Goal: Task Accomplishment & Management: Manage account settings

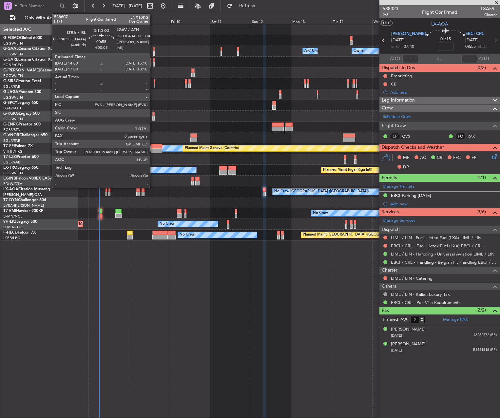
click at [153, 113] on div at bounding box center [153, 114] width 2 height 5
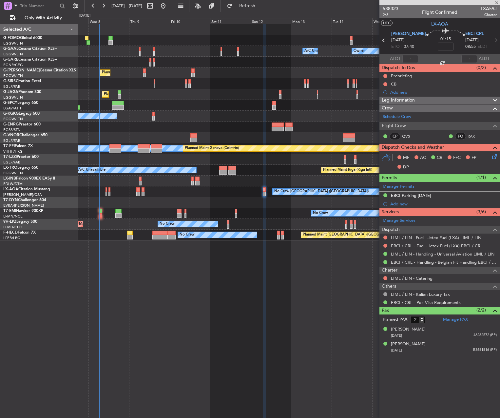
type input "+00:05"
type input "0"
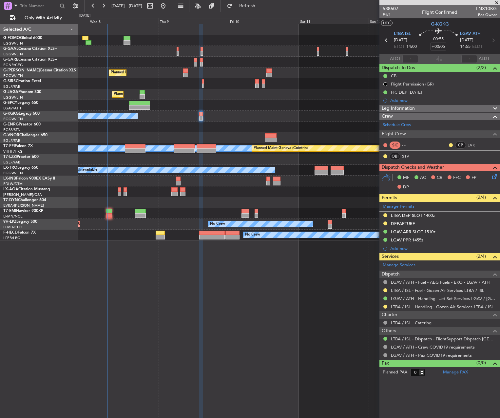
click at [181, 54] on div "A/C Unavailable Owner" at bounding box center [289, 51] width 422 height 11
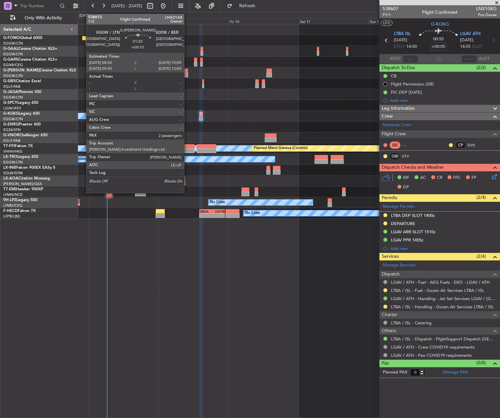
click at [187, 68] on div at bounding box center [185, 70] width 5 height 5
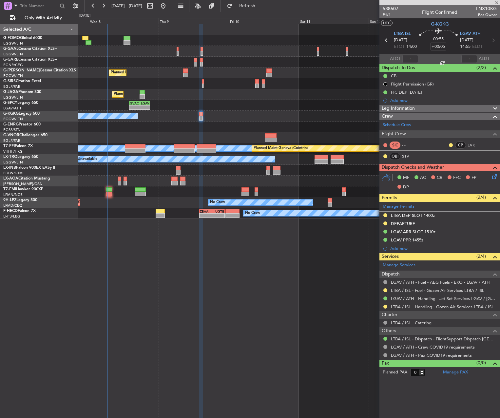
type input "+00:10"
type input "2"
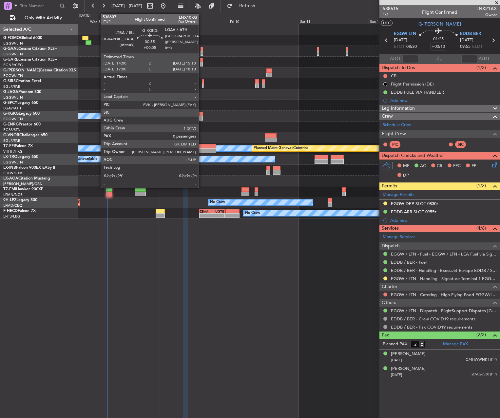
click at [202, 115] on div at bounding box center [201, 114] width 4 height 5
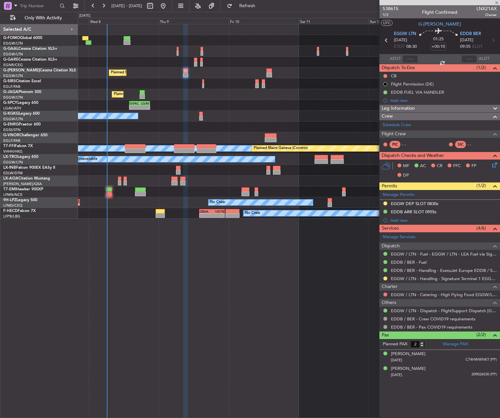
type input "+00:05"
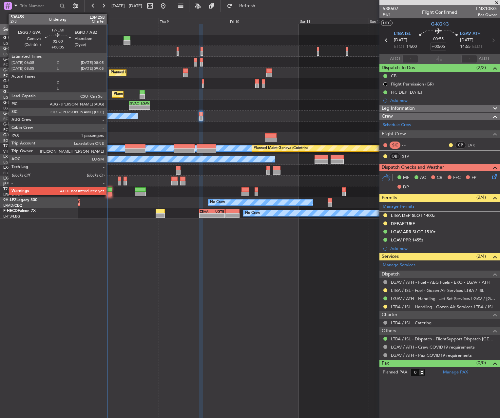
click at [109, 189] on div at bounding box center [109, 189] width 6 height 5
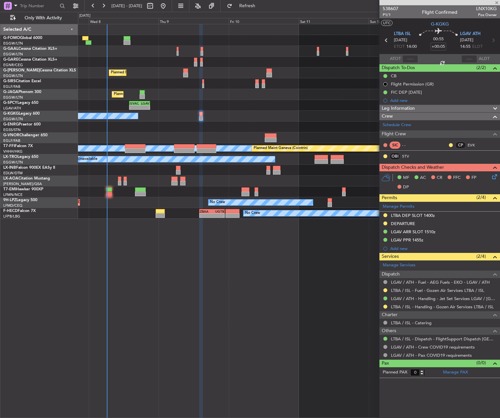
type input "1"
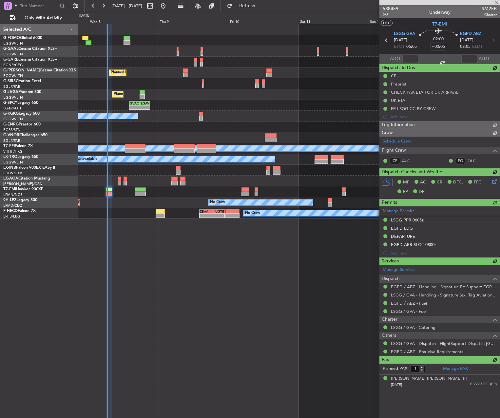
type input "06:15"
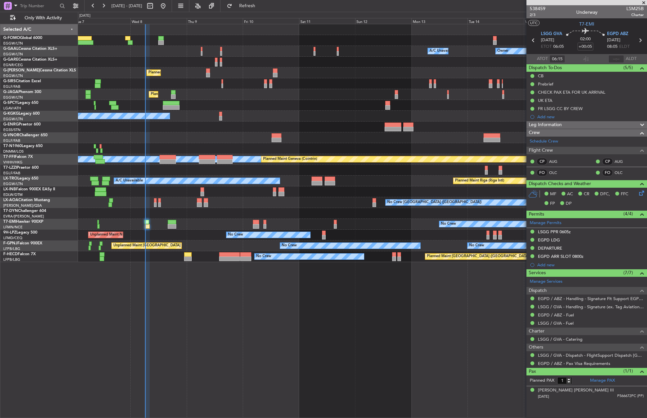
click at [324, 128] on div "Owner A/C Unavailable Owner A/C Unavailable Owner Planned Maint London (Luton) …" at bounding box center [362, 143] width 569 height 238
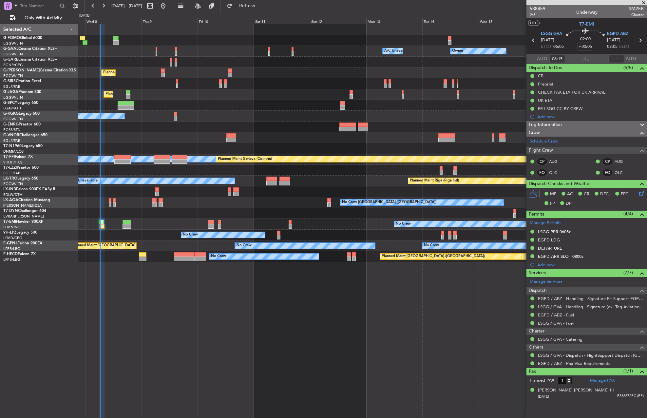
click at [327, 155] on div "Owner A/C Unavailable Owner A/C Unavailable Owner Planned Maint London (Luton) …" at bounding box center [362, 143] width 569 height 238
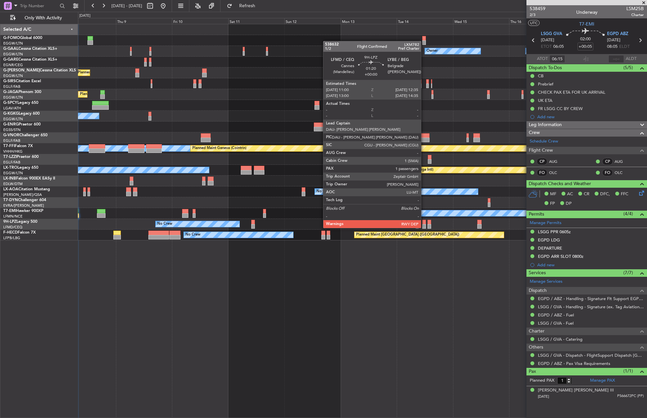
click at [424, 221] on div at bounding box center [424, 222] width 4 height 5
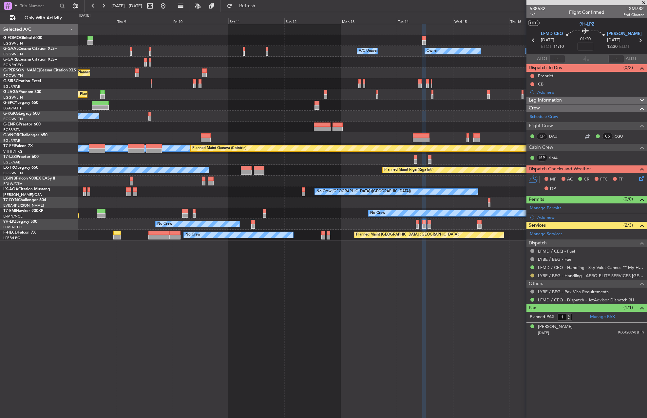
click at [500, 275] on button at bounding box center [532, 276] width 4 height 4
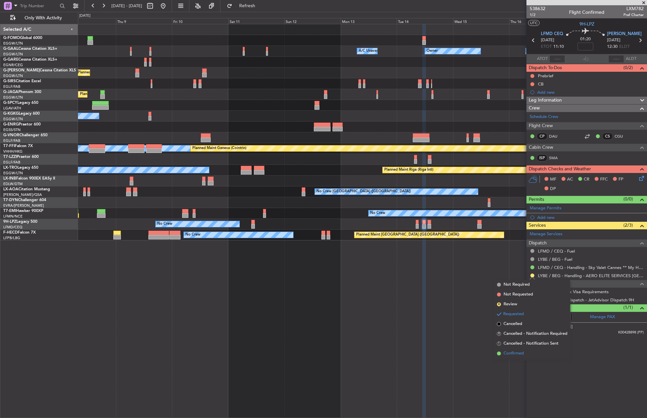
click at [500, 354] on li "Confirmed" at bounding box center [532, 354] width 76 height 10
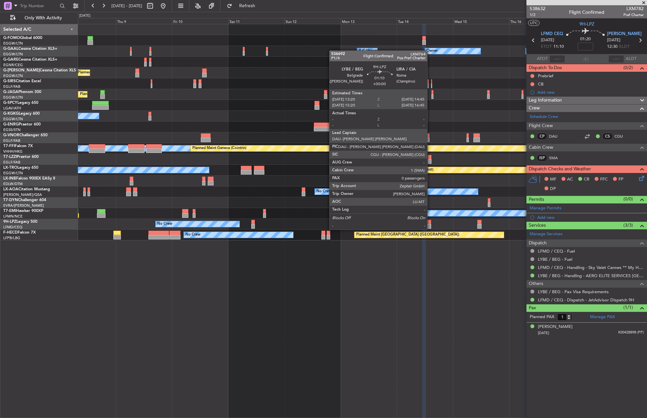
click at [430, 223] on div at bounding box center [429, 222] width 4 height 5
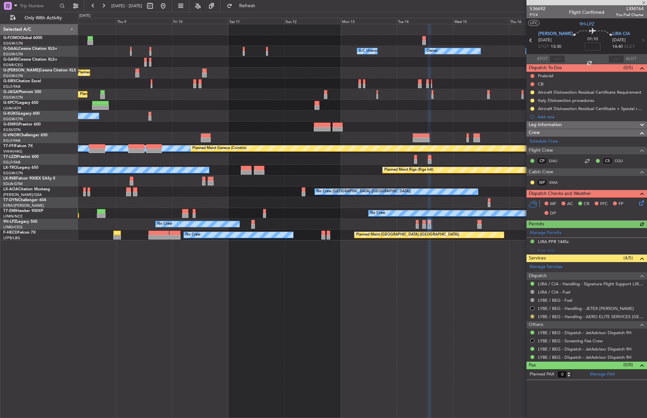
click at [500, 316] on button at bounding box center [532, 316] width 4 height 4
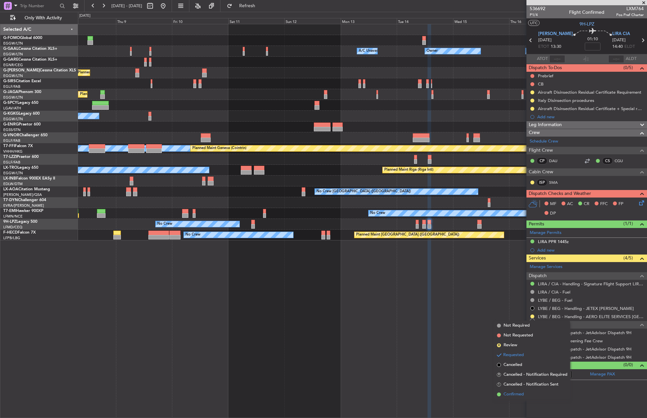
click at [500, 392] on span "Confirmed" at bounding box center [513, 394] width 20 height 7
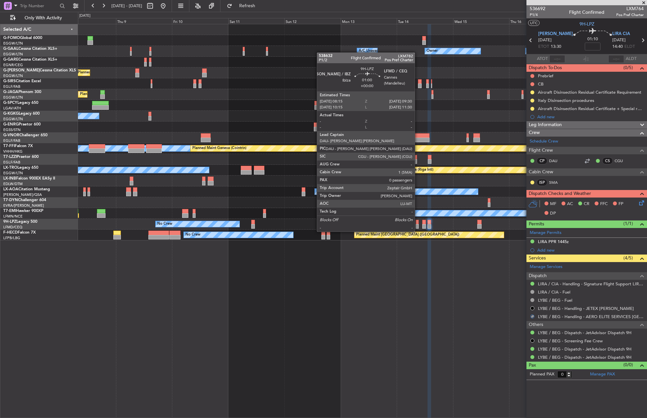
click at [418, 225] on div at bounding box center [417, 226] width 3 height 5
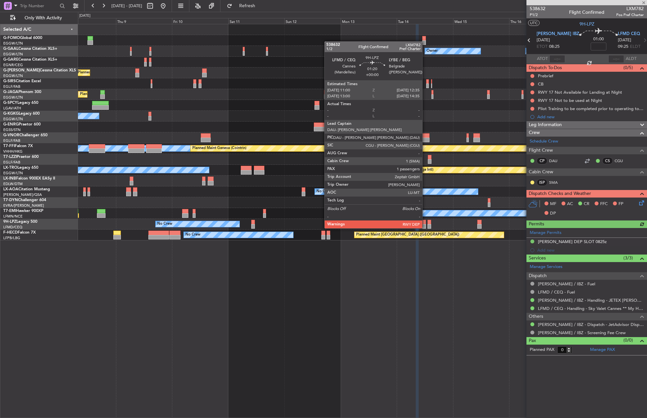
click at [424, 224] on div at bounding box center [424, 222] width 4 height 5
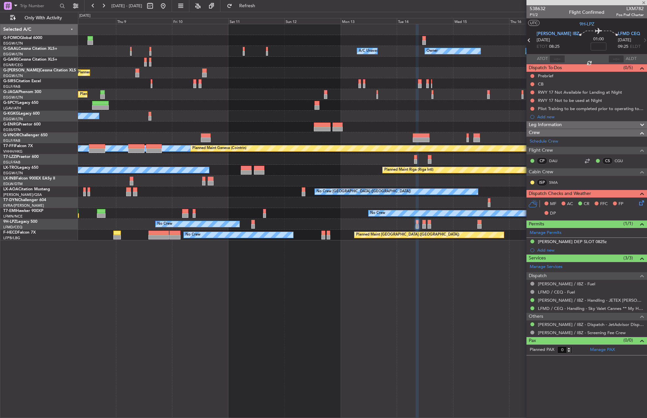
type input "1"
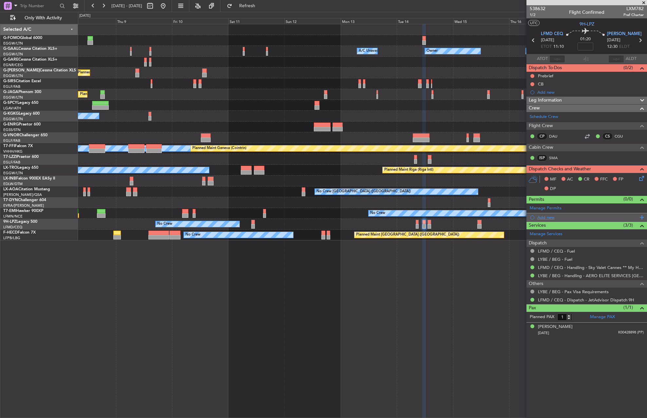
click at [500, 217] on div "Add new" at bounding box center [587, 218] width 101 height 6
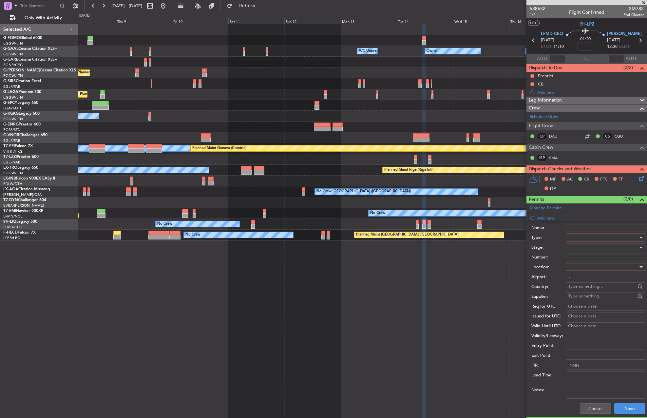
click at [500, 237] on div at bounding box center [603, 238] width 70 height 10
click at [500, 304] on span "Landing" at bounding box center [603, 309] width 69 height 10
click at [500, 267] on div at bounding box center [603, 267] width 70 height 10
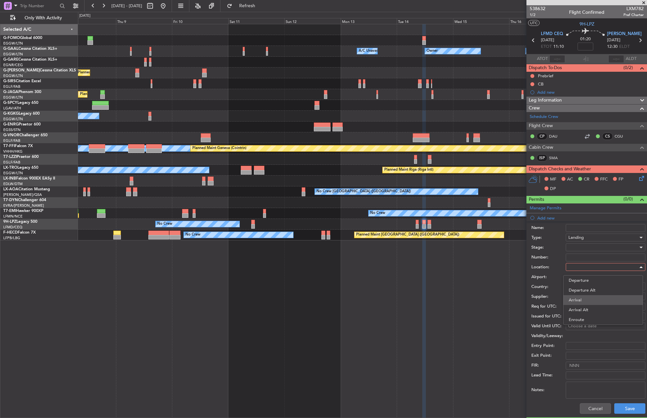
click at [500, 296] on span "Arrival" at bounding box center [603, 300] width 69 height 10
type input "LYBE / BEG"
click at [500, 243] on div at bounding box center [603, 247] width 70 height 10
click at [500, 298] on span "Received OK" at bounding box center [603, 300] width 69 height 10
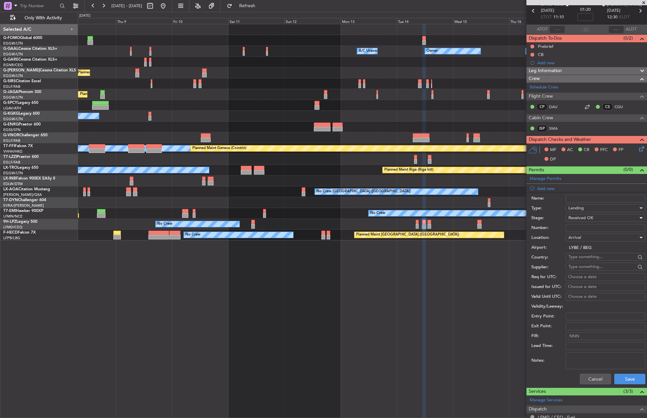
scroll to position [66, 0]
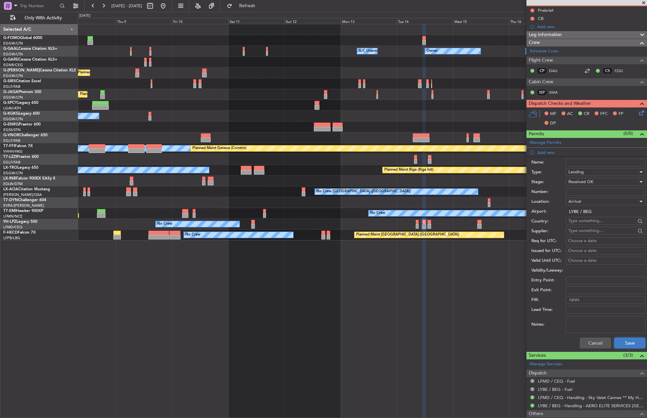
click at [500, 343] on button "Save" at bounding box center [629, 343] width 31 height 10
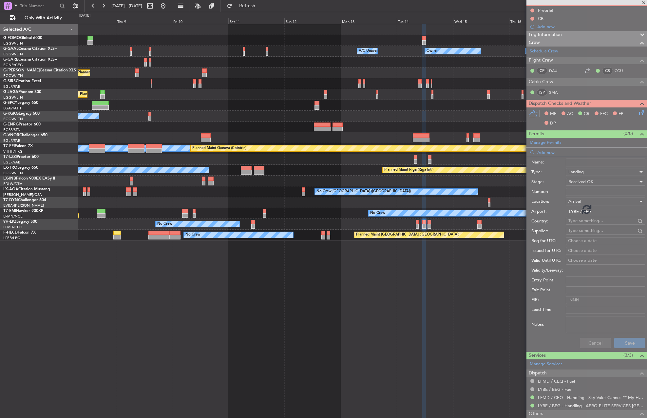
scroll to position [0, 0]
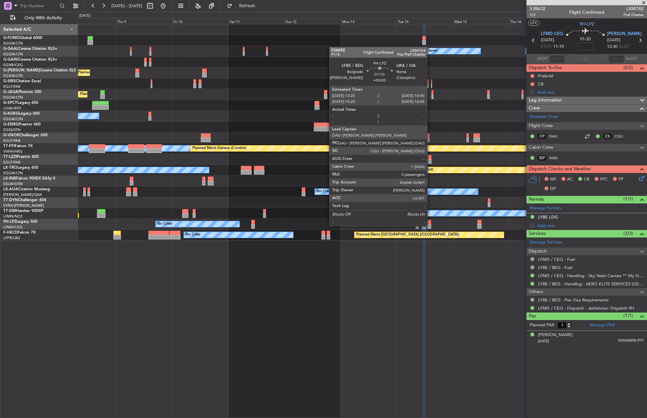
click at [430, 220] on div at bounding box center [429, 222] width 4 height 5
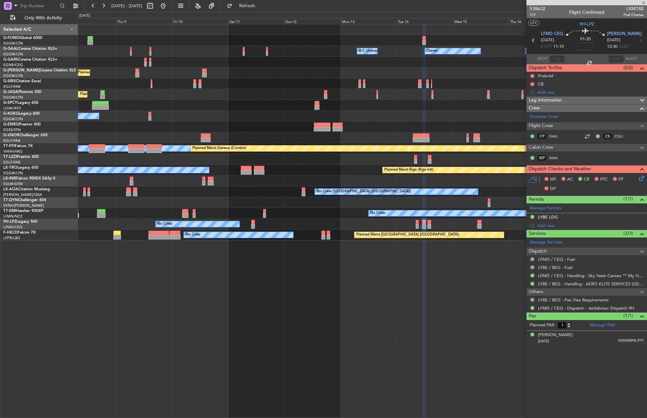
type input "0"
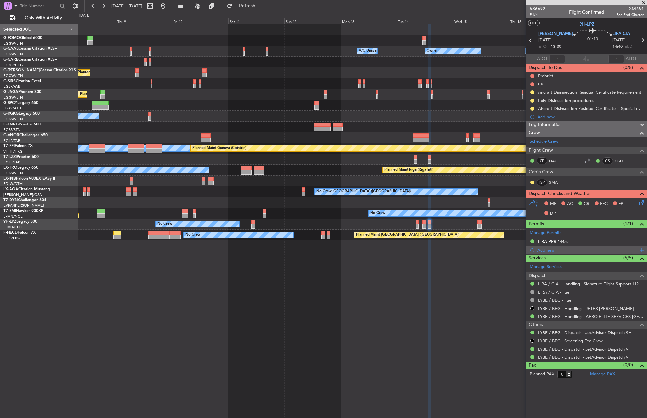
click at [500, 250] on div "Add new" at bounding box center [587, 250] width 101 height 6
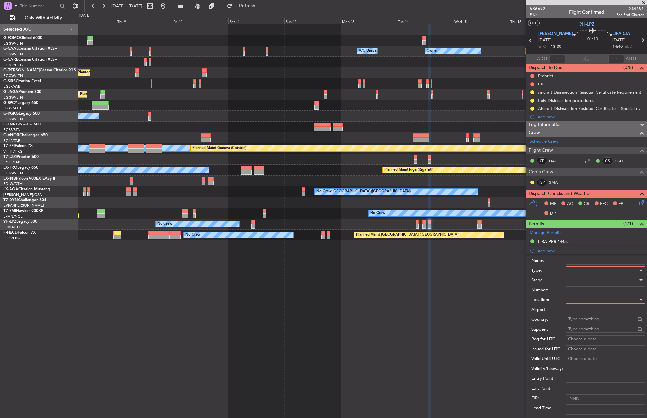
click at [500, 268] on div at bounding box center [603, 270] width 70 height 10
click at [500, 300] on span "Departure" at bounding box center [603, 297] width 69 height 10
click at [500, 297] on div at bounding box center [603, 300] width 70 height 10
click at [500, 313] on span "Departure" at bounding box center [603, 313] width 69 height 10
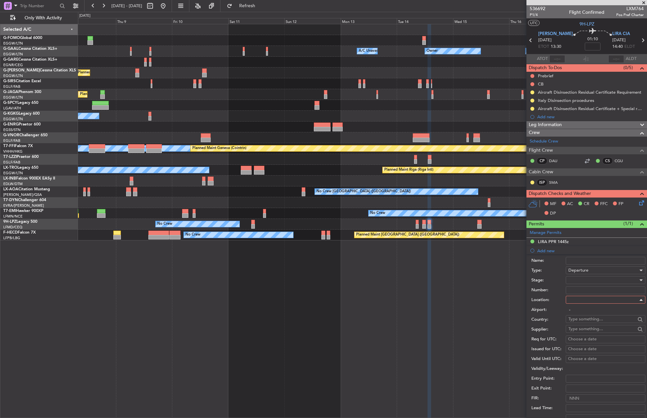
type input "LYBE / BEG"
click at [500, 281] on div at bounding box center [603, 280] width 70 height 10
click at [500, 337] on span "Received OK" at bounding box center [603, 333] width 69 height 10
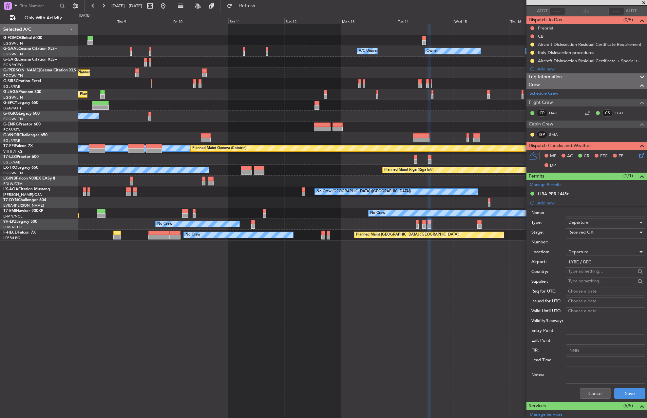
scroll to position [98, 0]
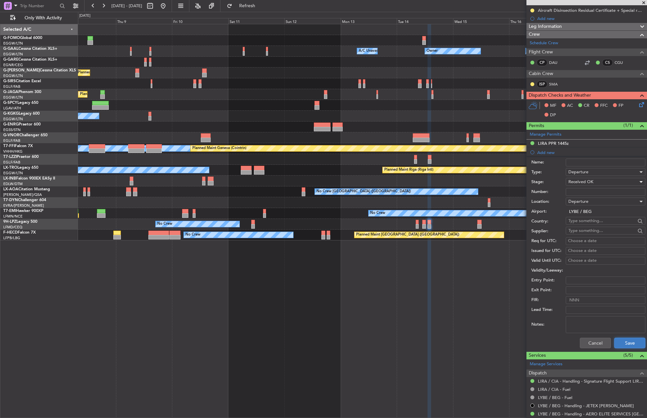
click at [500, 345] on button "Save" at bounding box center [629, 343] width 31 height 10
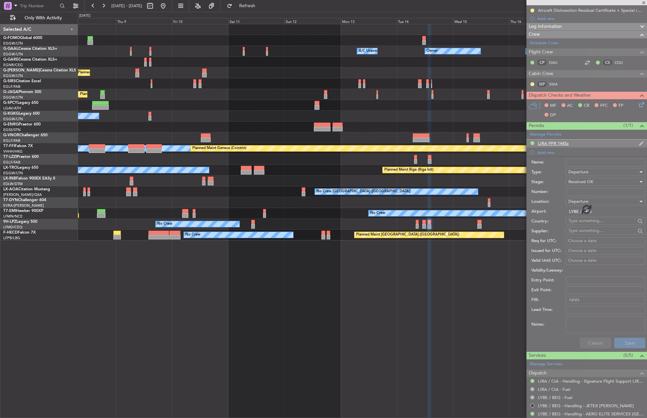
scroll to position [0, 0]
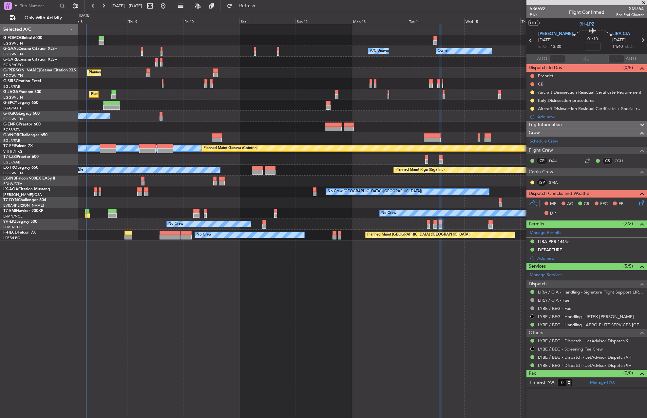
click at [199, 136] on div "Owner A/C Unavailable Owner A/C Unavailable Owner Planned Maint London (Luton) …" at bounding box center [362, 132] width 569 height 216
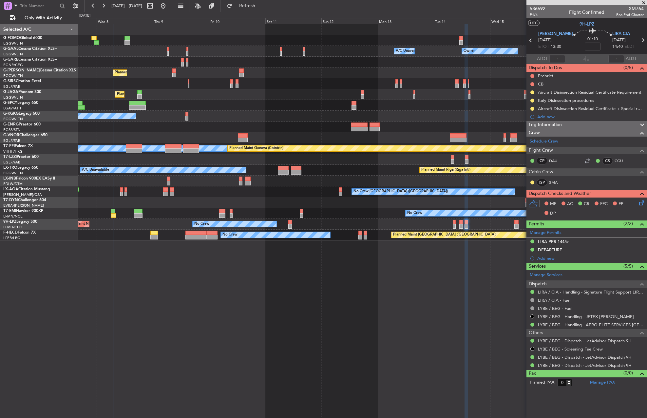
click at [305, 113] on div "A/C Unavailable [GEOGRAPHIC_DATA] (Ataturk)" at bounding box center [362, 116] width 569 height 11
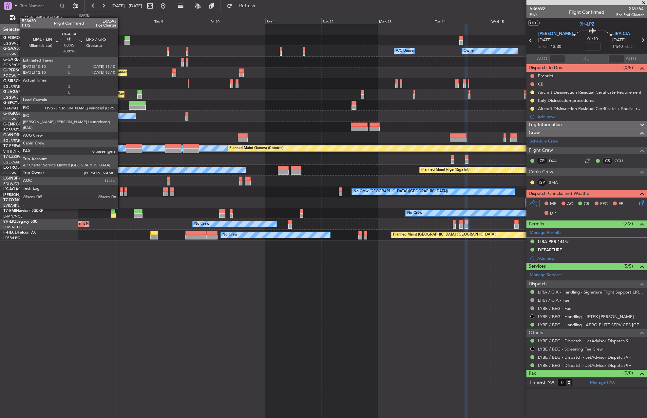
click at [121, 190] on div at bounding box center [121, 189] width 3 height 5
type input "+00:10"
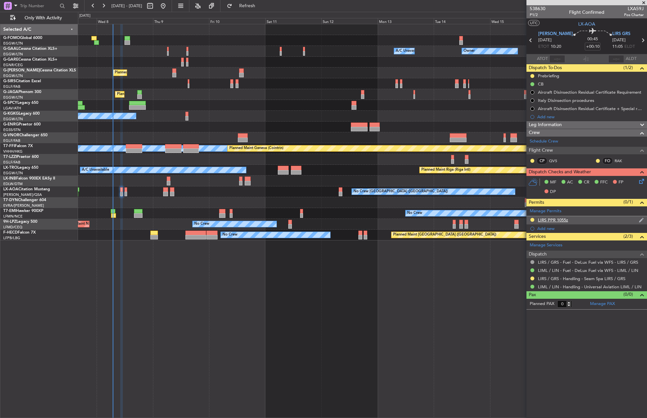
click at [552, 222] on div "LIRS PPR 1055z" at bounding box center [553, 220] width 30 height 6
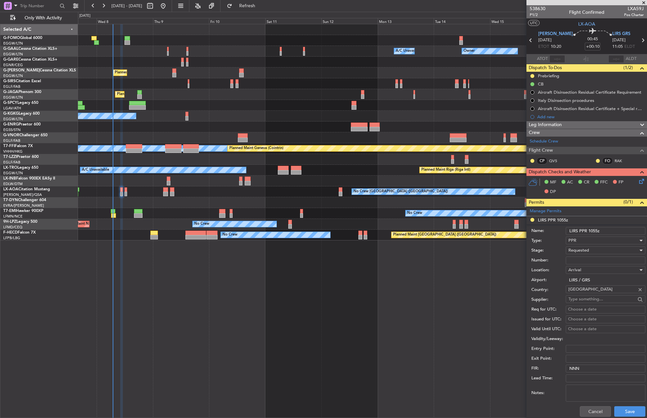
click at [620, 256] on input "Number:" at bounding box center [606, 260] width 80 height 8
paste input "SEAM25OT08/04"
type input "SEAM25OT08/04"
click at [605, 249] on div "Requested" at bounding box center [603, 250] width 70 height 10
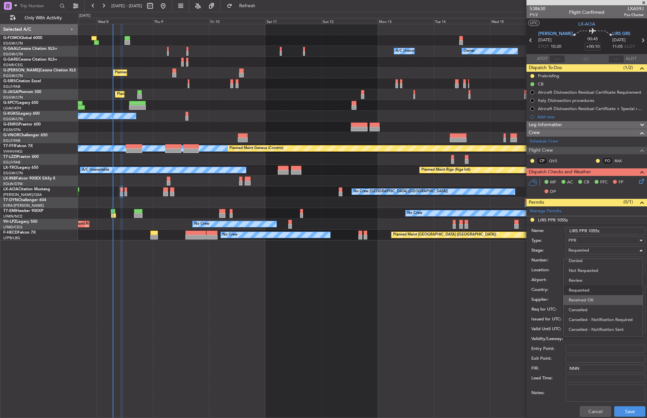
click at [598, 297] on span "Received OK" at bounding box center [603, 300] width 69 height 10
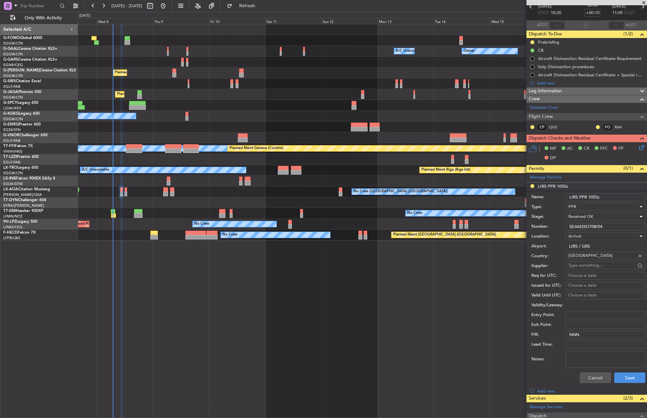
scroll to position [66, 0]
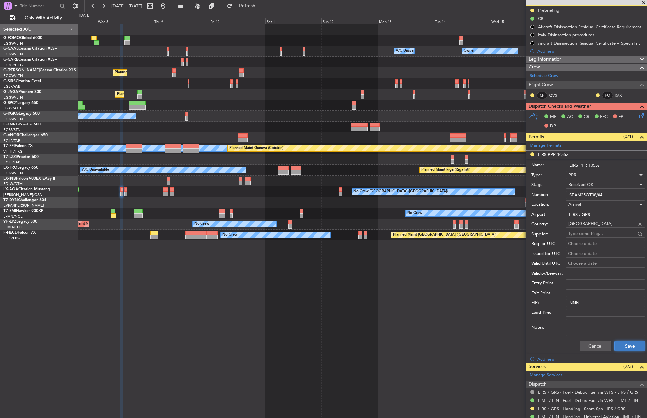
click at [632, 341] on button "Save" at bounding box center [629, 346] width 31 height 10
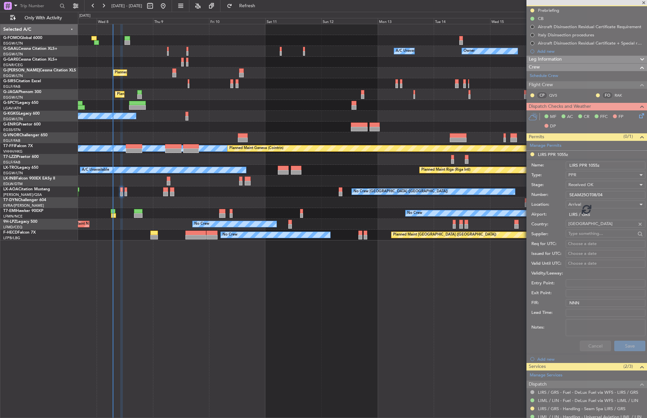
scroll to position [0, 0]
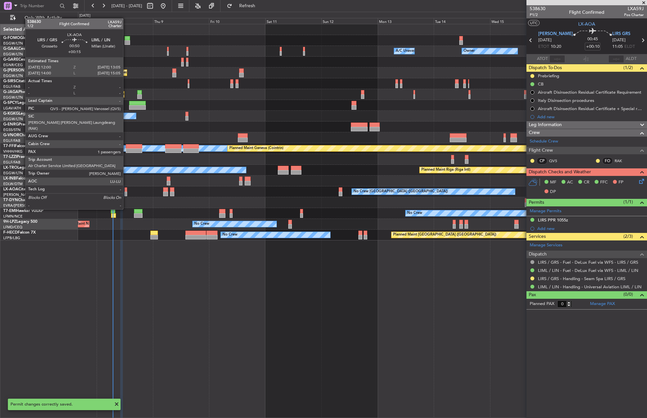
click at [126, 191] on div at bounding box center [125, 189] width 3 height 5
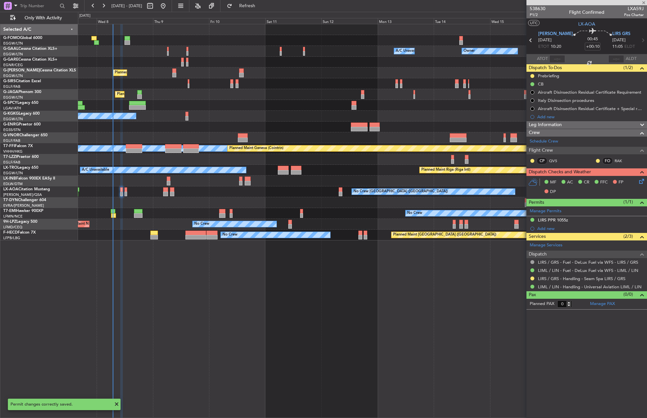
type input "+00:15"
type input "1"
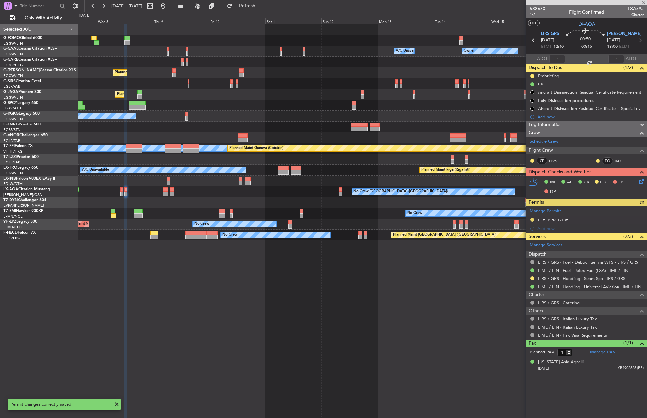
click at [556, 219] on div "Manage Permits LIRS PPR 1210z Add new" at bounding box center [586, 219] width 121 height 27
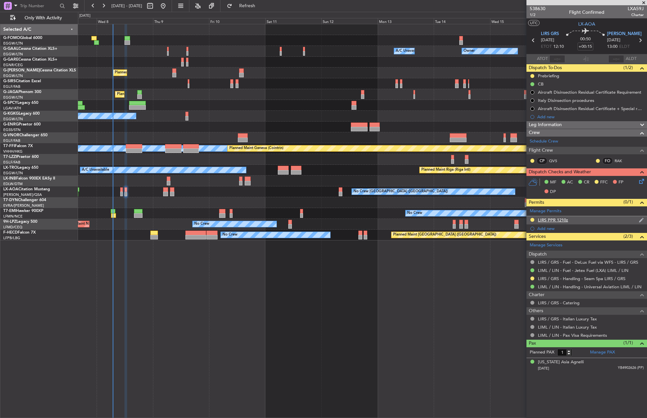
click at [555, 221] on div "LIRS PPR 1210z" at bounding box center [553, 220] width 30 height 6
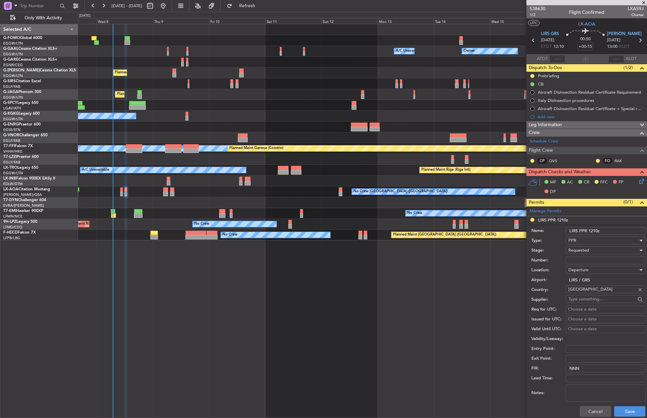
click at [586, 258] on input "Number:" at bounding box center [606, 260] width 80 height 8
paste input "SEAM25OT08/04"
type input "SEAM25OT08/04"
click at [585, 251] on span "Requested" at bounding box center [578, 250] width 21 height 6
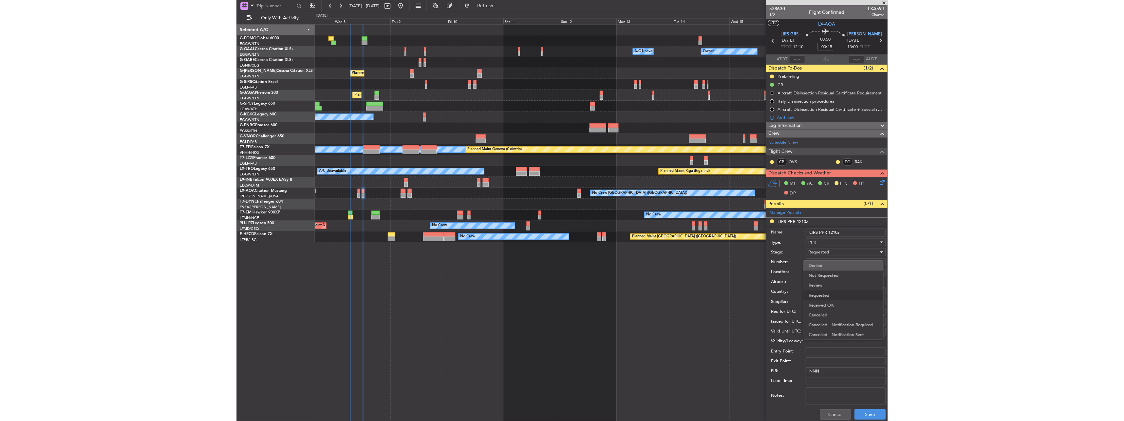
scroll to position [3, 0]
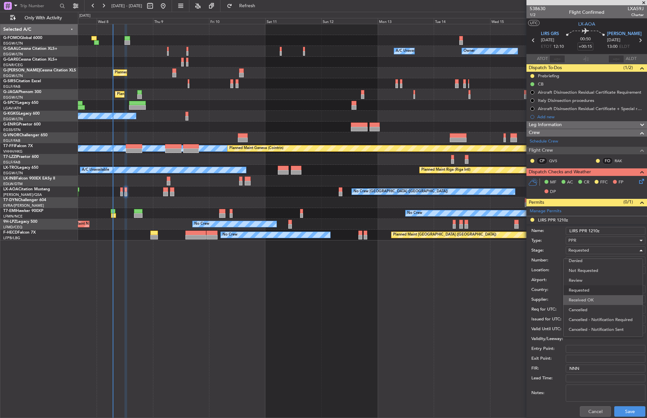
click at [600, 304] on span "Received OK" at bounding box center [603, 300] width 69 height 10
click at [633, 412] on button "Save" at bounding box center [629, 411] width 31 height 10
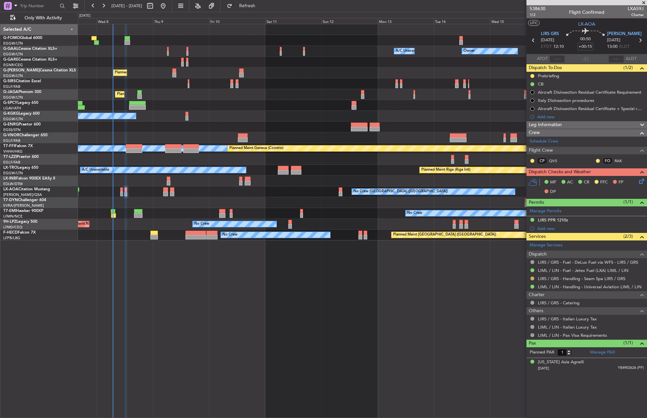
click at [532, 279] on button at bounding box center [532, 278] width 4 height 4
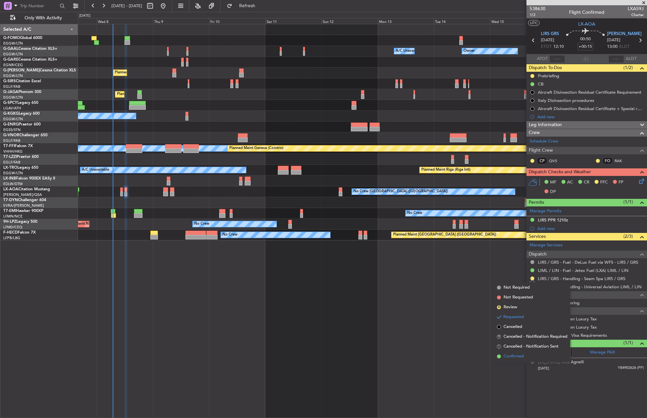
click at [525, 358] on li "Confirmed" at bounding box center [532, 356] width 76 height 10
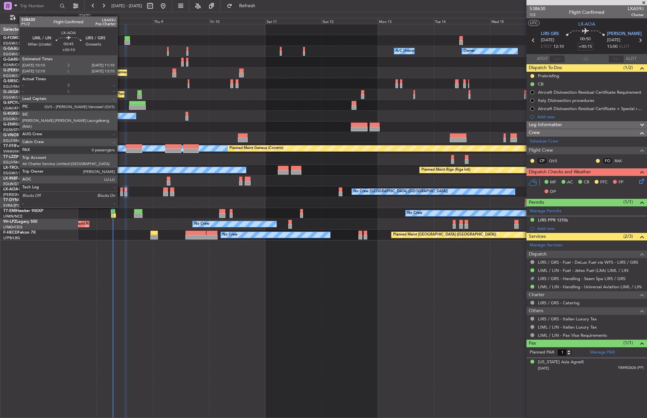
click at [120, 189] on div at bounding box center [121, 189] width 3 height 5
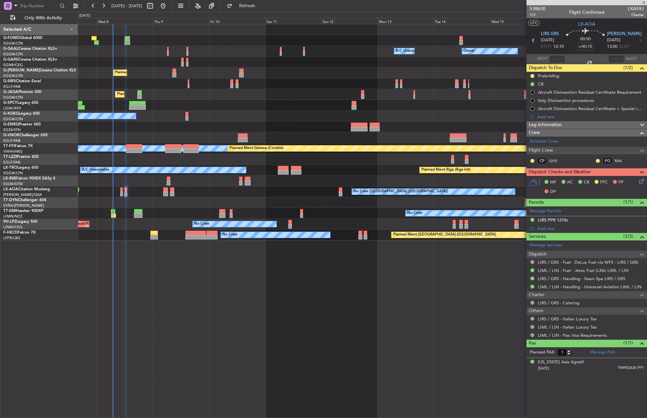
type input "+00:10"
type input "0"
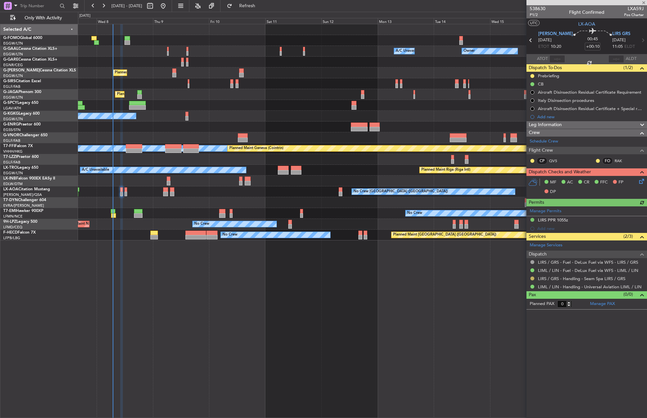
click at [534, 278] on button at bounding box center [532, 278] width 4 height 4
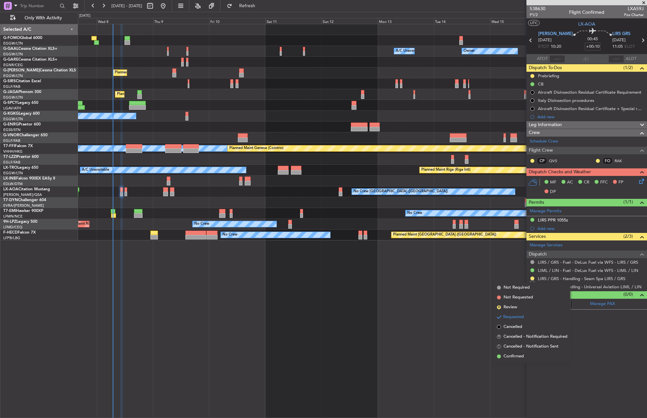
drag, startPoint x: 509, startPoint y: 356, endPoint x: 507, endPoint y: 354, distance: 3.5
click at [510, 356] on span "Confirmed" at bounding box center [513, 356] width 20 height 7
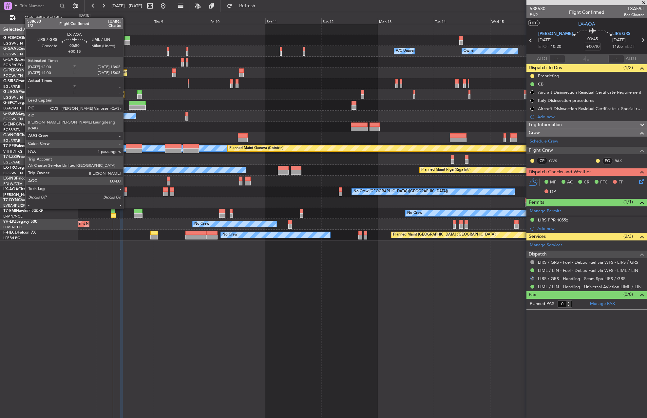
click at [126, 191] on div at bounding box center [125, 189] width 3 height 5
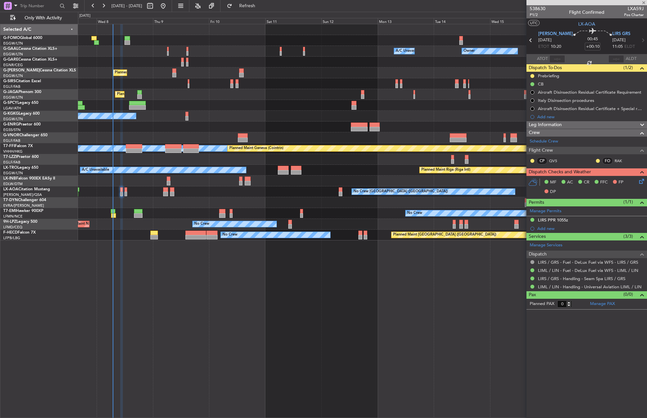
type input "+00:15"
type input "1"
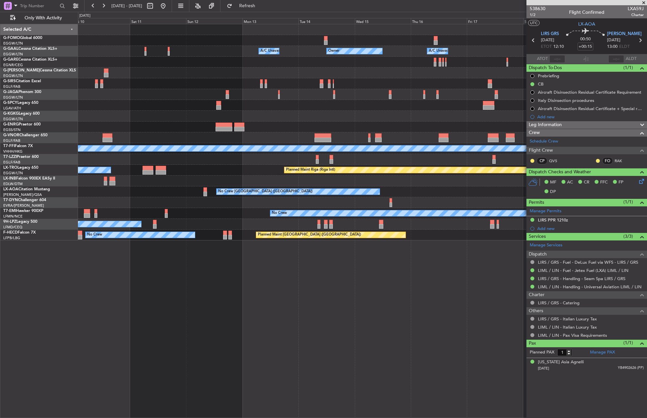
click at [309, 83] on div "Owner A/C Unavailable Owner A/C Unavailable Owner Planned Maint London (Luton) …" at bounding box center [362, 132] width 569 height 216
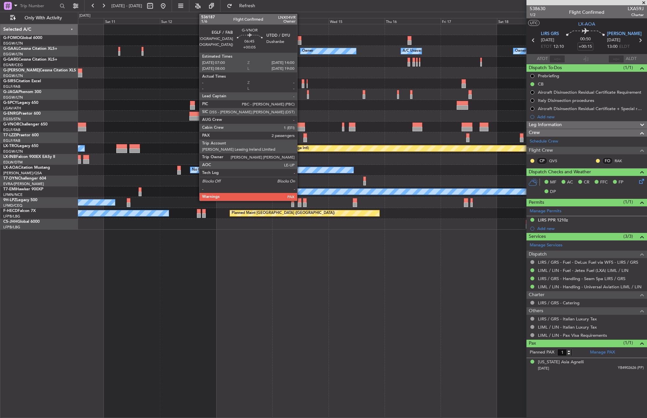
click at [300, 126] on div at bounding box center [296, 125] width 17 height 5
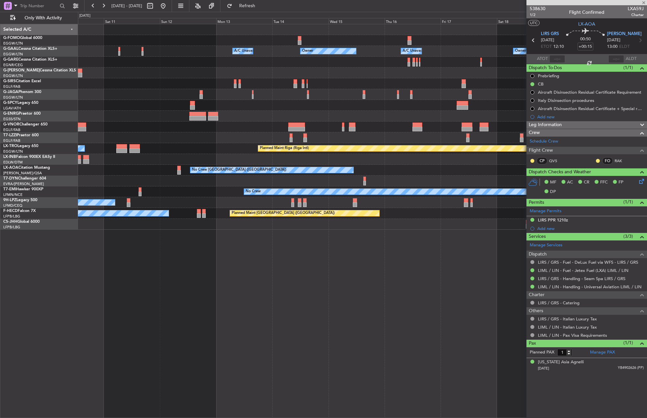
type input "+00:05"
type input "2"
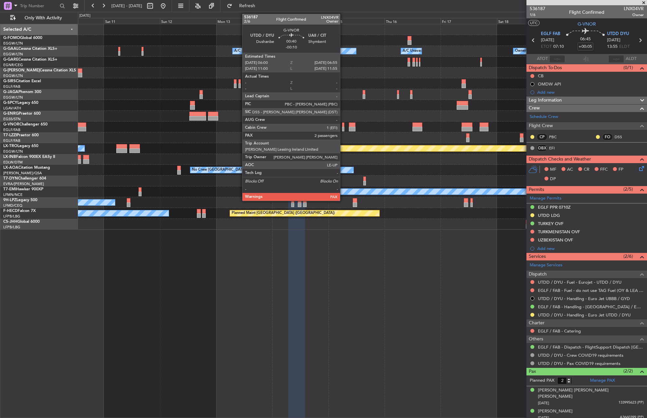
click at [343, 129] on div at bounding box center [343, 129] width 2 height 5
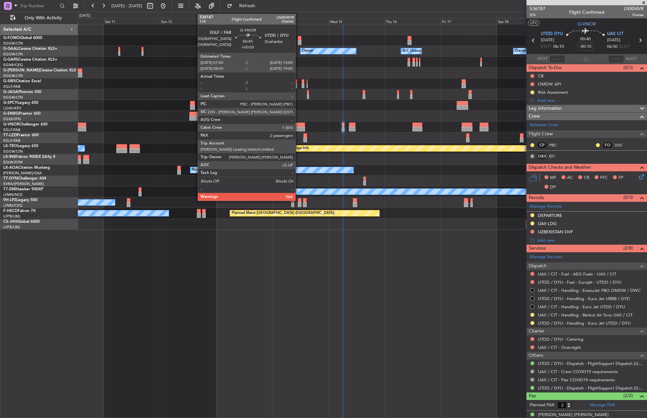
click at [298, 128] on div at bounding box center [296, 129] width 17 height 5
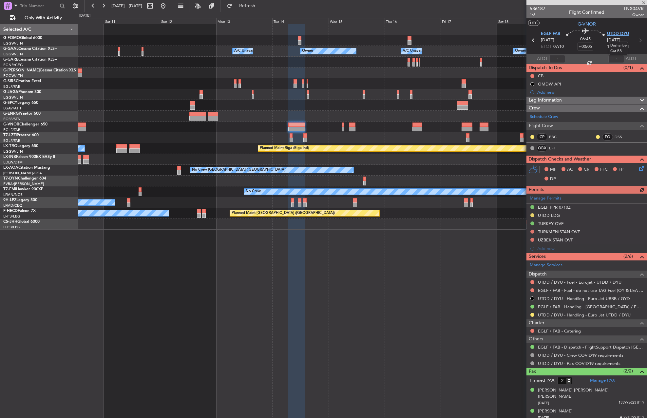
click at [623, 33] on span "UTDD DYU" at bounding box center [618, 34] width 22 height 7
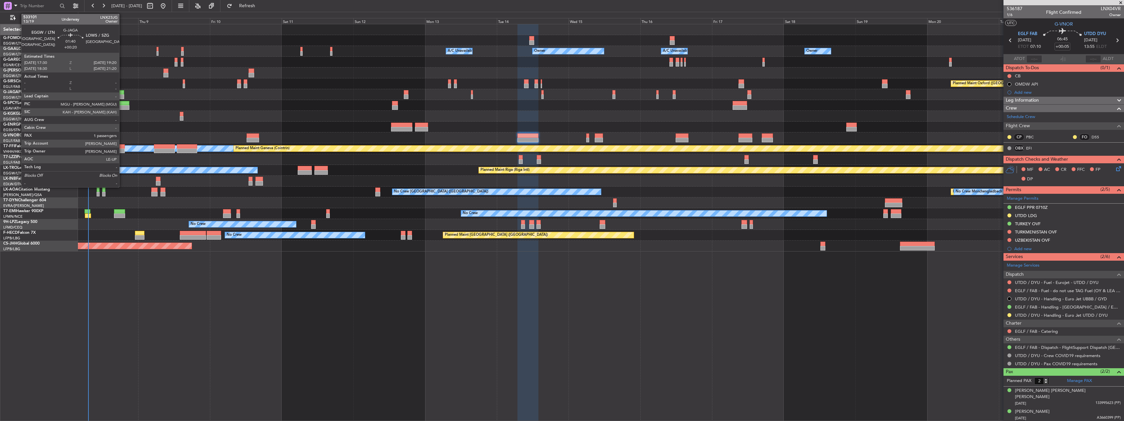
click at [122, 96] on div at bounding box center [122, 96] width 6 height 5
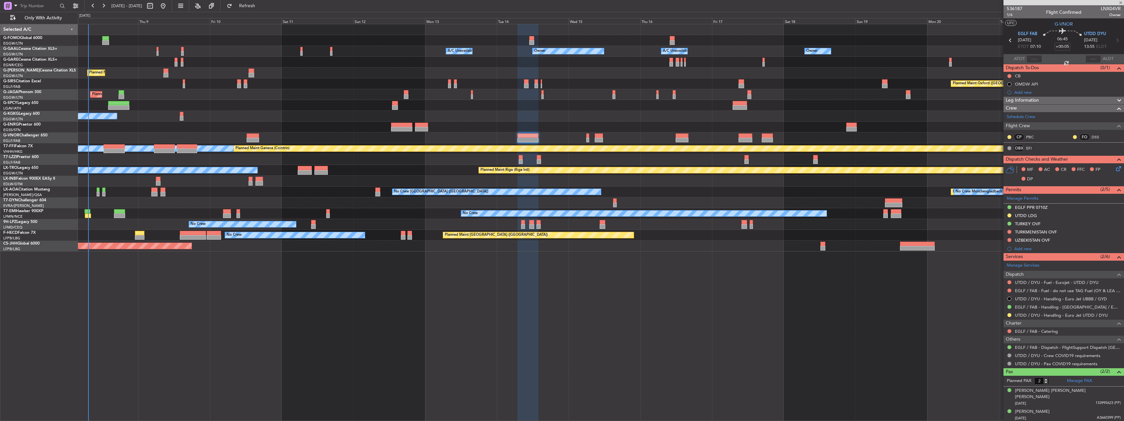
type input "+00:20"
type input "1"
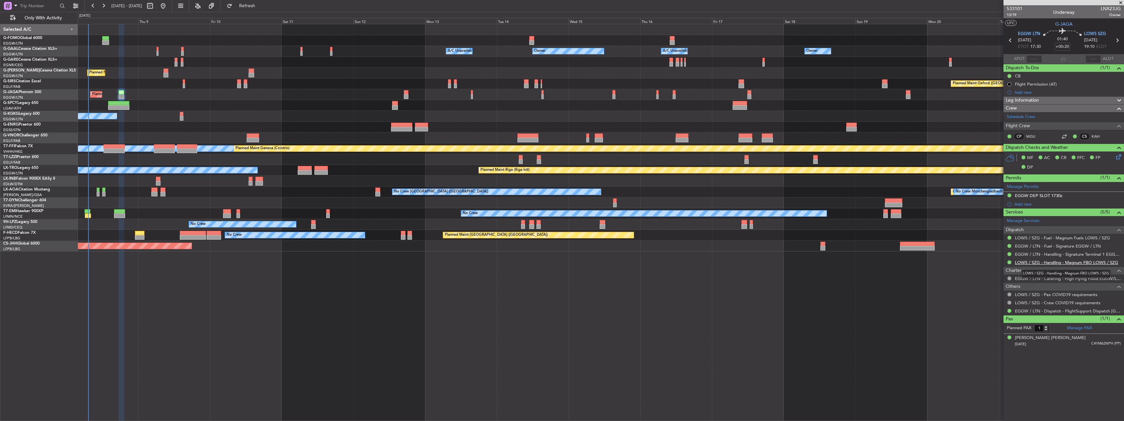
click at [647, 260] on link "LOWS / SZG - Handling - Magnum FBO LOWS / SZG" at bounding box center [1066, 262] width 103 height 6
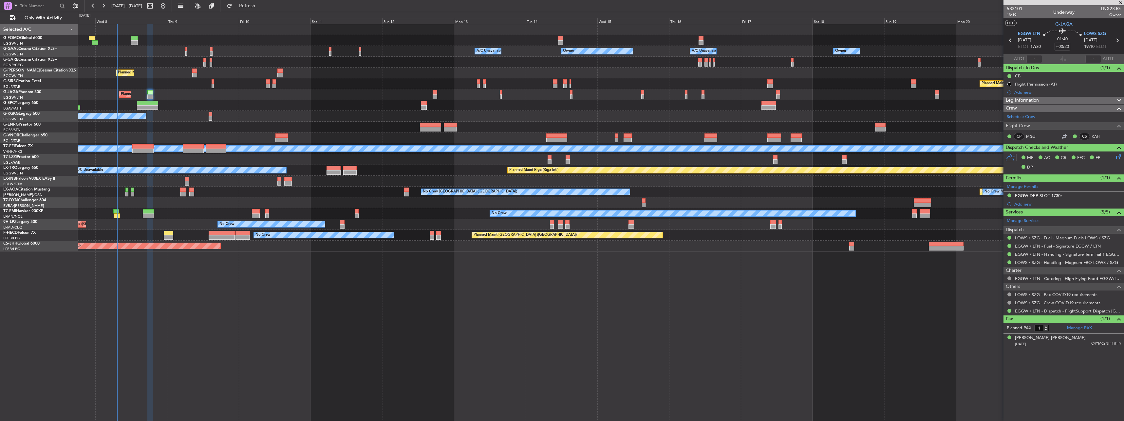
click at [267, 97] on div "Planned Maint [GEOGRAPHIC_DATA] ([GEOGRAPHIC_DATA])" at bounding box center [601, 94] width 1046 height 11
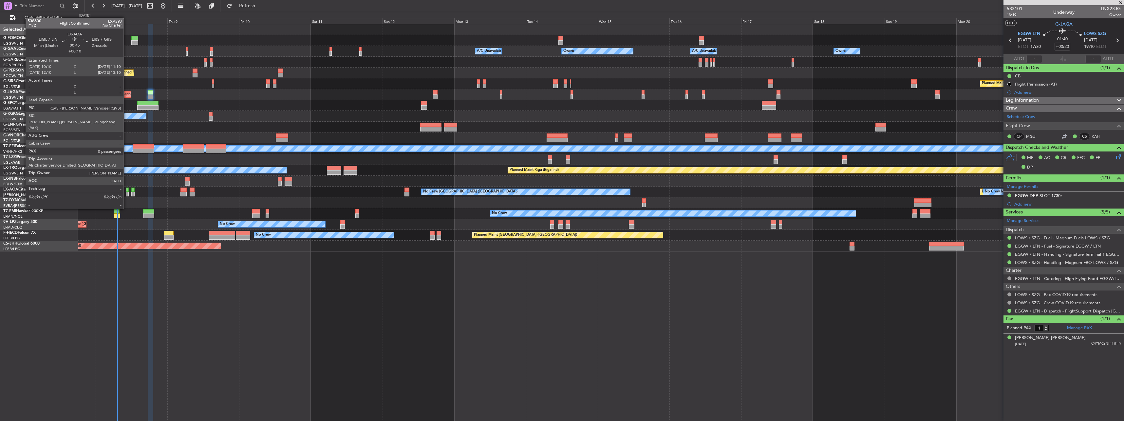
click at [127, 190] on div at bounding box center [127, 189] width 3 height 5
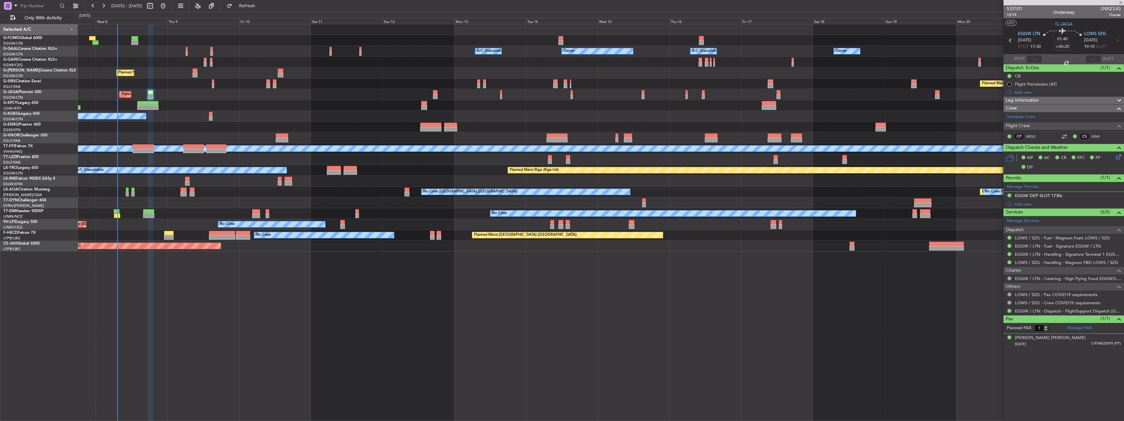
type input "+00:10"
type input "0"
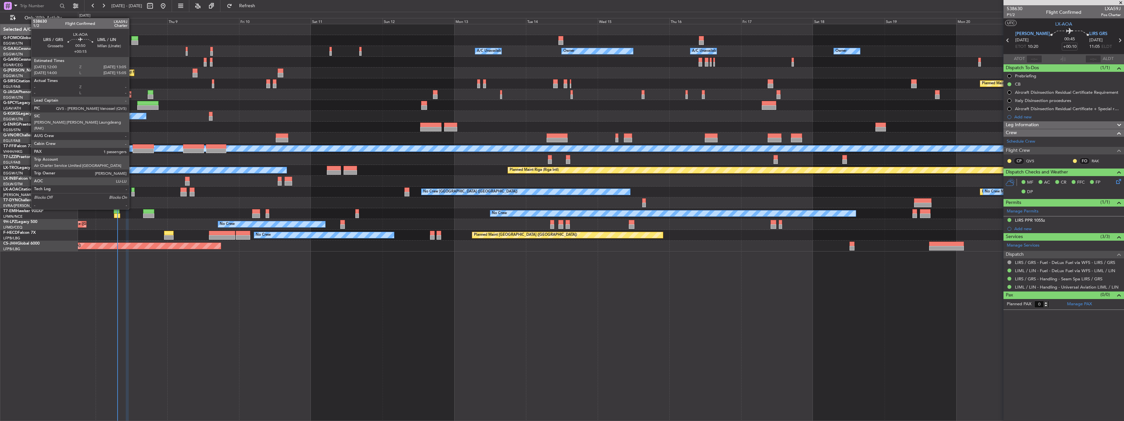
click at [132, 191] on div at bounding box center [132, 189] width 3 height 5
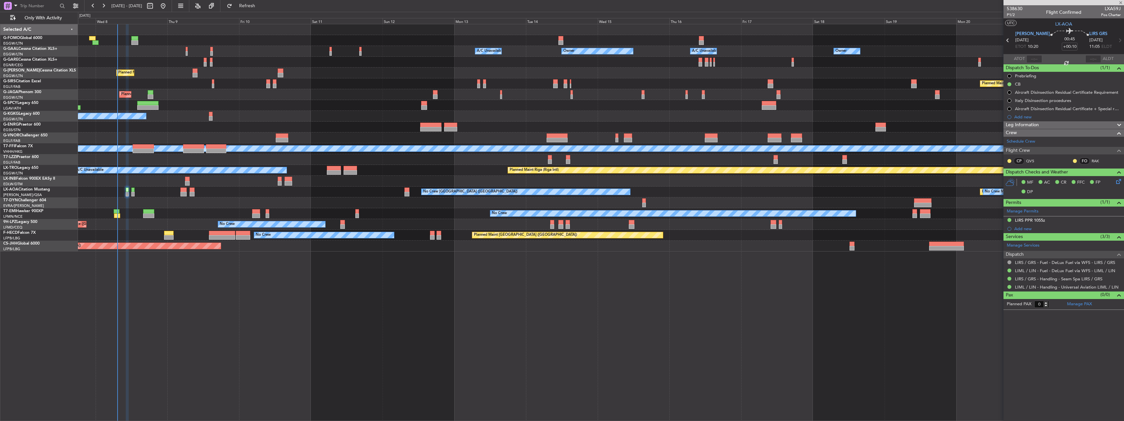
type input "+00:15"
type input "1"
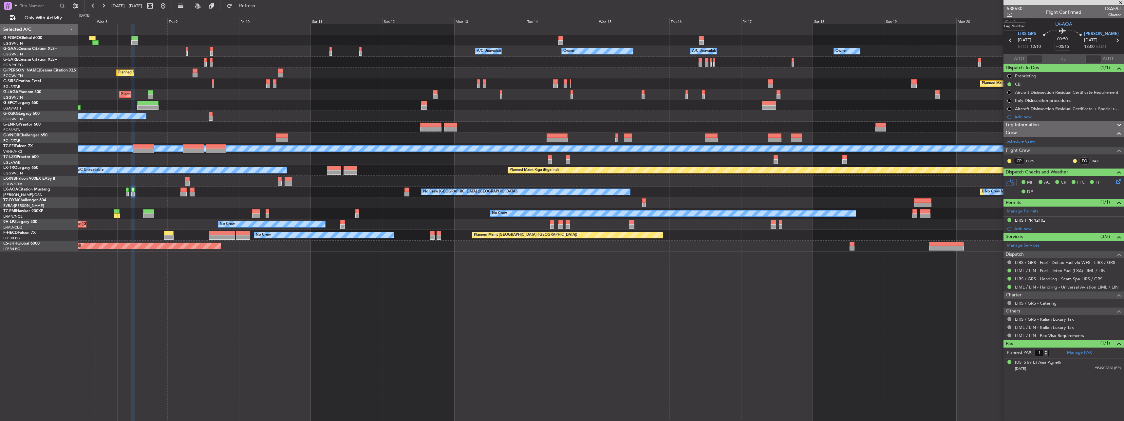
click at [647, 12] on span "1/2" at bounding box center [1015, 15] width 16 height 6
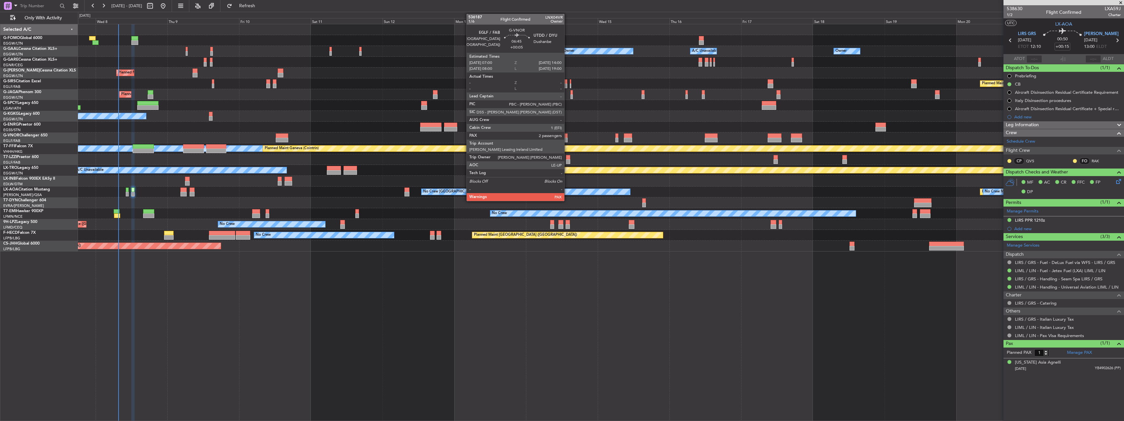
click at [567, 137] on div at bounding box center [557, 135] width 21 height 5
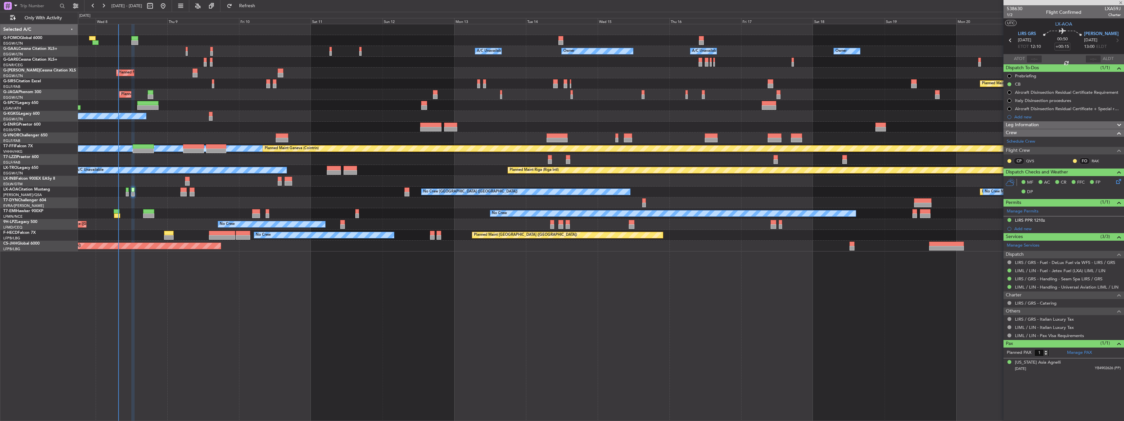
type input "+00:05"
type input "2"
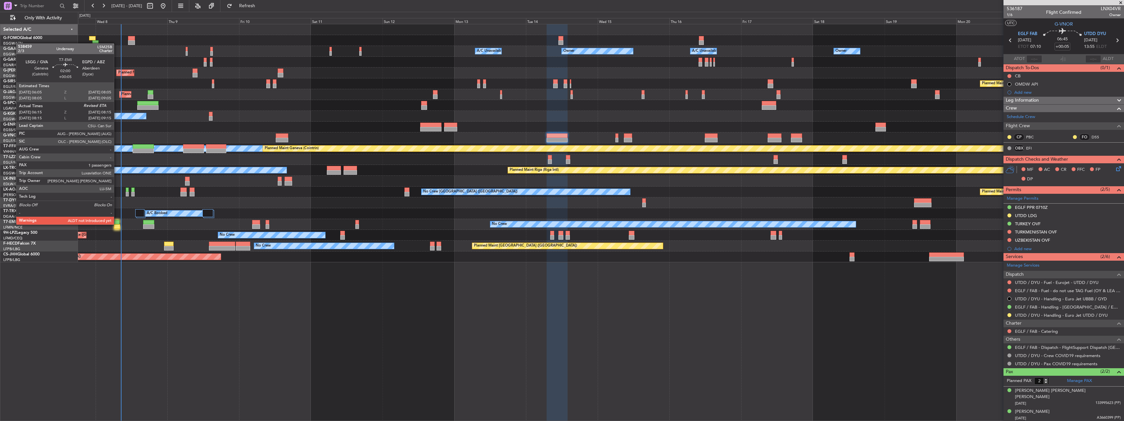
click at [115, 223] on div at bounding box center [117, 222] width 6 height 5
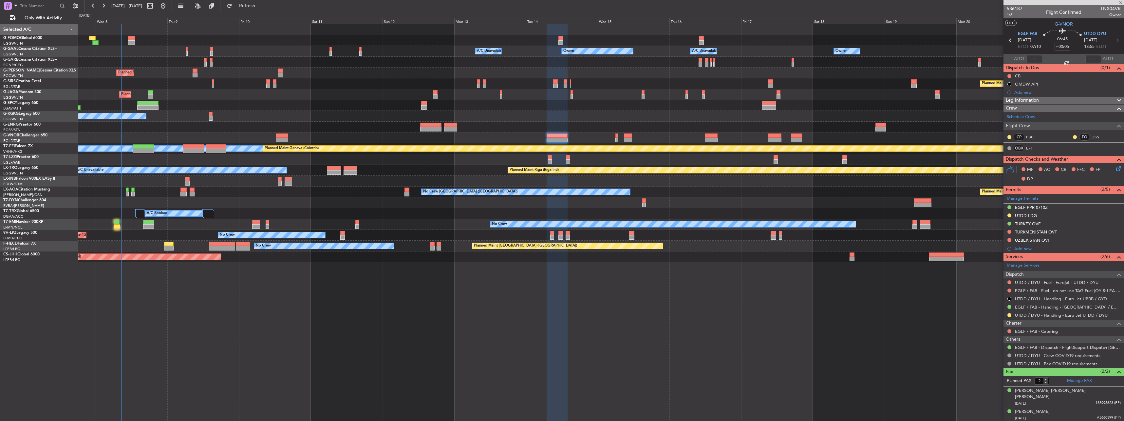
type input "06:15"
type input "1"
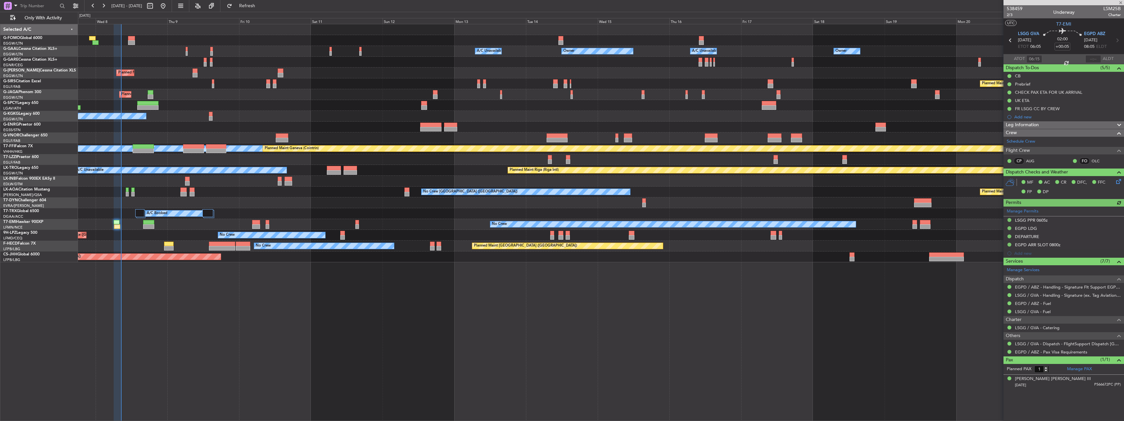
click at [1119, 9] on span "LSM25B" at bounding box center [1112, 8] width 17 height 7
copy span "LSM25B"
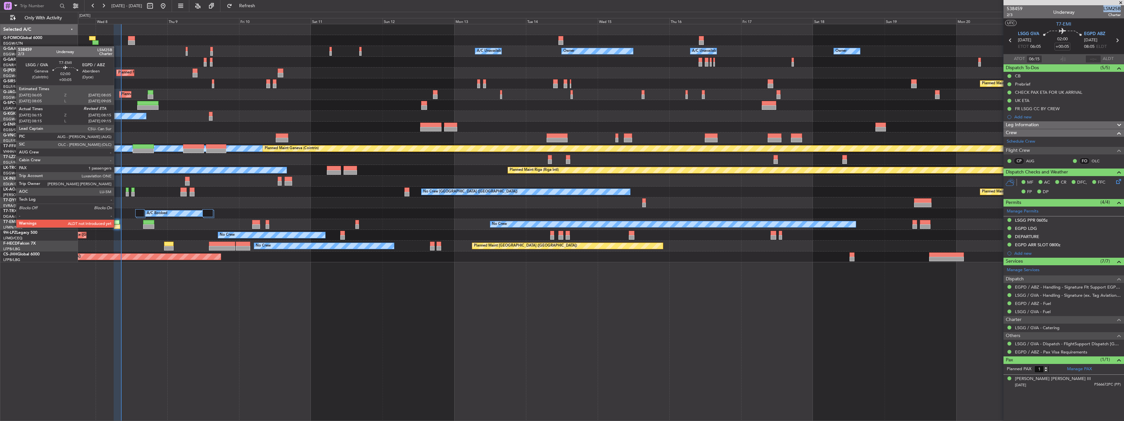
click at [117, 227] on div at bounding box center [117, 226] width 6 height 5
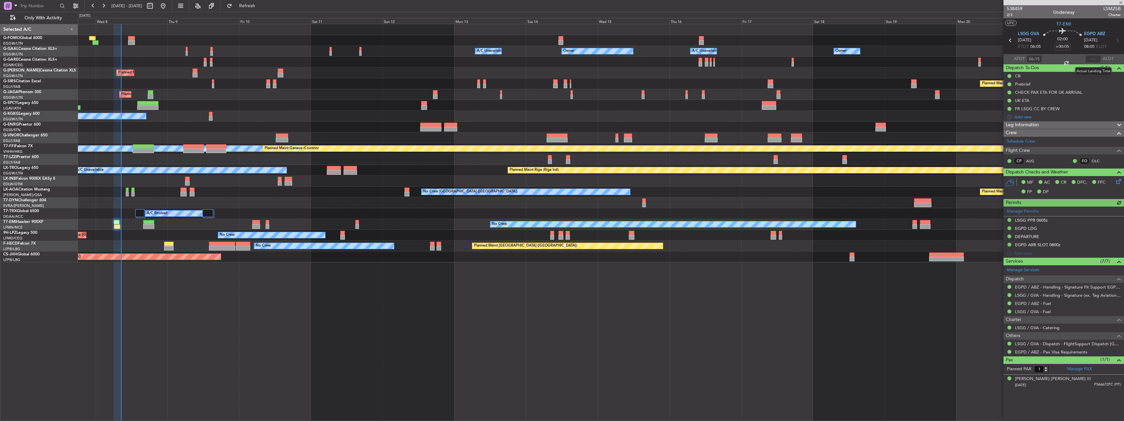
click at [1092, 58] on div at bounding box center [1094, 59] width 16 height 8
click at [1092, 58] on input "text" at bounding box center [1094, 59] width 16 height 8
type input "00:00"
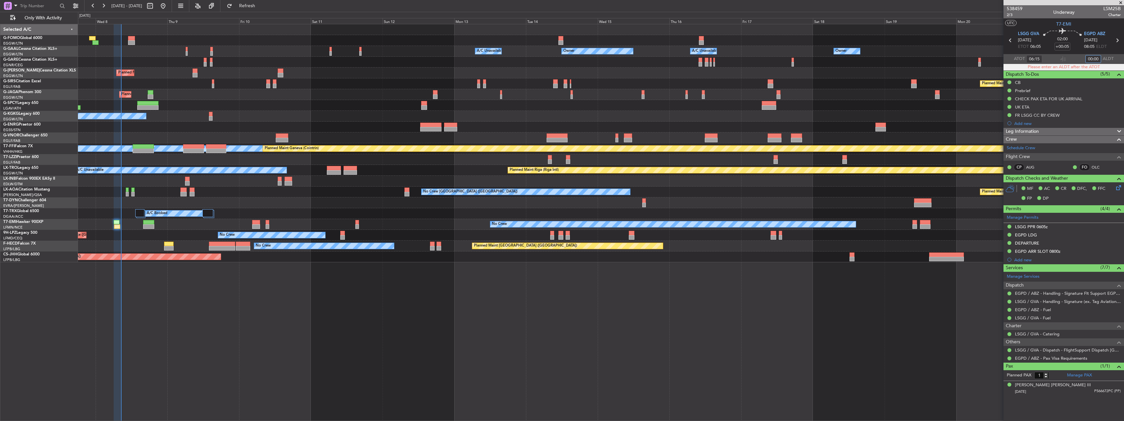
click at [1099, 57] on input "00:00" at bounding box center [1094, 59] width 16 height 8
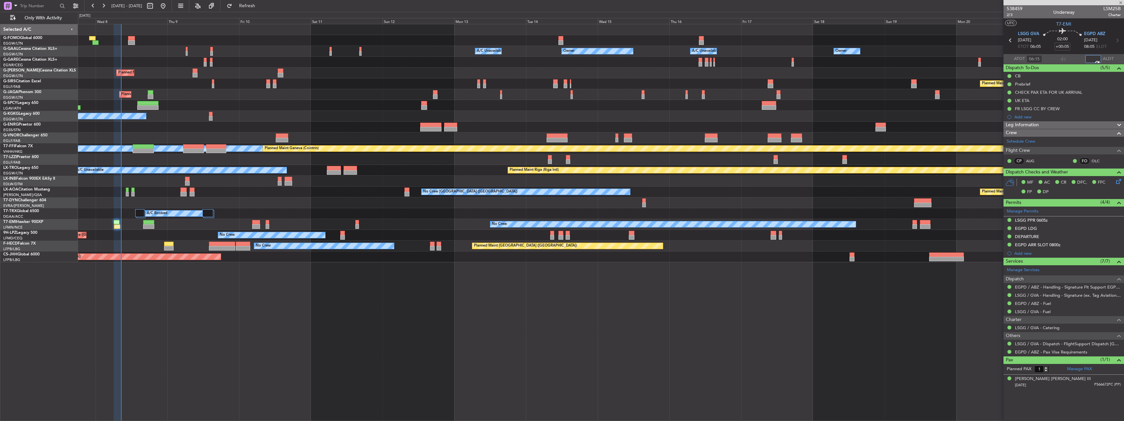
type input "08:10"
click at [261, 4] on span "Refresh" at bounding box center [248, 6] width 28 height 5
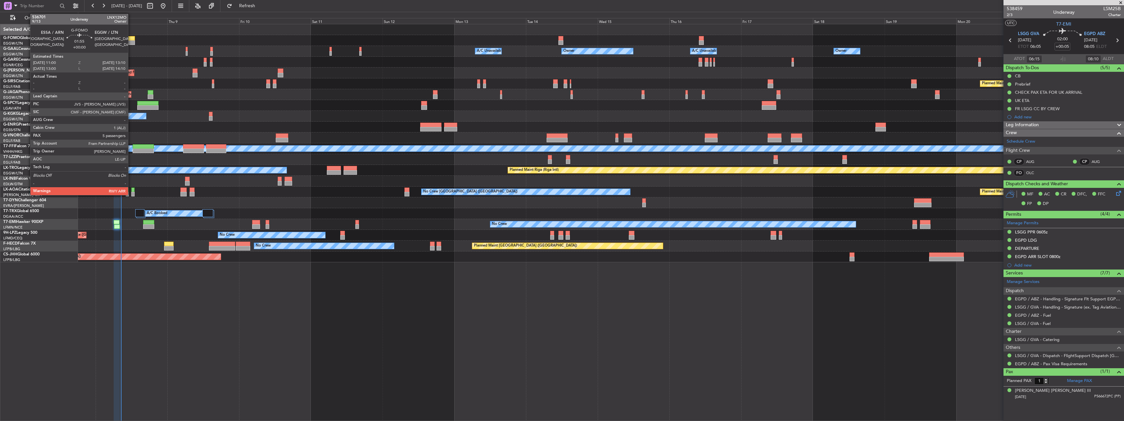
click at [131, 40] on div at bounding box center [131, 42] width 7 height 5
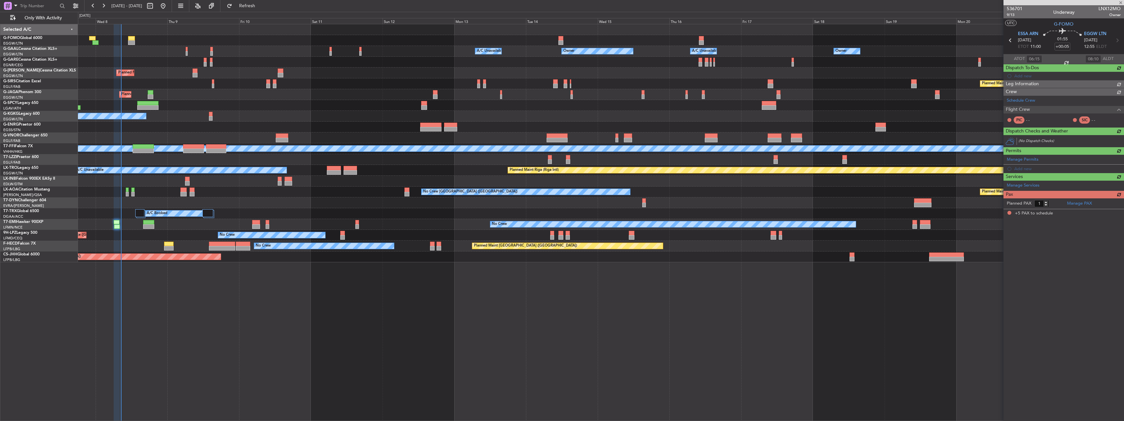
type input "5"
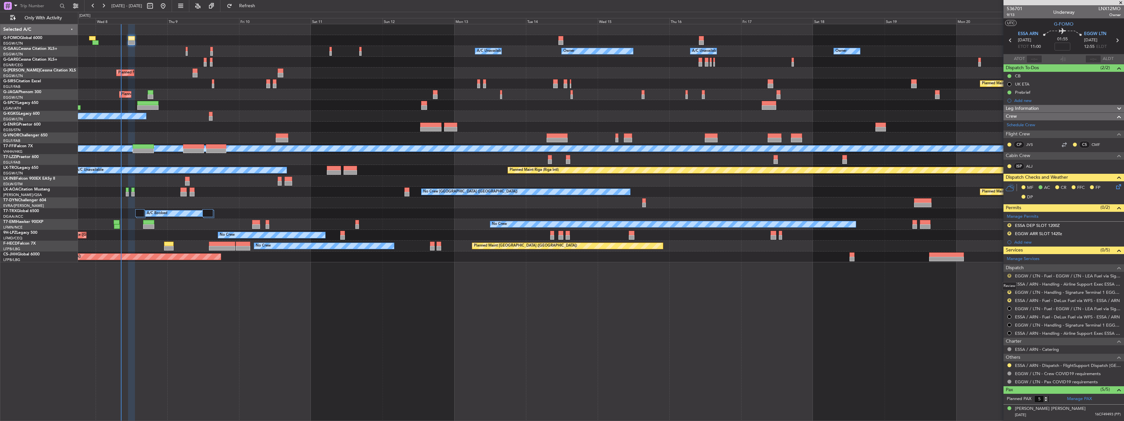
click at [1010, 276] on button "R" at bounding box center [1010, 276] width 4 height 4
click at [993, 354] on span "Confirmed" at bounding box center [991, 353] width 20 height 7
click at [1010, 299] on button "R" at bounding box center [1010, 300] width 4 height 4
click at [999, 376] on span "Confirmed" at bounding box center [991, 378] width 20 height 7
click at [1010, 364] on button at bounding box center [1010, 365] width 4 height 4
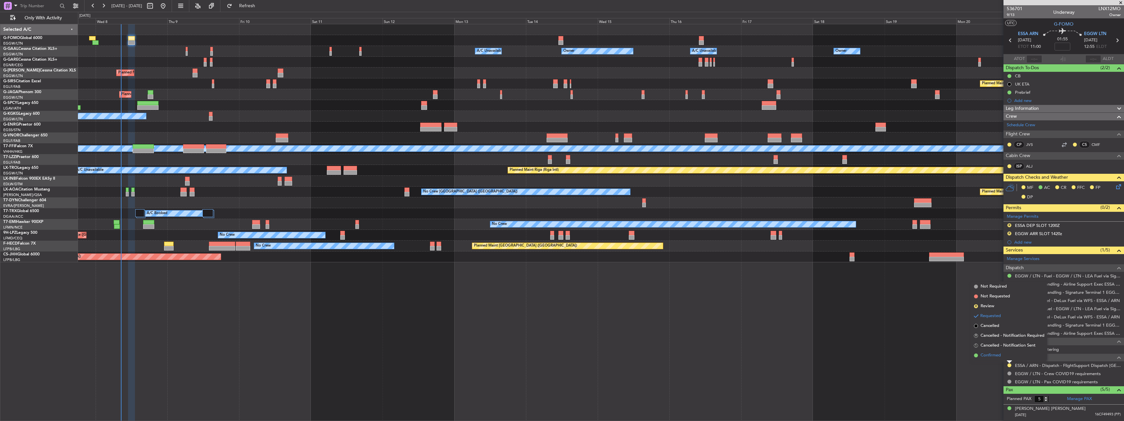
click at [990, 356] on span "Confirmed" at bounding box center [991, 355] width 20 height 7
click at [1043, 224] on div "ESSA DEP SLOT 1200Z" at bounding box center [1037, 225] width 45 height 6
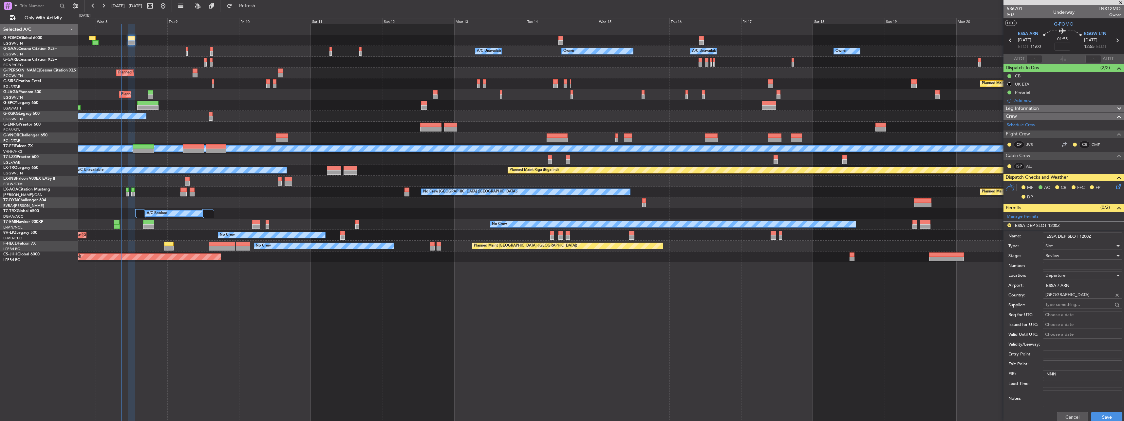
click at [1084, 235] on input "ESSA DEP SLOT 1200Z" at bounding box center [1083, 236] width 80 height 8
type input "ESSA DEP SLOT 1100Z"
click at [1065, 254] on div "Review" at bounding box center [1081, 256] width 70 height 10
click at [1064, 303] on span "Requested" at bounding box center [1080, 298] width 69 height 10
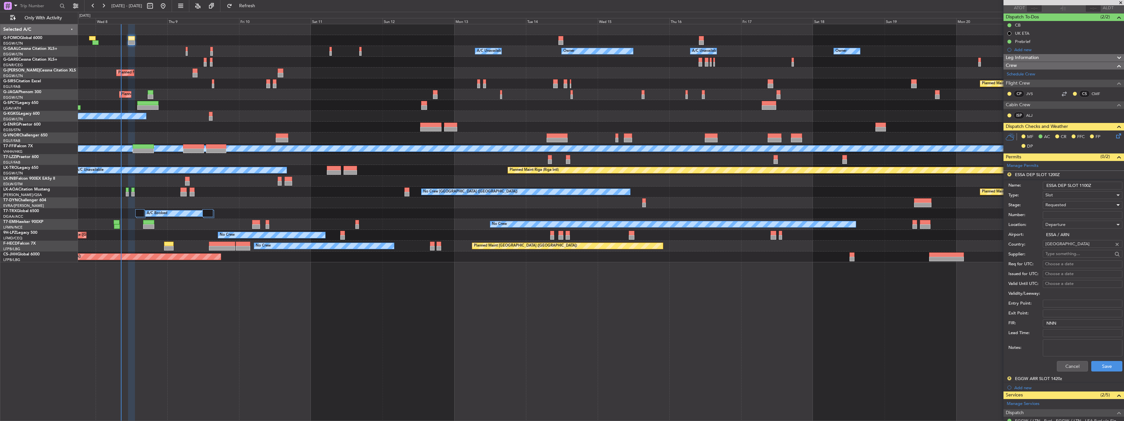
scroll to position [98, 0]
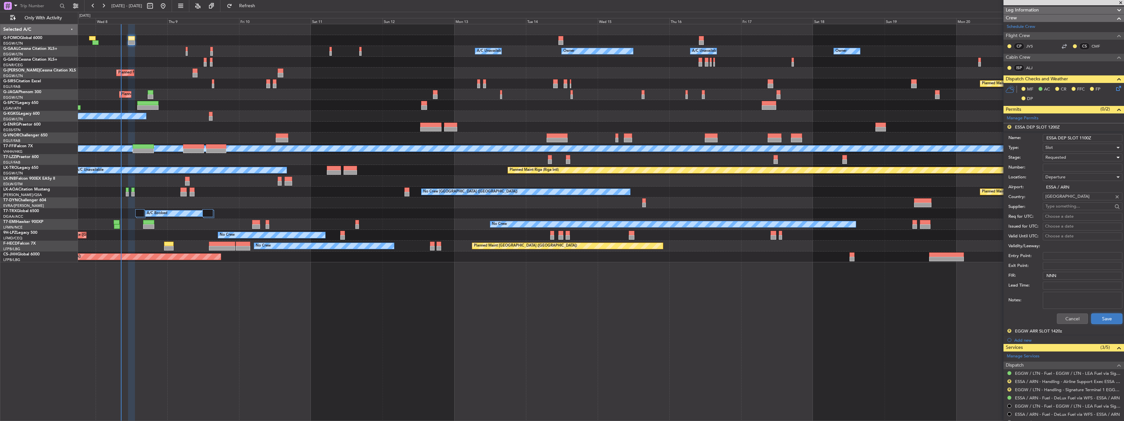
click at [1106, 319] on button "Save" at bounding box center [1106, 318] width 31 height 10
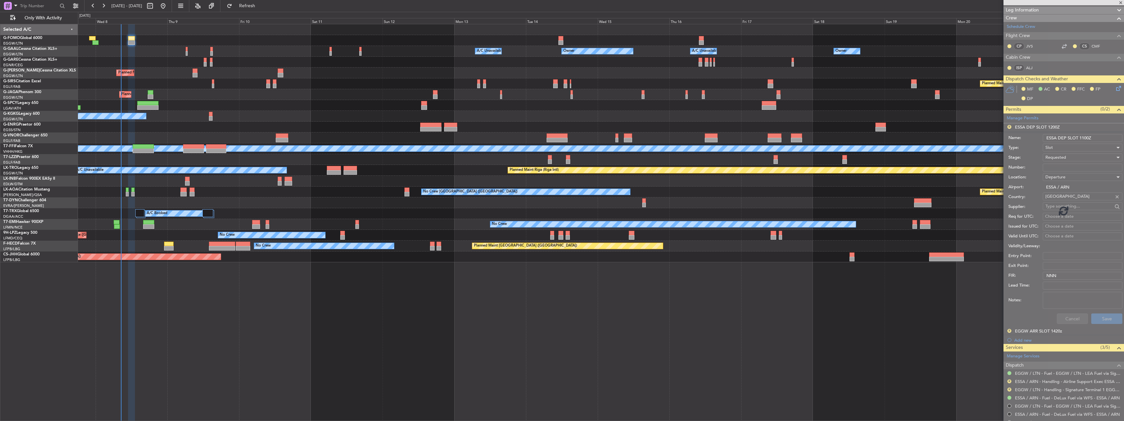
scroll to position [57, 0]
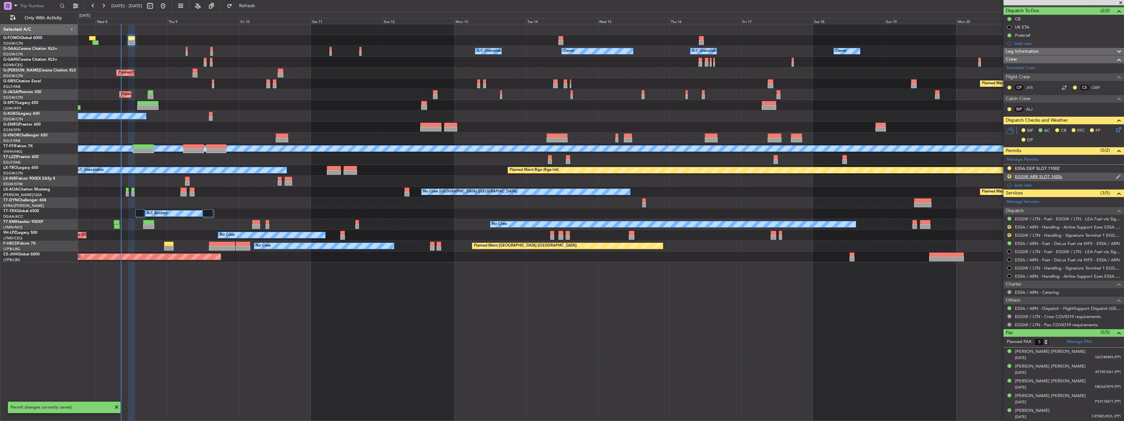
click at [1028, 178] on div "EGGW ARR SLOT 1420z" at bounding box center [1038, 177] width 47 height 6
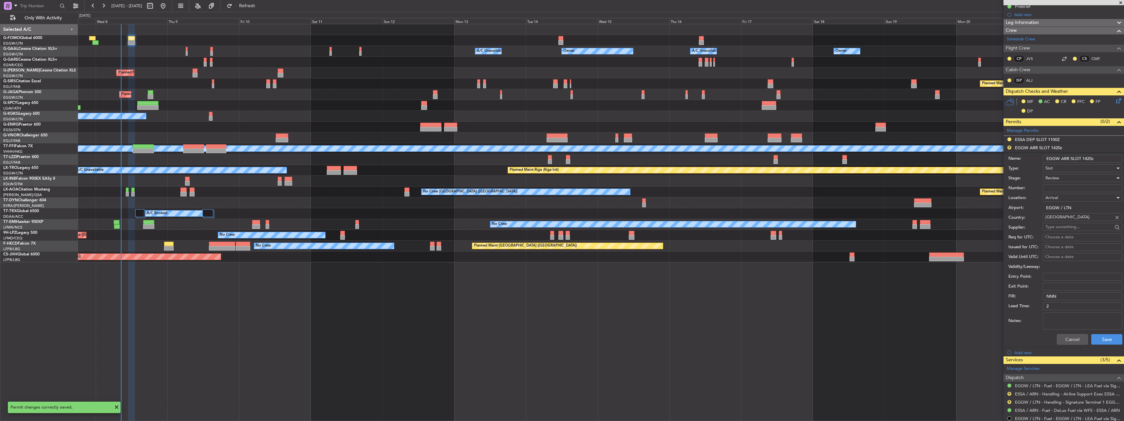
scroll to position [131, 0]
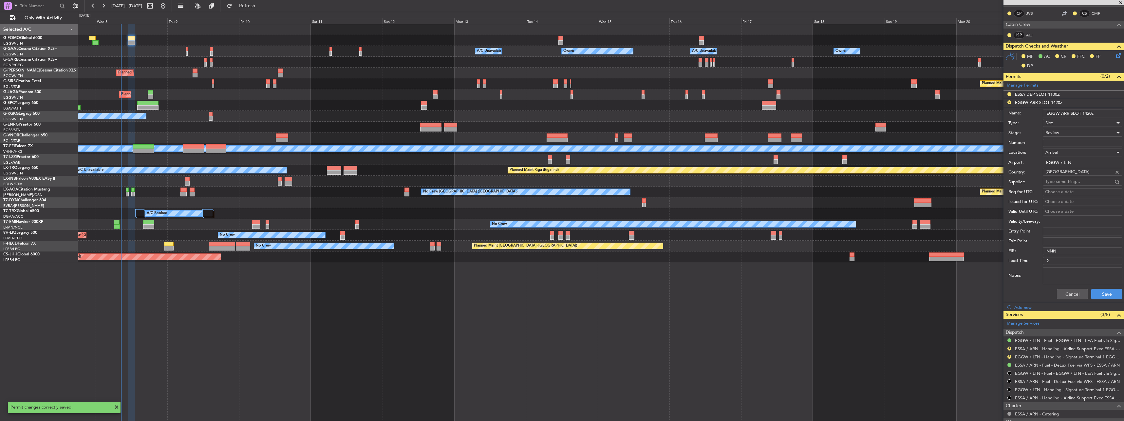
click at [1091, 112] on input "EGGW ARR SLOT 1420z" at bounding box center [1083, 113] width 80 height 8
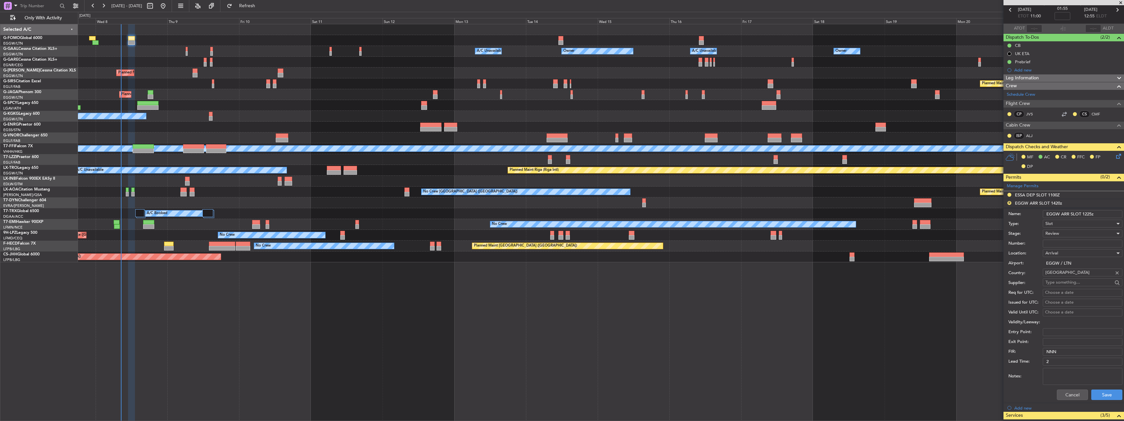
scroll to position [66, 0]
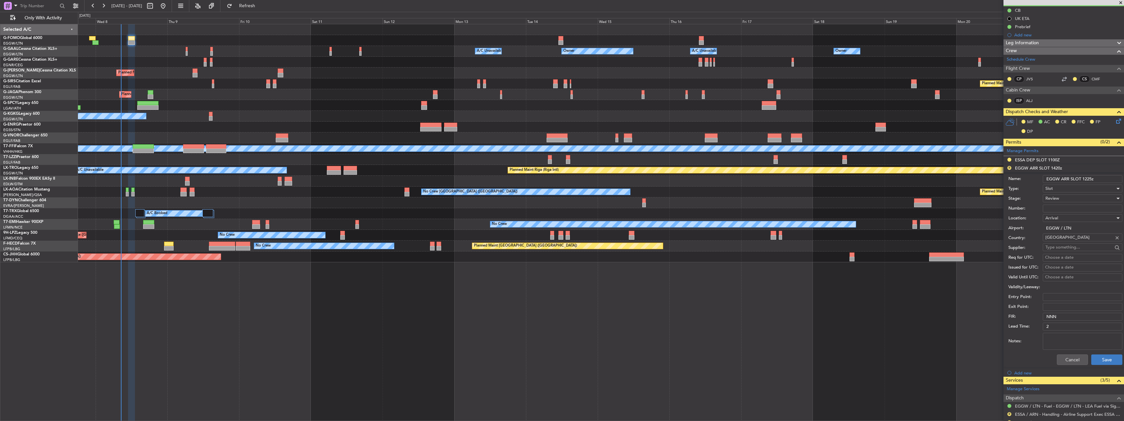
type input "EGGW ARR SLOT 1225z"
click at [1114, 359] on button "Save" at bounding box center [1106, 359] width 31 height 10
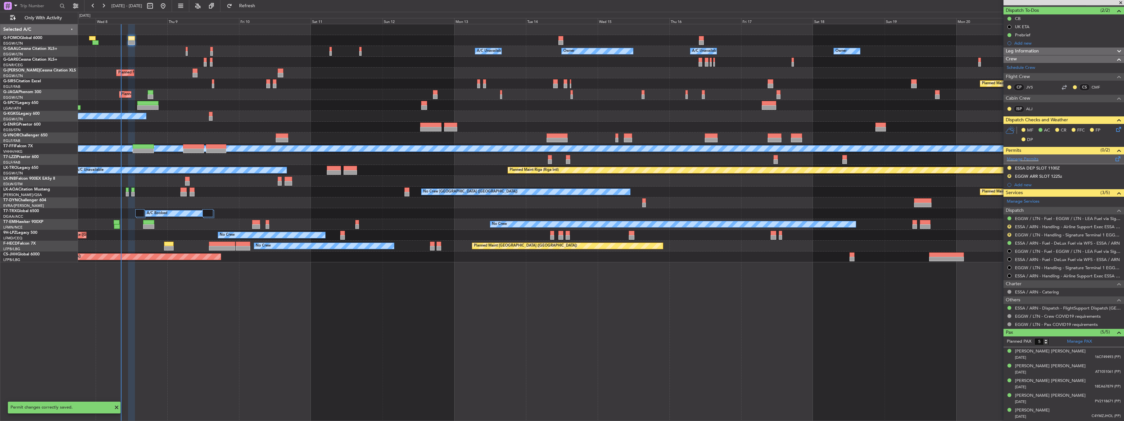
scroll to position [57, 0]
click at [1010, 175] on button "R" at bounding box center [1010, 176] width 4 height 4
click at [999, 205] on span "Requested" at bounding box center [991, 205] width 21 height 7
click at [1021, 227] on link "ESSA / ARN - Handling - Airline Support Exec ESSA / ARN" at bounding box center [1068, 227] width 106 height 6
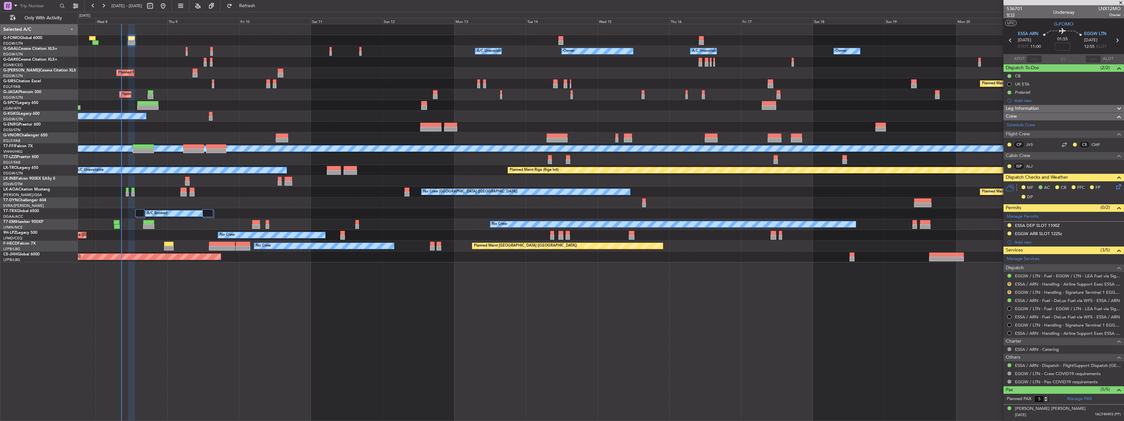
click at [1013, 16] on span "9/13" at bounding box center [1015, 15] width 16 height 6
click at [1019, 13] on span "9/13" at bounding box center [1015, 15] width 16 height 6
click at [1010, 292] on div "Requested" at bounding box center [1009, 294] width 20 height 8
click at [1010, 291] on button "R" at bounding box center [1010, 292] width 4 height 4
click at [991, 330] on span "Requested" at bounding box center [991, 330] width 21 height 7
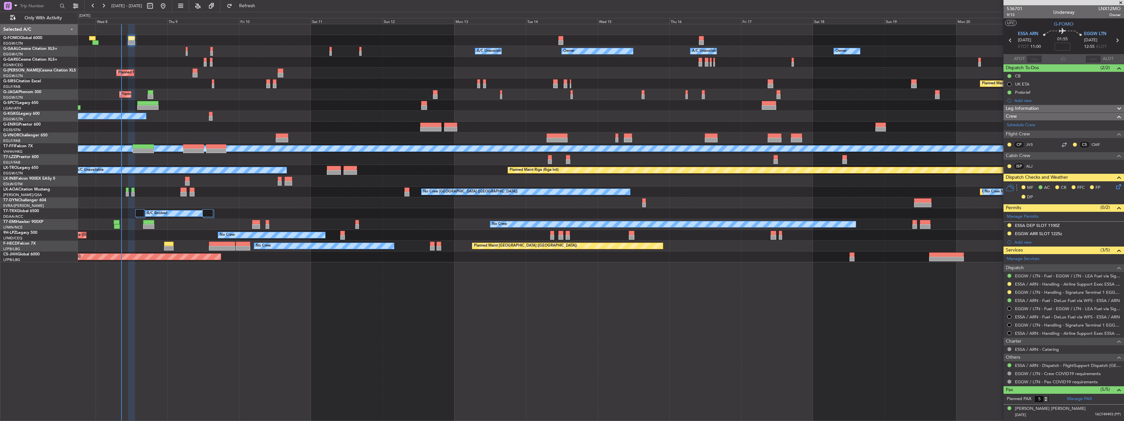
click at [1115, 187] on icon at bounding box center [1117, 185] width 5 height 5
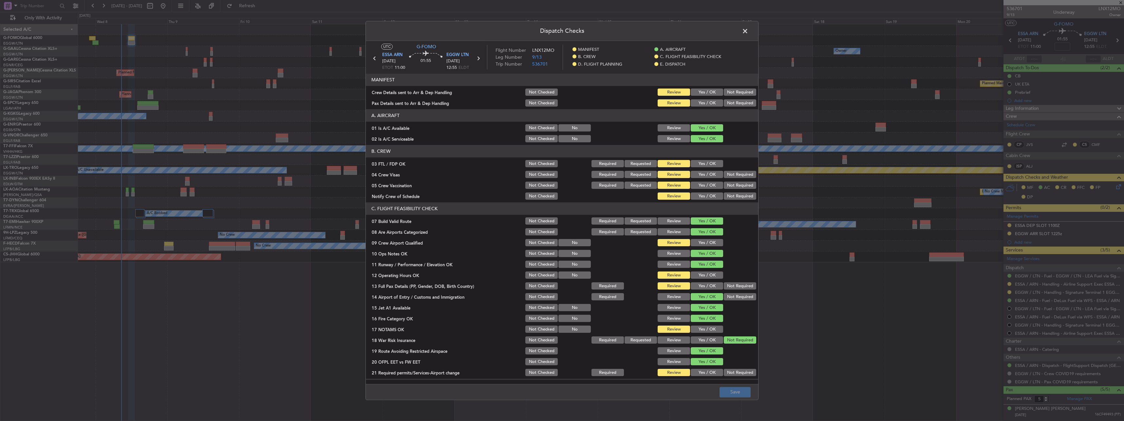
click at [708, 89] on button "Yes / OK" at bounding box center [707, 92] width 32 height 7
click at [710, 104] on button "Yes / OK" at bounding box center [707, 103] width 32 height 7
click at [699, 242] on button "Yes / OK" at bounding box center [707, 242] width 32 height 7
click at [703, 277] on button "Yes / OK" at bounding box center [707, 275] width 32 height 7
click at [700, 290] on div "Yes / OK" at bounding box center [706, 285] width 33 height 9
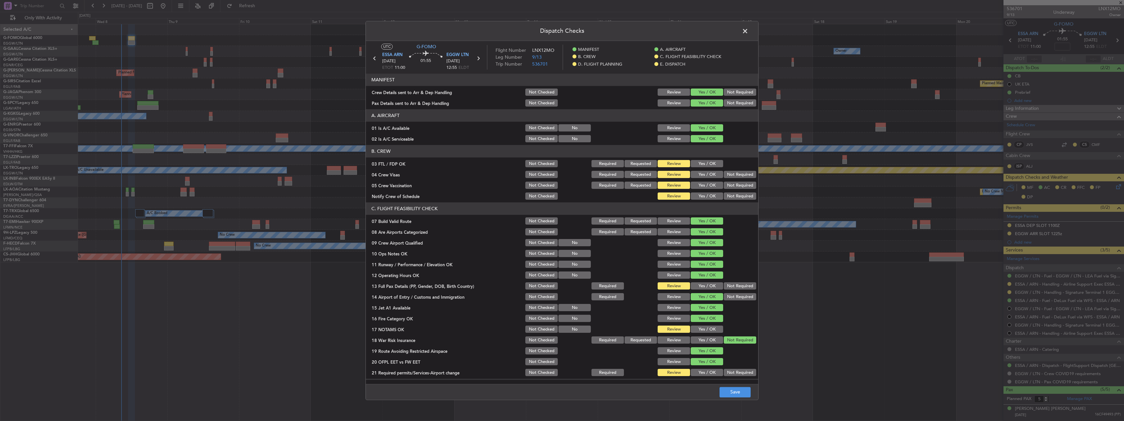
click at [700, 285] on button "Yes / OK" at bounding box center [707, 285] width 32 height 7
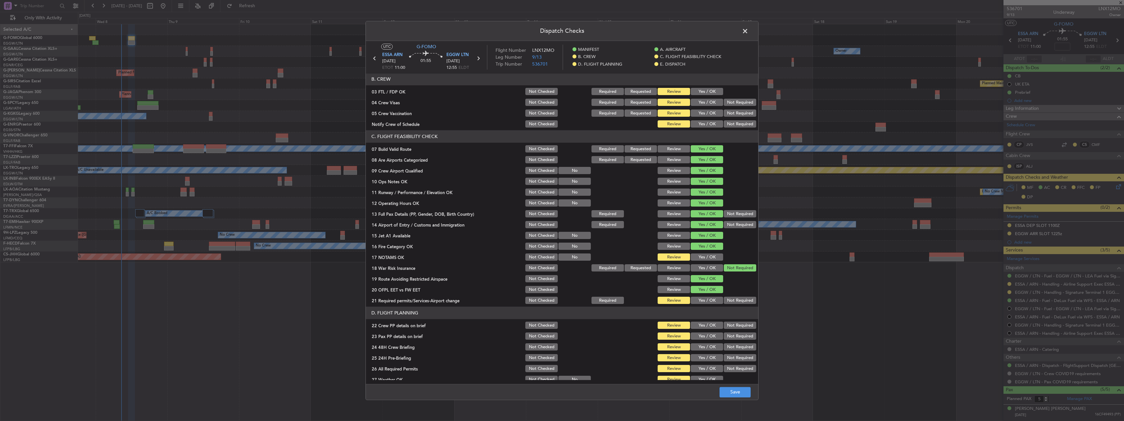
scroll to position [131, 0]
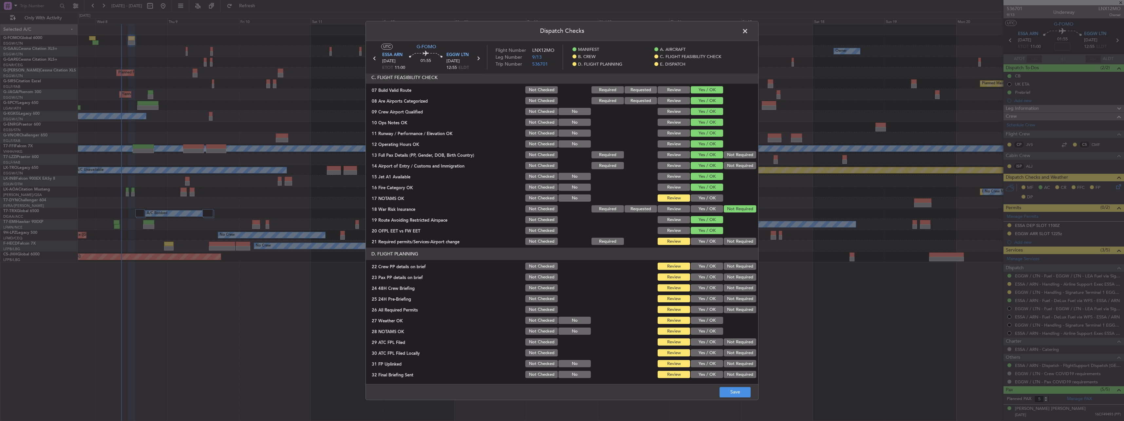
drag, startPoint x: 704, startPoint y: 195, endPoint x: 708, endPoint y: 200, distance: 6.4
click at [705, 195] on button "Yes / OK" at bounding box center [707, 198] width 32 height 7
click at [699, 246] on article "MANIFEST Crew Details sent to Arr & Dep Handling Not Checked Review Yes / OK No…" at bounding box center [562, 227] width 392 height 306
click at [698, 244] on button "Yes / OK" at bounding box center [707, 241] width 32 height 7
click at [706, 267] on button "Yes / OK" at bounding box center [707, 266] width 32 height 7
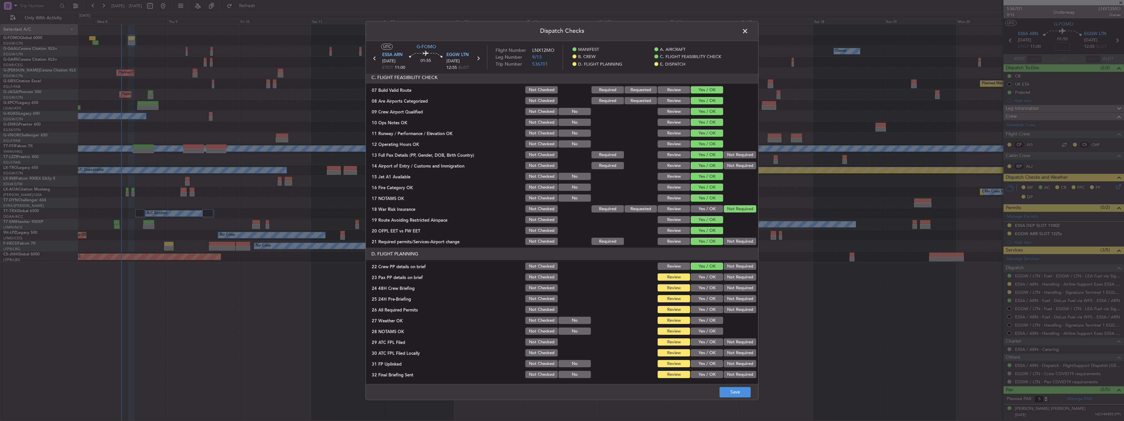
click at [707, 277] on button "Yes / OK" at bounding box center [707, 277] width 32 height 7
click at [707, 288] on button "Yes / OK" at bounding box center [707, 287] width 32 height 7
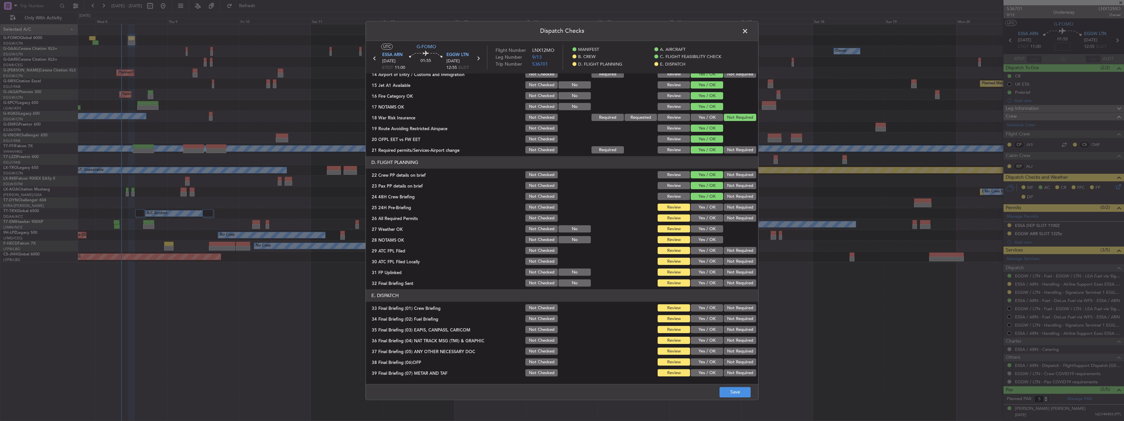
scroll to position [229, 0]
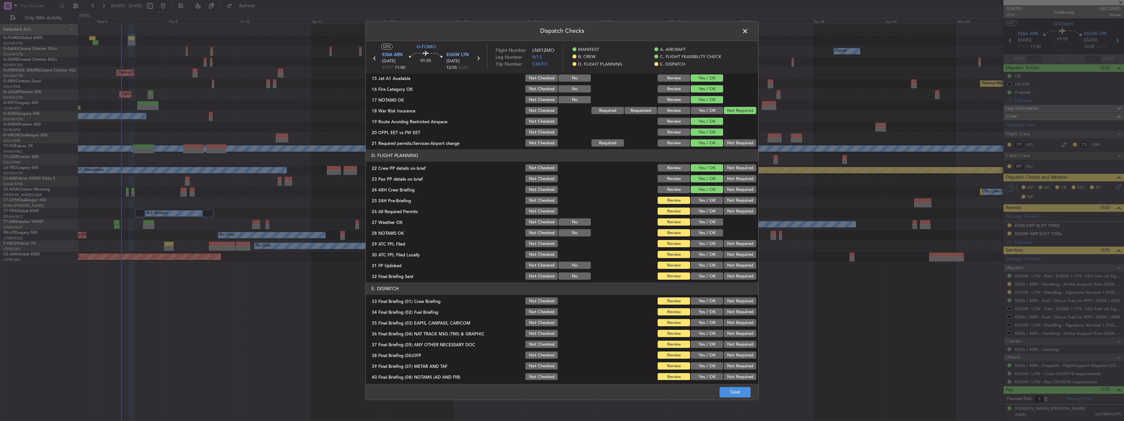
click at [734, 197] on button "Not Required" at bounding box center [740, 200] width 32 height 7
click at [733, 394] on button "Save" at bounding box center [735, 392] width 31 height 10
click at [704, 211] on button "Yes / OK" at bounding box center [707, 211] width 32 height 7
click at [704, 223] on button "Yes / OK" at bounding box center [707, 221] width 32 height 7
click at [704, 229] on button "Yes / OK" at bounding box center [707, 232] width 32 height 7
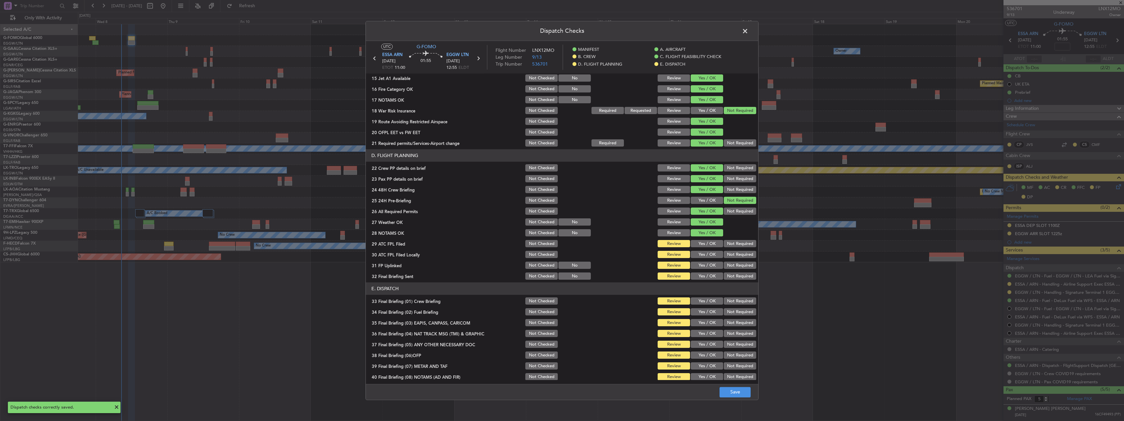
click at [705, 237] on div "Yes / OK" at bounding box center [706, 232] width 33 height 9
click at [702, 251] on button "Yes / OK" at bounding box center [707, 254] width 32 height 7
click at [748, 29] on span at bounding box center [748, 32] width 0 height 13
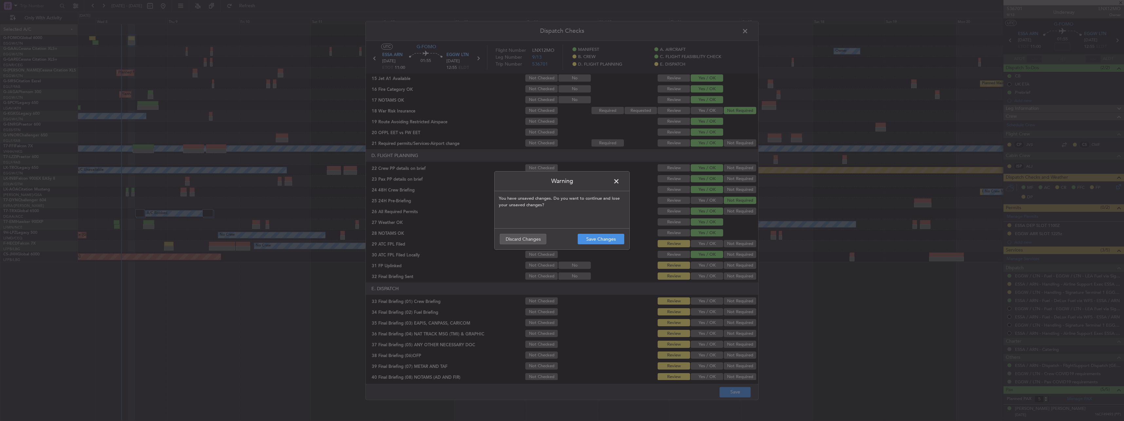
click at [548, 242] on footer "Save Changes Discard Changes" at bounding box center [562, 238] width 135 height 21
click at [540, 240] on button "Discard Changes" at bounding box center [523, 239] width 47 height 10
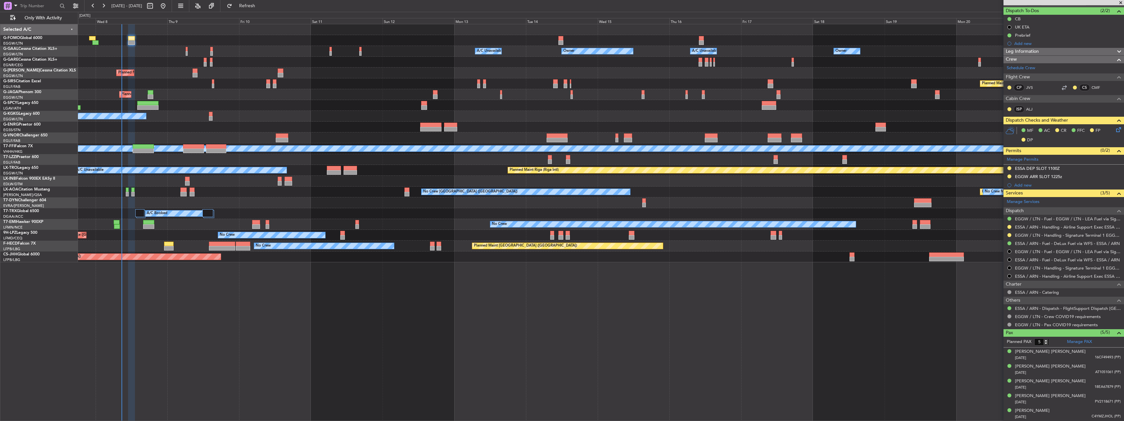
scroll to position [0, 0]
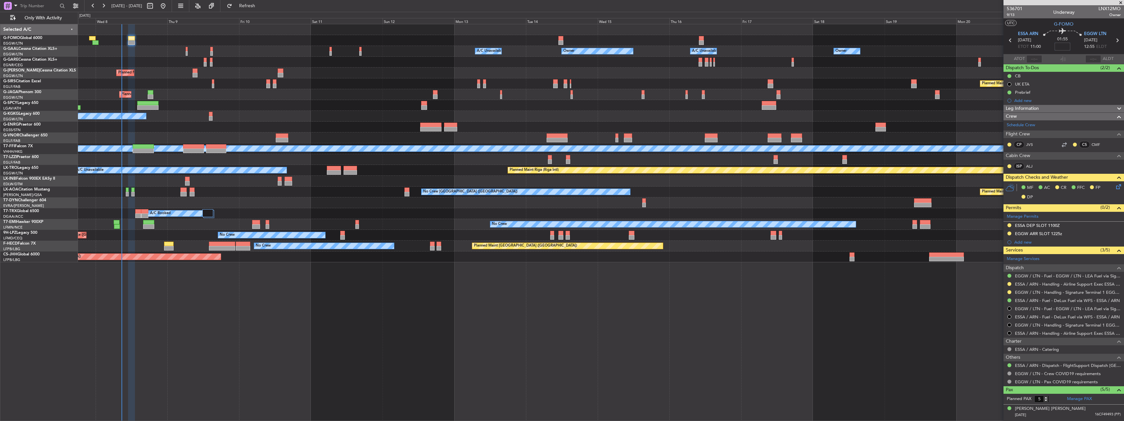
click at [1055, 47] on input at bounding box center [1063, 47] width 16 height 8
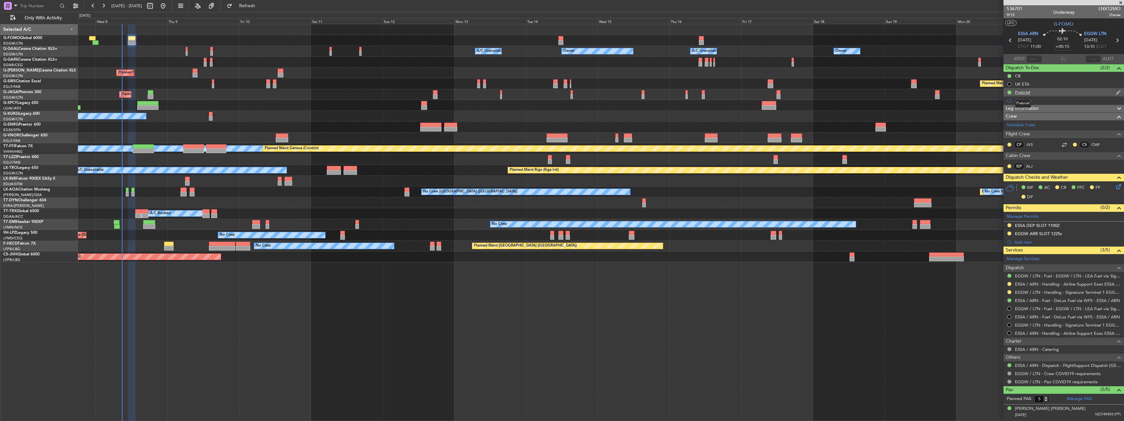
click at [1018, 92] on div "Prebrief" at bounding box center [1022, 92] width 15 height 6
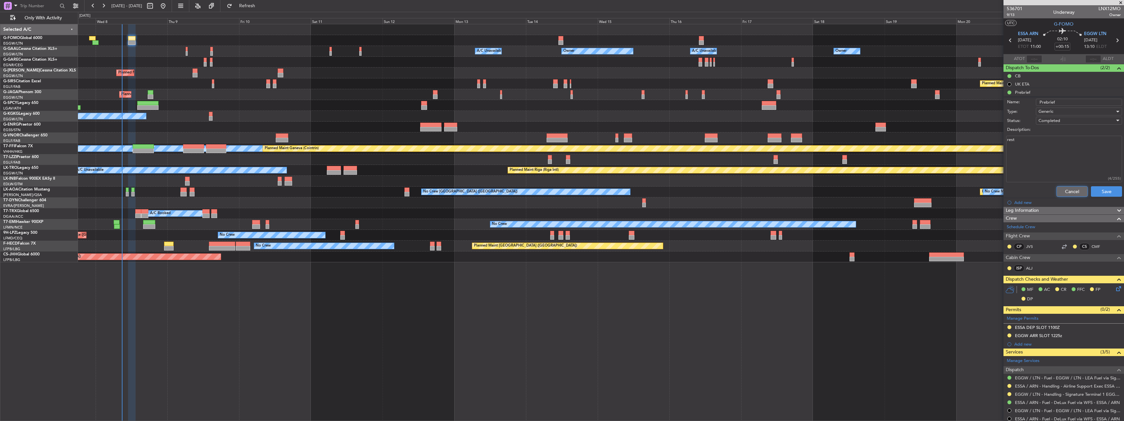
click at [1066, 193] on button "Cancel" at bounding box center [1072, 191] width 31 height 10
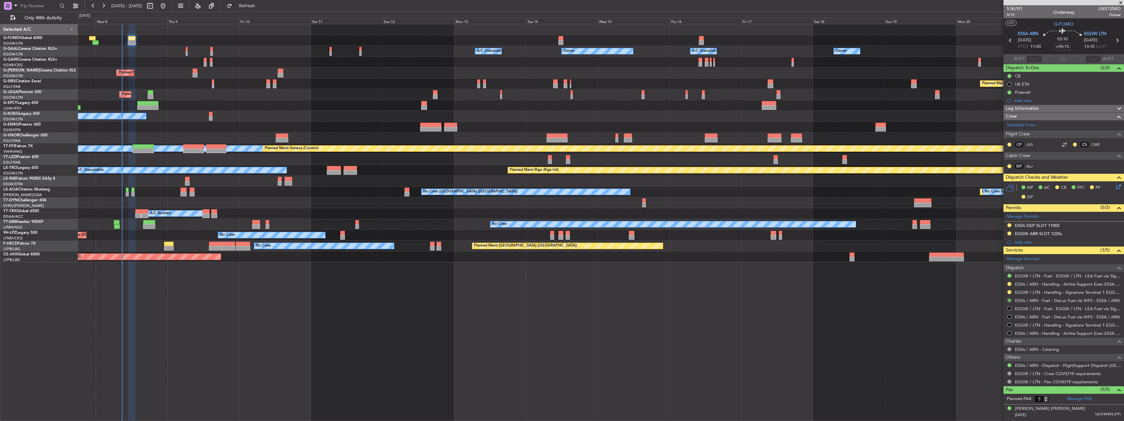
click at [1009, 299] on button at bounding box center [1010, 300] width 4 height 4
click at [994, 305] on li "Not Required" at bounding box center [1010, 309] width 76 height 10
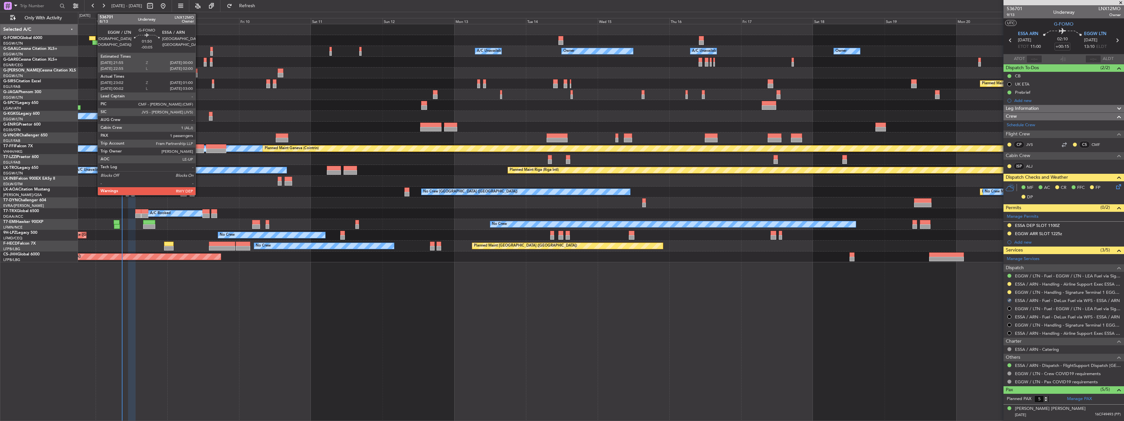
click at [94, 38] on div at bounding box center [92, 38] width 7 height 5
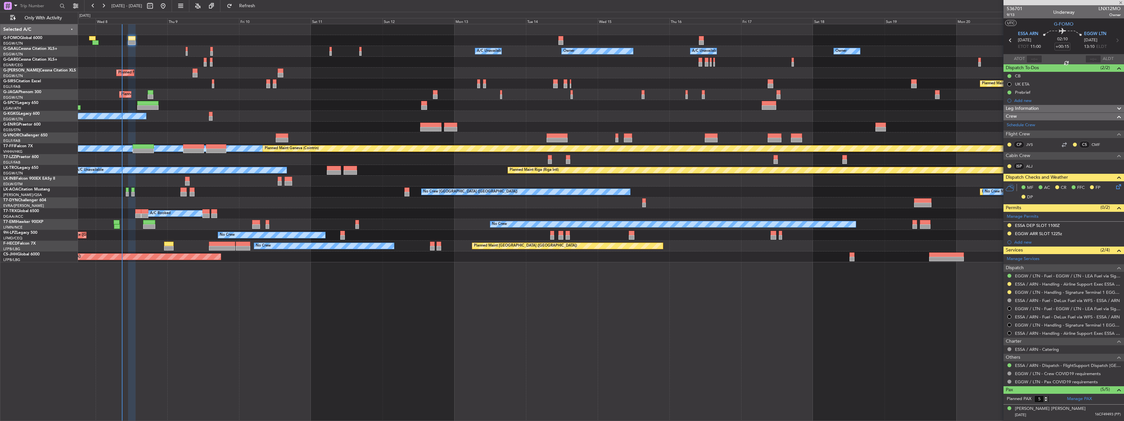
type input "-00:05"
type input "23:02"
type input "00:45"
type input "1"
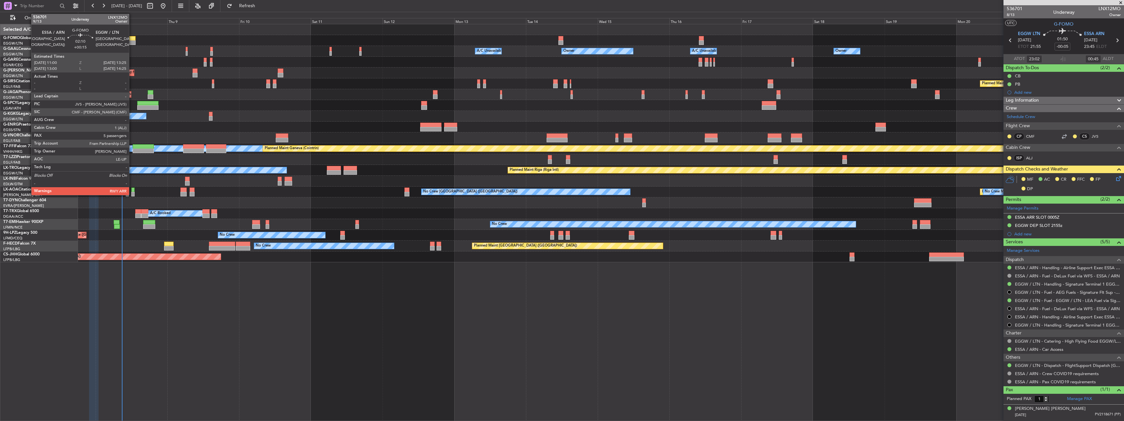
click at [132, 38] on div at bounding box center [132, 38] width 8 height 5
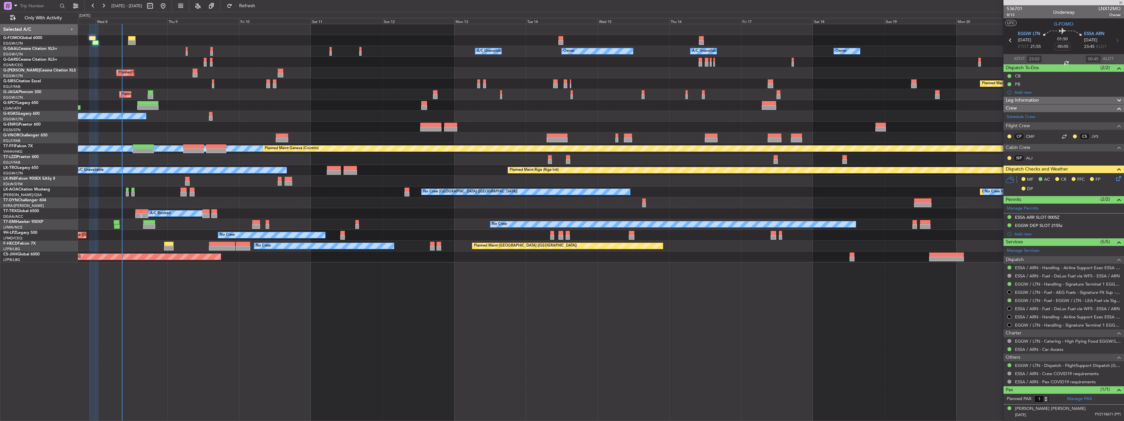
type input "+00:15"
type input "5"
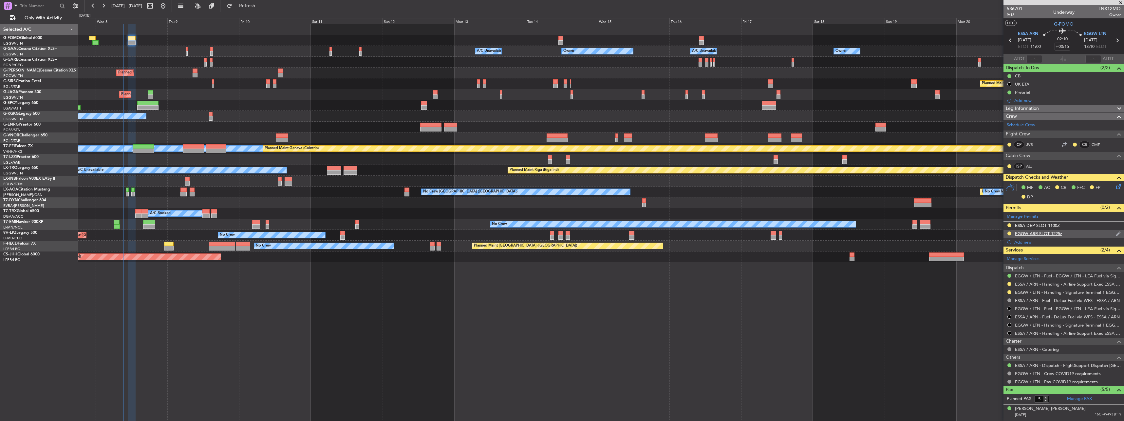
click at [1057, 235] on div "EGGW ARR SLOT 1225z" at bounding box center [1038, 234] width 47 height 6
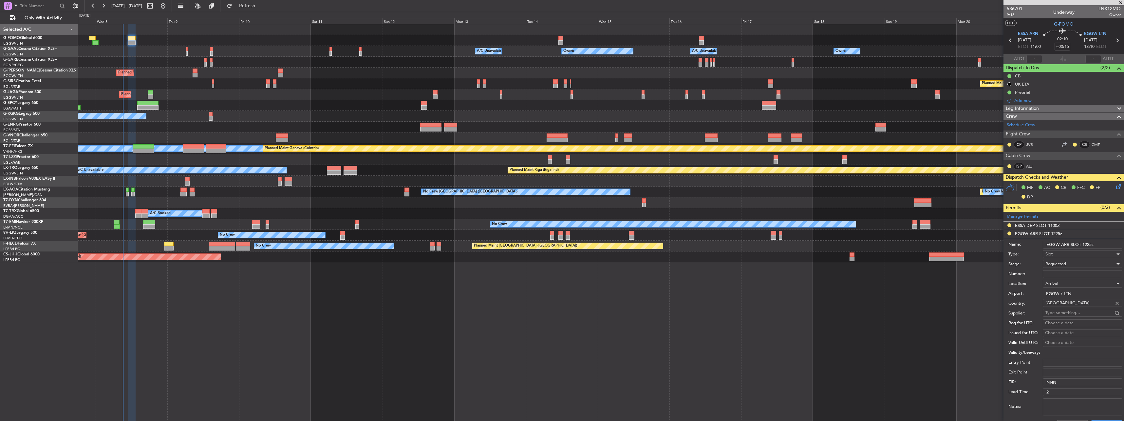
click at [1090, 242] on input "EGGW ARR SLOT 1225z" at bounding box center [1083, 244] width 80 height 8
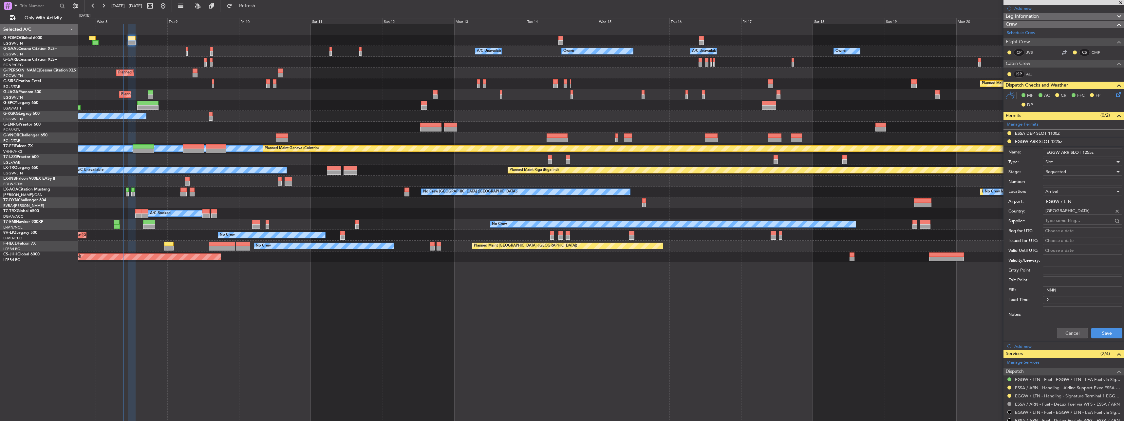
scroll to position [98, 0]
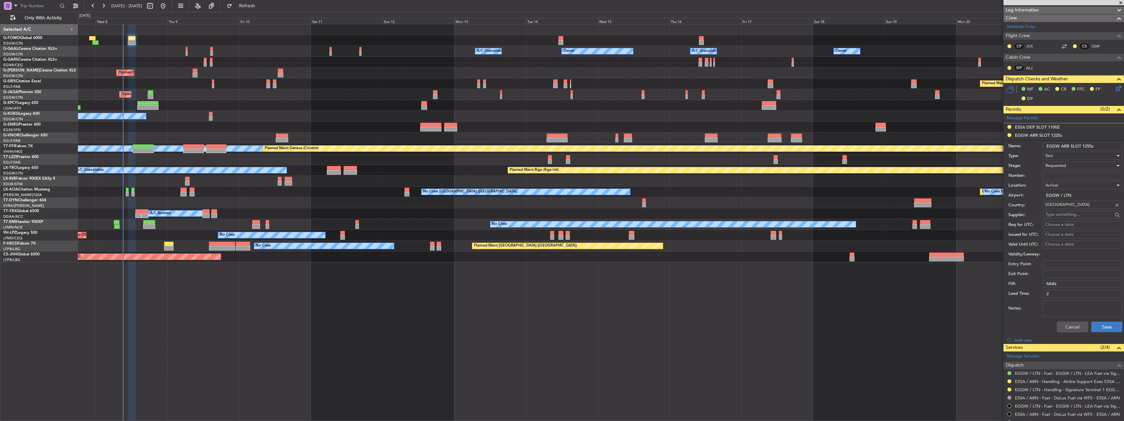
type input "EGGW ARR SLOT 1255z"
click at [1111, 330] on button "Save" at bounding box center [1106, 326] width 31 height 10
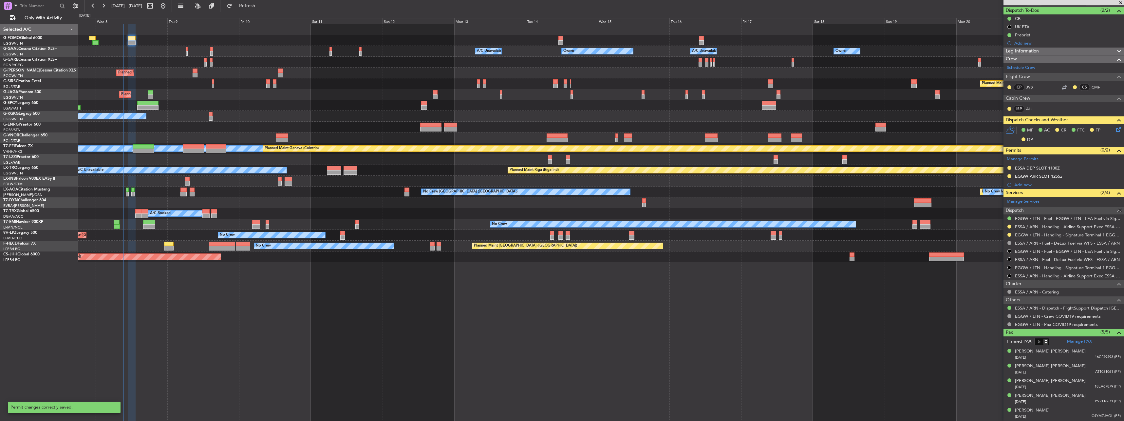
scroll to position [57, 0]
click at [1036, 170] on div "ESSA DEP SLOT 1100Z" at bounding box center [1037, 168] width 45 height 6
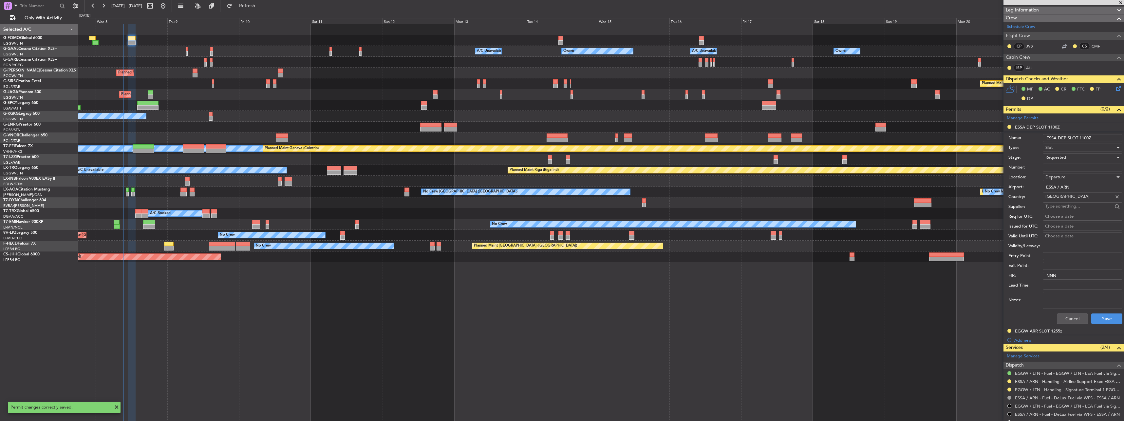
click at [1084, 136] on input "ESSA DEP SLOT 1100Z" at bounding box center [1083, 138] width 80 height 8
type input "ESSA DEP SLOT 1045Z"
click at [1100, 320] on button "Save" at bounding box center [1106, 318] width 31 height 10
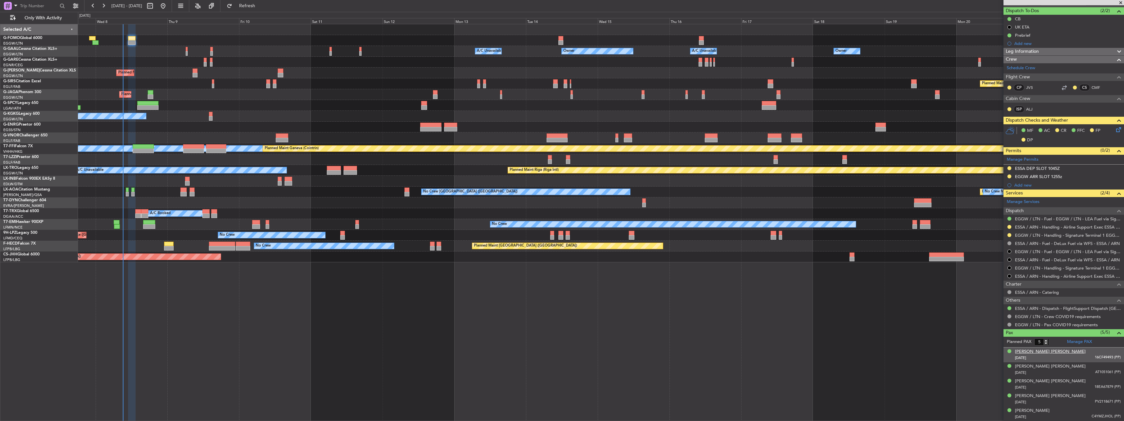
scroll to position [0, 0]
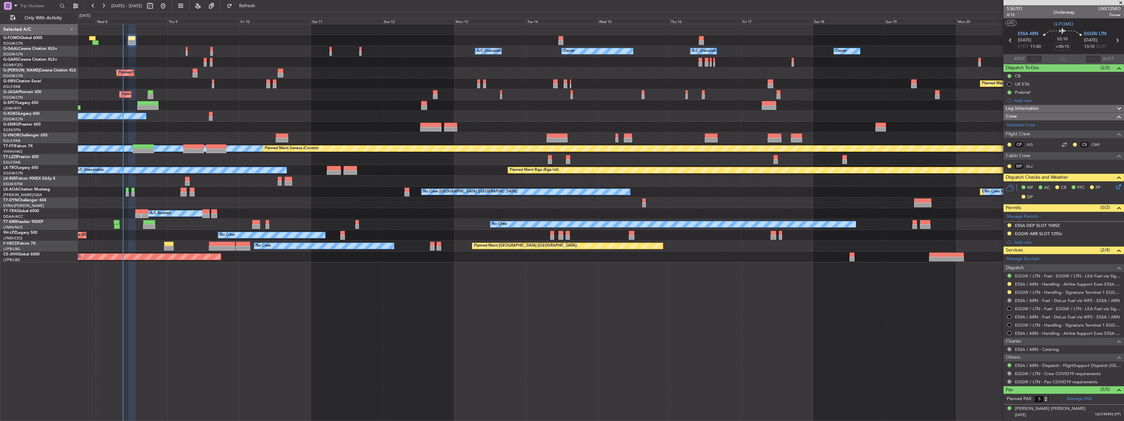
click at [197, 54] on div "Owner A/C Unavailable Owner A/C Unavailable Owner Owner" at bounding box center [601, 51] width 1046 height 11
click at [136, 39] on div at bounding box center [601, 40] width 1046 height 11
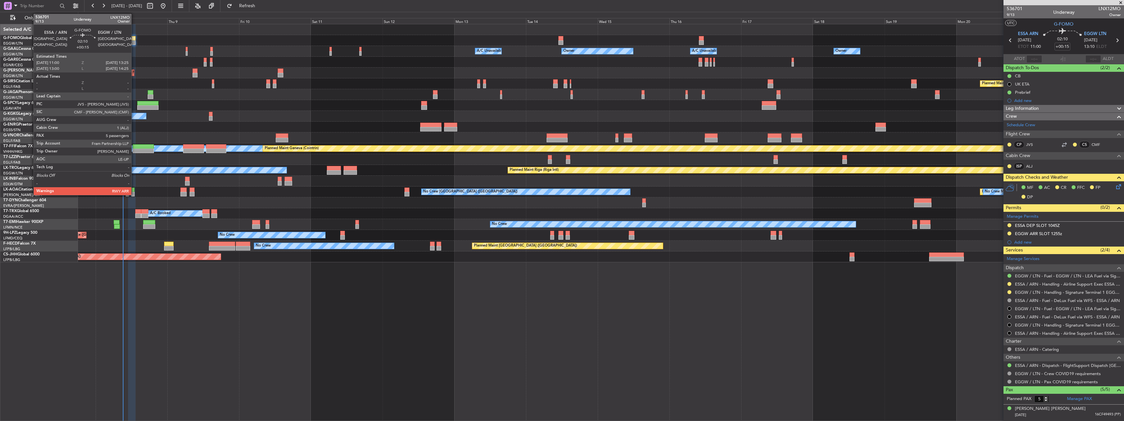
click at [133, 39] on div at bounding box center [132, 38] width 8 height 5
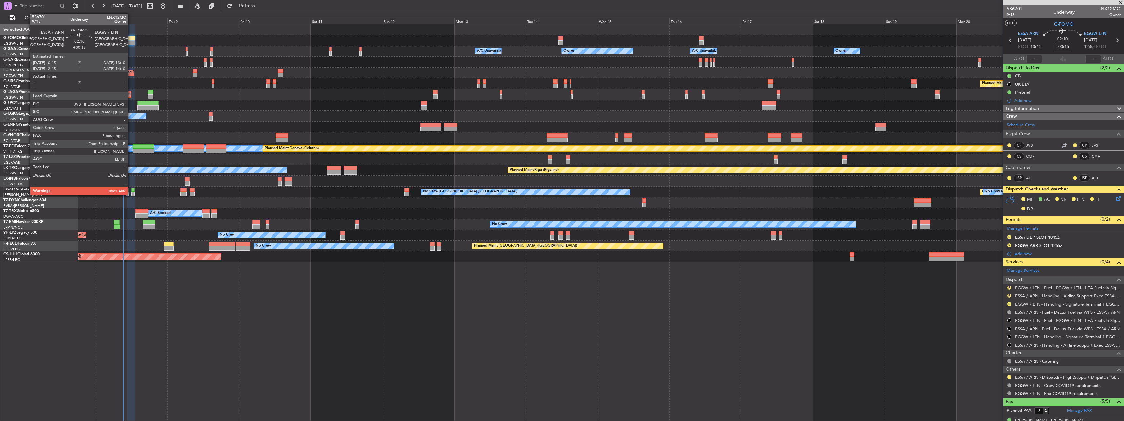
click at [131, 39] on div at bounding box center [131, 38] width 8 height 5
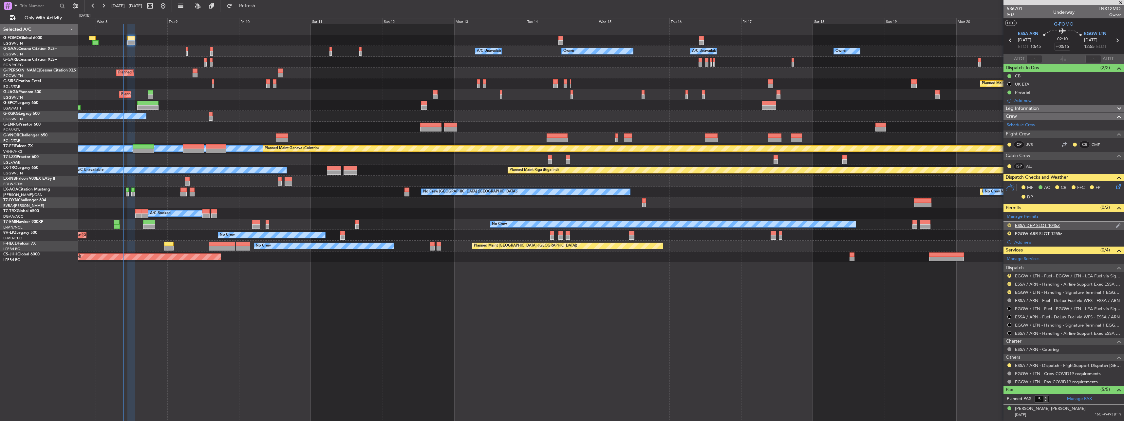
click at [1008, 224] on button "R" at bounding box center [1010, 225] width 4 height 4
click at [1005, 254] on li "Requested" at bounding box center [1010, 254] width 76 height 10
click at [1010, 233] on button "R" at bounding box center [1010, 233] width 4 height 4
click at [1003, 259] on li "Requested" at bounding box center [1010, 262] width 76 height 10
click at [1009, 292] on button "R" at bounding box center [1010, 292] width 4 height 4
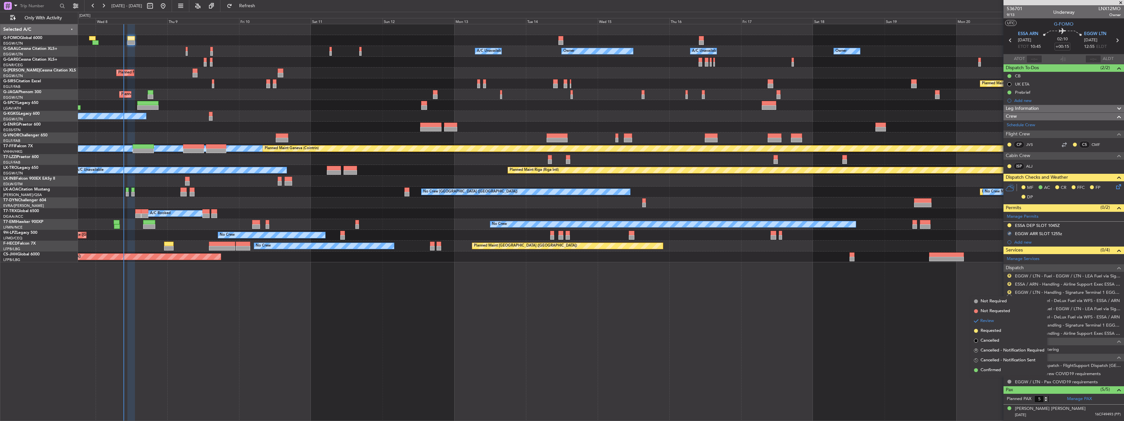
click at [995, 330] on span "Requested" at bounding box center [991, 330] width 21 height 7
click at [1010, 282] on button "R" at bounding box center [1010, 284] width 4 height 4
click at [994, 322] on span "Requested" at bounding box center [991, 322] width 21 height 7
click at [1009, 274] on button "R" at bounding box center [1010, 276] width 4 height 4
click at [1000, 354] on span "Confirmed" at bounding box center [991, 353] width 20 height 7
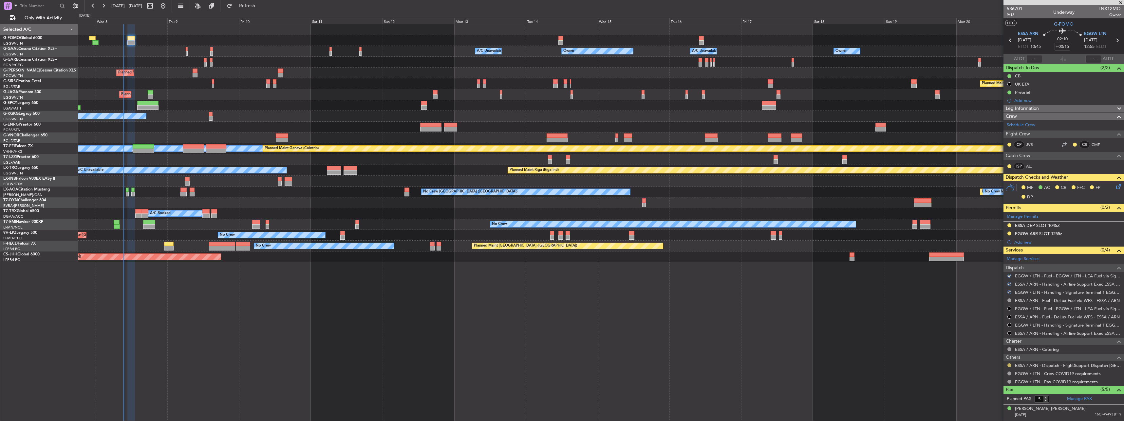
click at [1008, 365] on button at bounding box center [1010, 365] width 4 height 4
click at [1004, 351] on li "Confirmed" at bounding box center [1010, 355] width 76 height 10
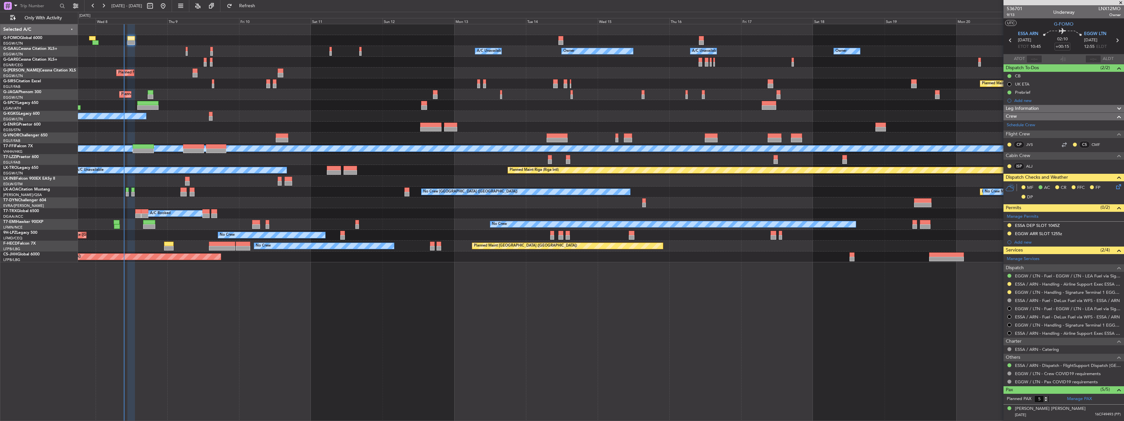
click at [1115, 185] on icon at bounding box center [1117, 185] width 5 height 5
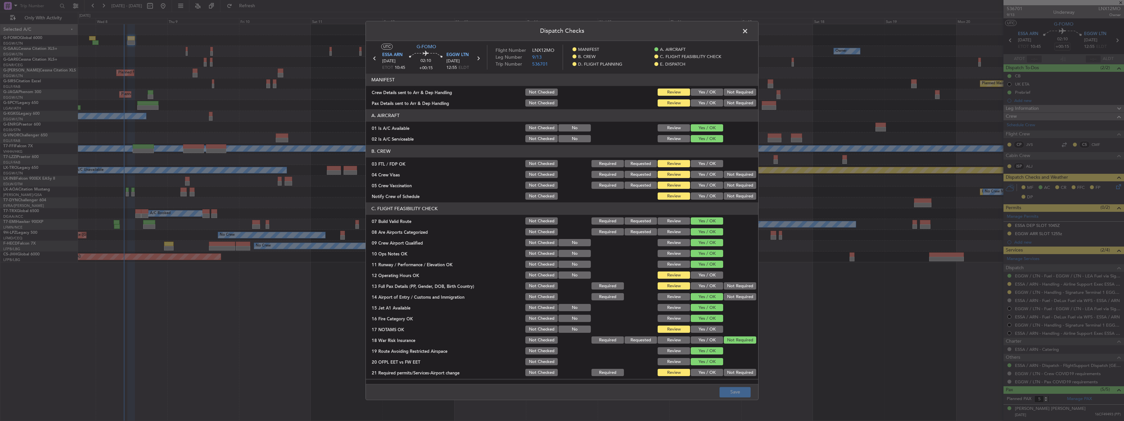
drag, startPoint x: 706, startPoint y: 94, endPoint x: 703, endPoint y: 103, distance: 9.3
click at [706, 94] on button "Yes / OK" at bounding box center [707, 92] width 32 height 7
click at [703, 103] on button "Yes / OK" at bounding box center [707, 103] width 32 height 7
click at [708, 272] on div "Yes / OK" at bounding box center [706, 275] width 33 height 9
click at [707, 289] on button "Yes / OK" at bounding box center [707, 285] width 32 height 7
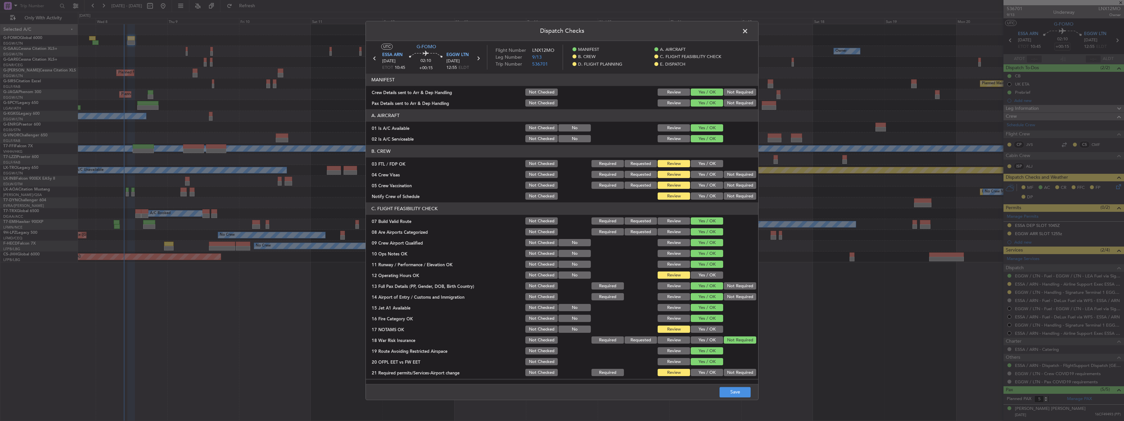
drag, startPoint x: 706, startPoint y: 280, endPoint x: 704, endPoint y: 274, distance: 6.8
click at [706, 280] on section "C. FLIGHT FEASIBILITY CHECK 07 Build Valid Route Not Checked Required Requested…" at bounding box center [562, 289] width 392 height 175
drag, startPoint x: 704, startPoint y: 274, endPoint x: 704, endPoint y: 302, distance: 28.2
click at [704, 274] on button "Yes / OK" at bounding box center [707, 275] width 32 height 7
click at [705, 325] on div "Yes / OK" at bounding box center [706, 329] width 33 height 9
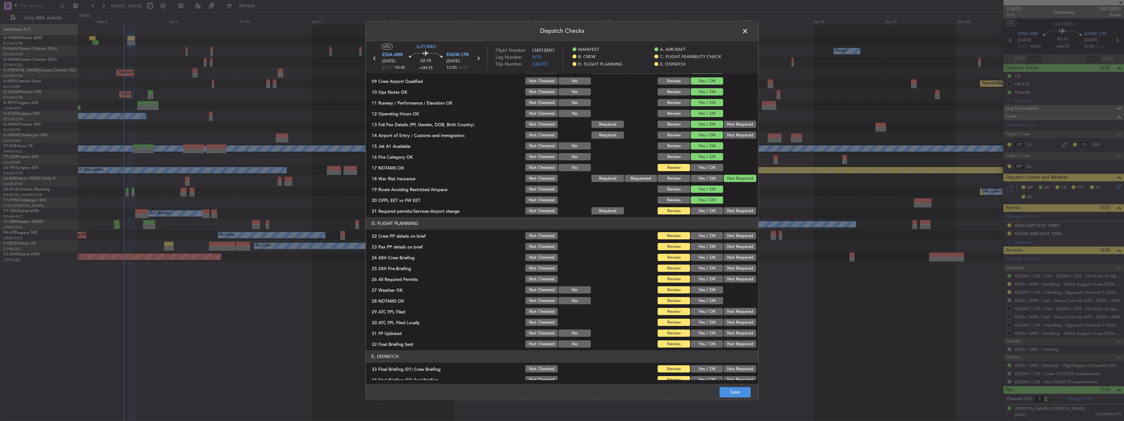
scroll to position [164, 0]
click at [710, 163] on button "Yes / OK" at bounding box center [707, 165] width 32 height 7
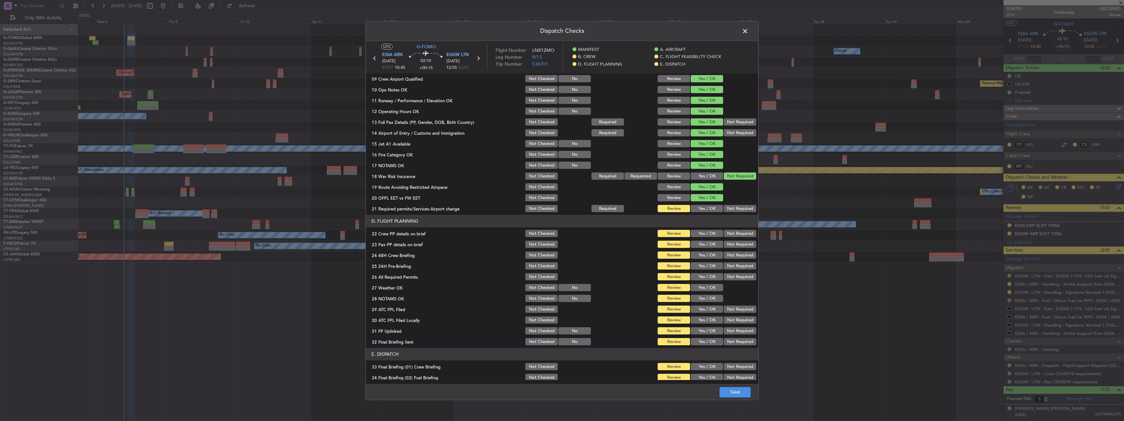
click at [709, 206] on button "Yes / OK" at bounding box center [707, 208] width 32 height 7
click at [705, 235] on button "Yes / OK" at bounding box center [707, 233] width 32 height 7
click at [708, 244] on button "Yes / OK" at bounding box center [707, 244] width 32 height 7
click at [710, 259] on div "Yes / OK" at bounding box center [706, 255] width 33 height 9
drag, startPoint x: 715, startPoint y: 255, endPoint x: 724, endPoint y: 261, distance: 11.5
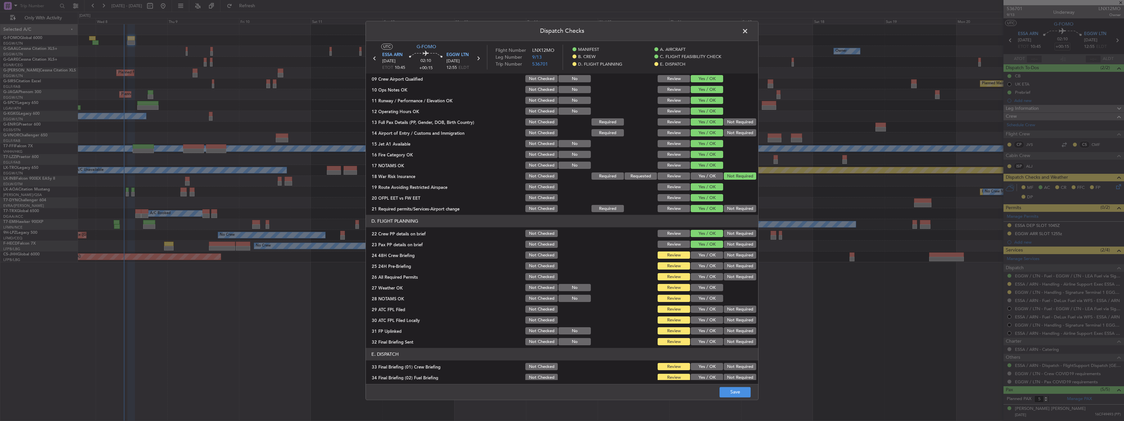
click at [715, 255] on button "Yes / OK" at bounding box center [707, 255] width 32 height 7
click at [739, 265] on button "Not Required" at bounding box center [740, 265] width 32 height 7
click at [733, 392] on button "Save" at bounding box center [735, 392] width 31 height 10
click at [748, 32] on span at bounding box center [748, 32] width 0 height 13
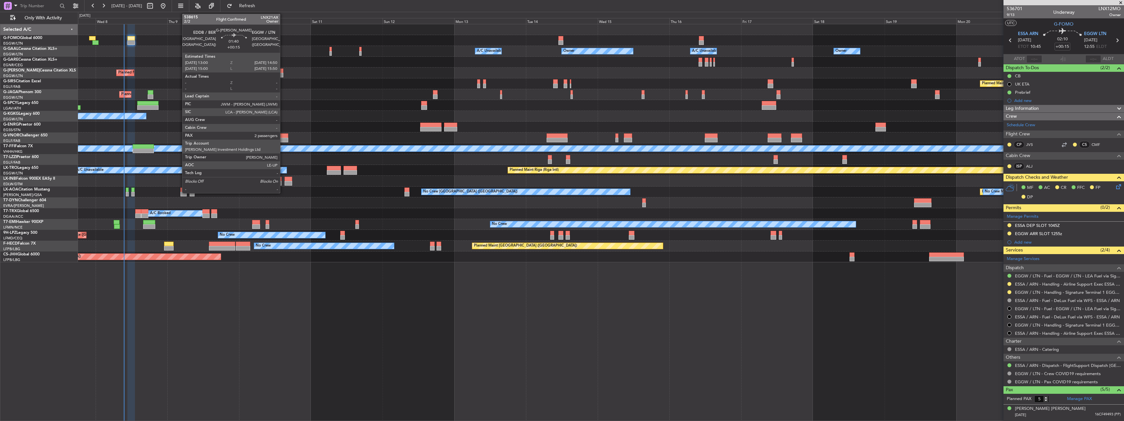
click at [283, 73] on div at bounding box center [281, 75] width 6 height 5
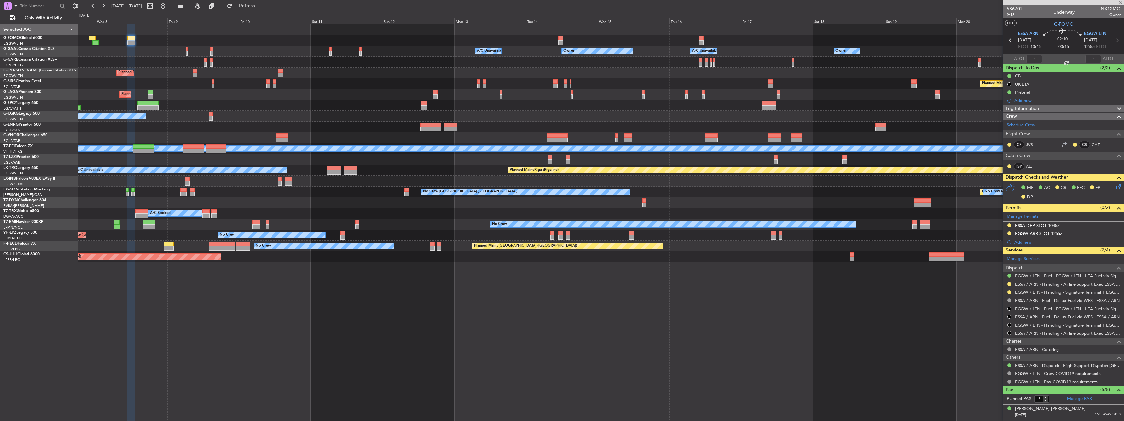
type input "2"
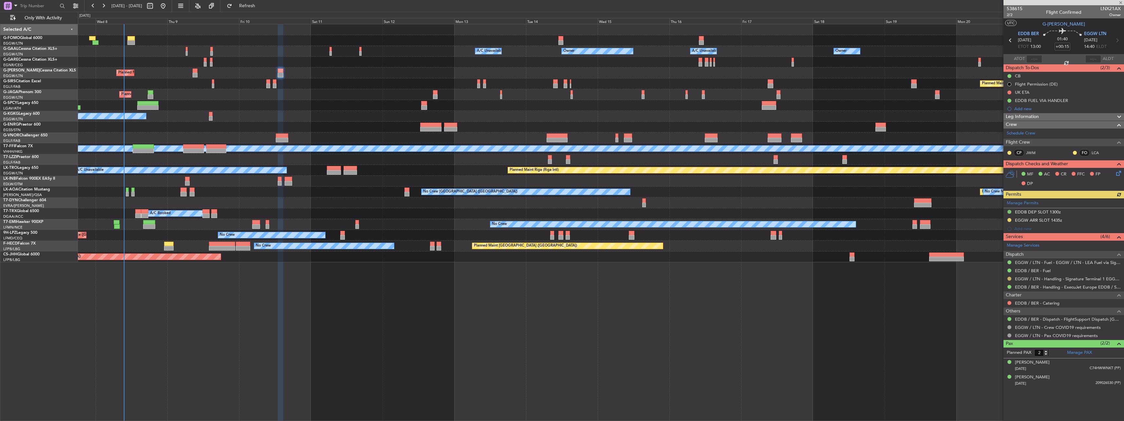
click at [1009, 277] on button at bounding box center [1010, 278] width 4 height 4
drag, startPoint x: 989, startPoint y: 358, endPoint x: 1000, endPoint y: 357, distance: 10.5
click at [990, 357] on span "Confirmed" at bounding box center [991, 356] width 20 height 7
click at [1011, 220] on div at bounding box center [1009, 219] width 5 height 5
click at [1010, 219] on button at bounding box center [1010, 220] width 4 height 4
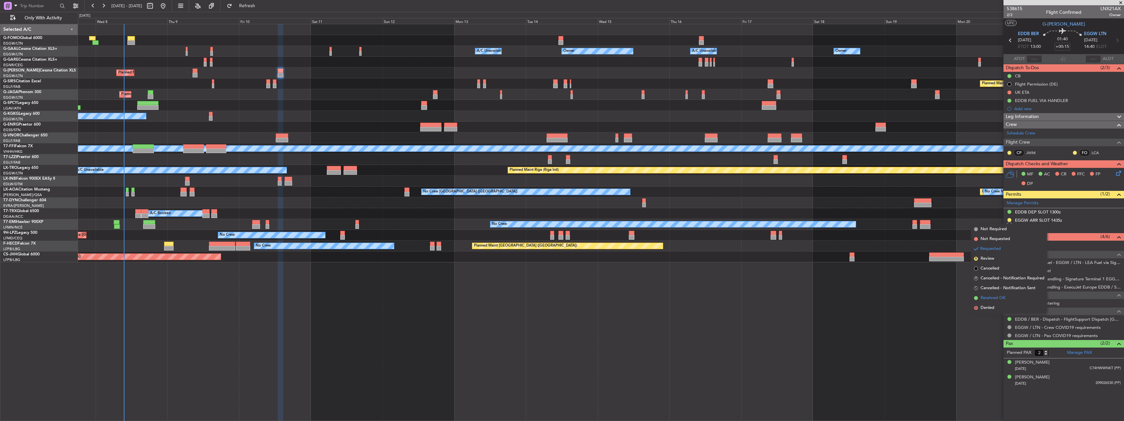
click at [1000, 297] on span "Received OK" at bounding box center [993, 297] width 25 height 7
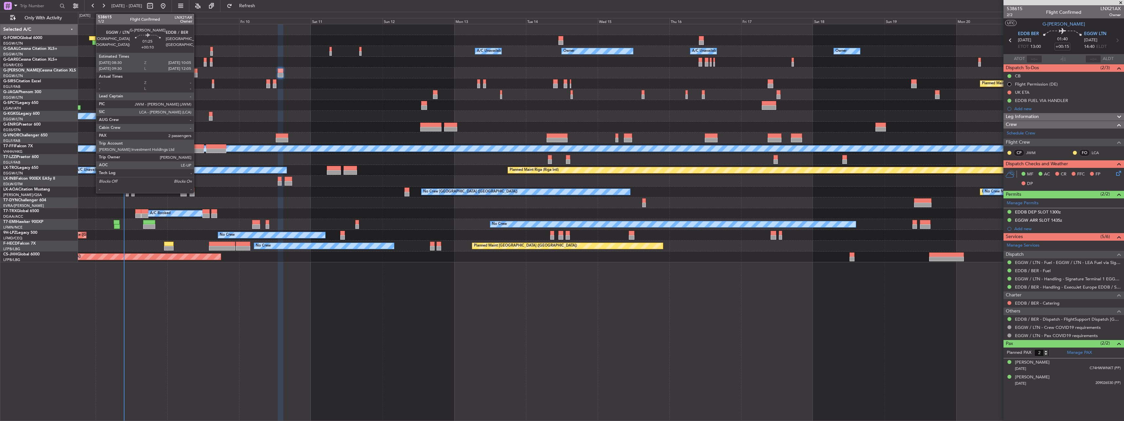
click at [197, 76] on div at bounding box center [195, 75] width 5 height 5
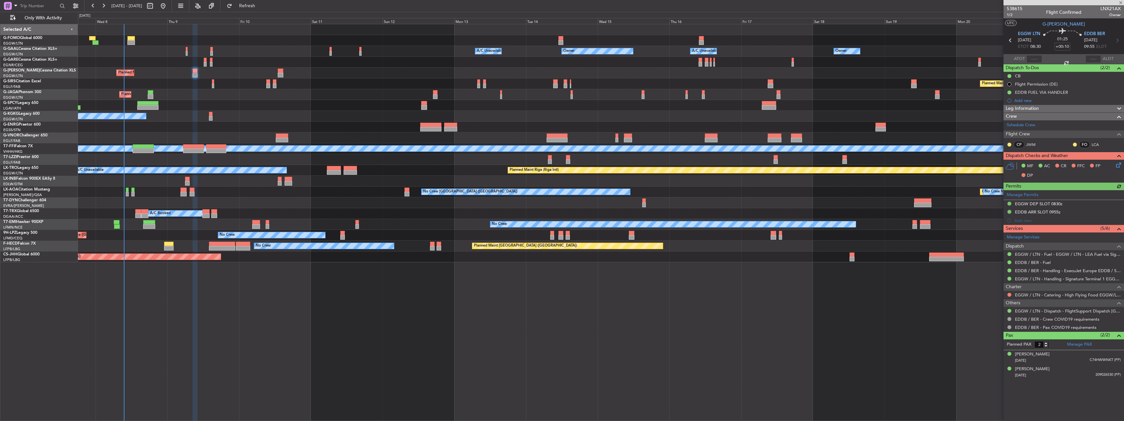
click at [277, 74] on div "Planned Maint [GEOGRAPHIC_DATA] ([GEOGRAPHIC_DATA])" at bounding box center [601, 72] width 1046 height 11
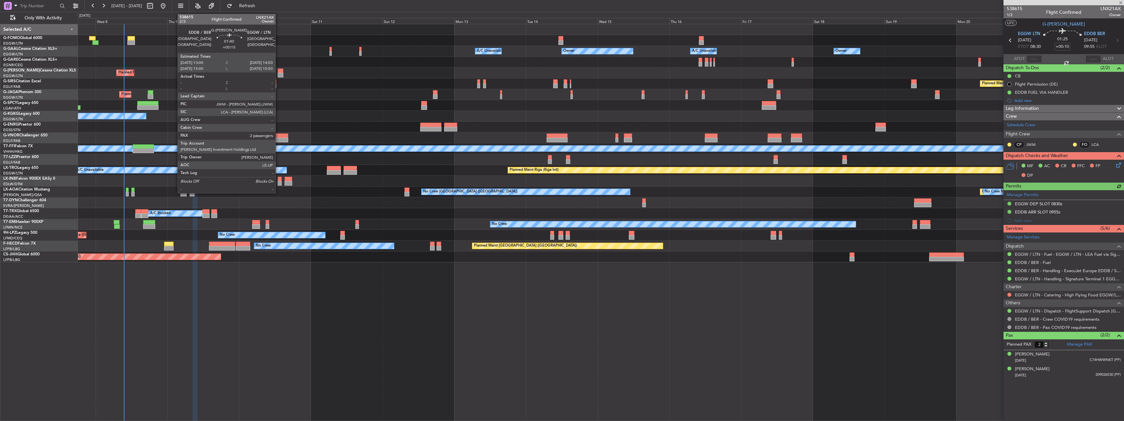
click at [283, 70] on div at bounding box center [281, 70] width 6 height 5
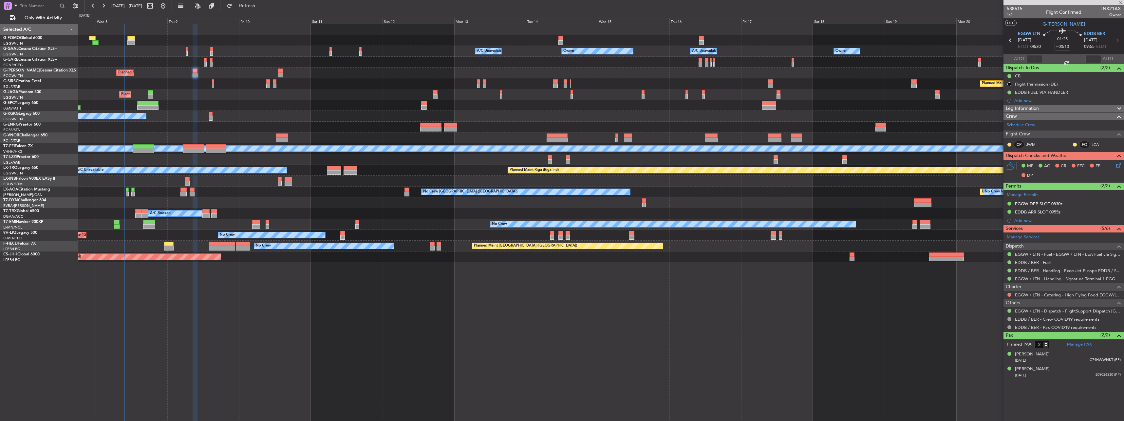
type input "+00:15"
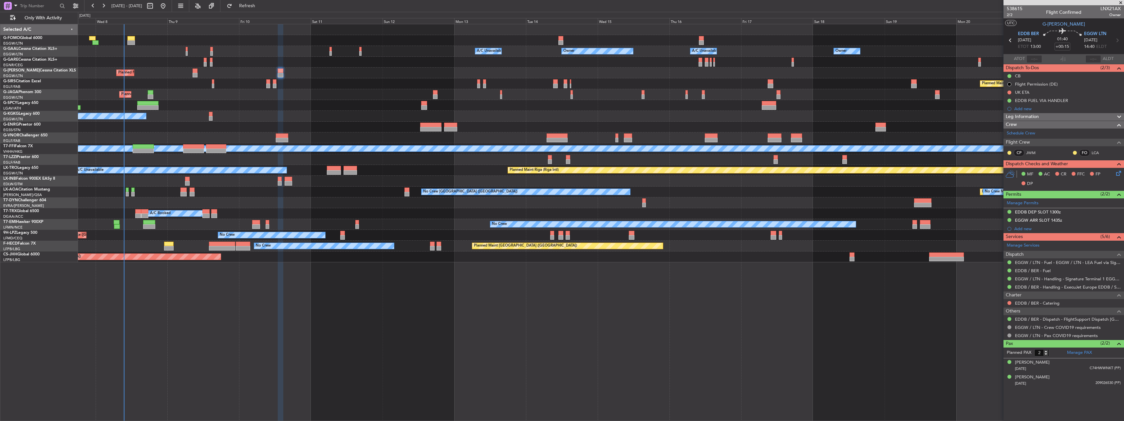
click at [135, 39] on div at bounding box center [601, 40] width 1046 height 11
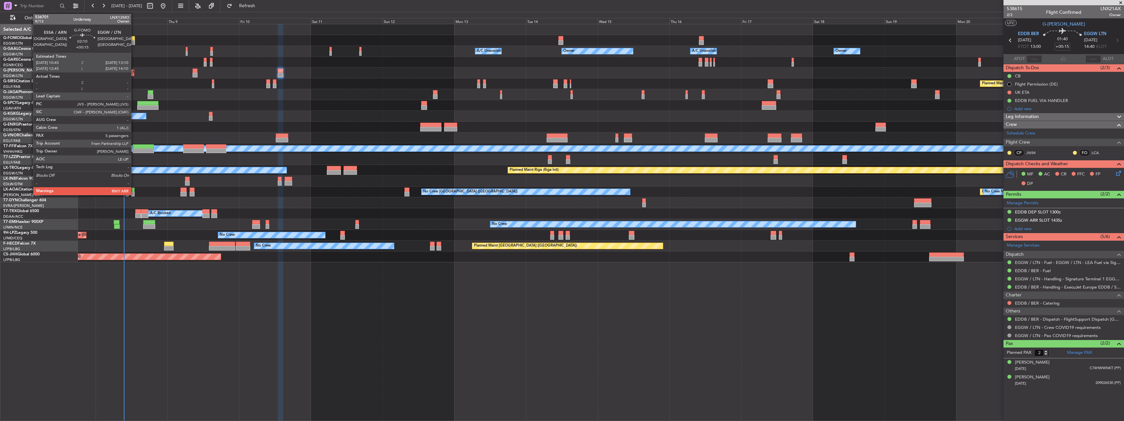
click at [133, 40] on div at bounding box center [131, 42] width 8 height 5
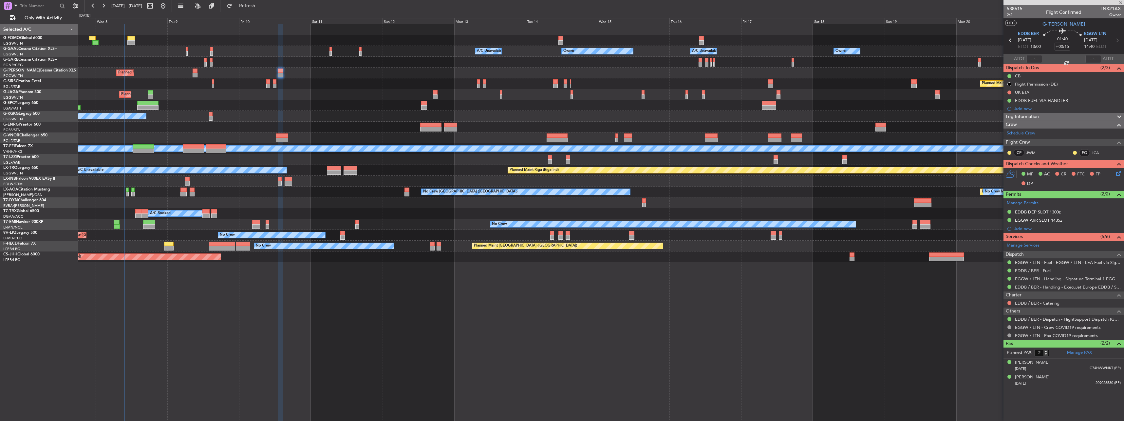
type input "5"
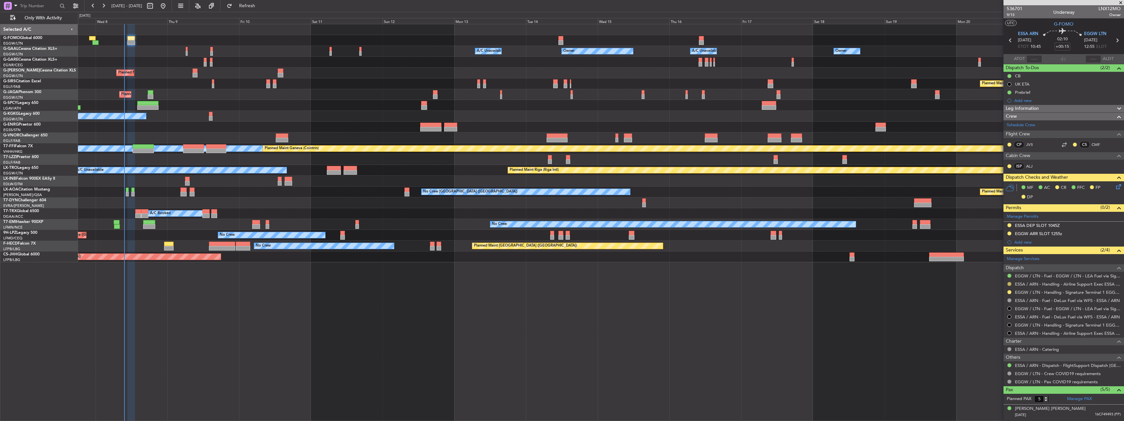
click at [1009, 283] on button at bounding box center [1010, 284] width 4 height 4
click at [999, 362] on span "Confirmed" at bounding box center [991, 361] width 20 height 7
click at [1048, 283] on link "ESSA / ARN - Handling - Airline Support Exec ESSA / ARN" at bounding box center [1068, 284] width 106 height 6
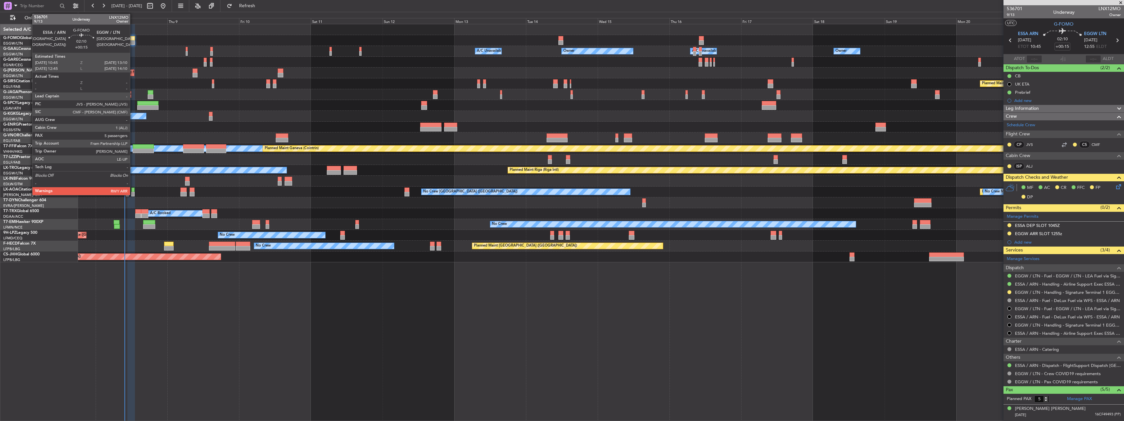
click at [133, 39] on div at bounding box center [131, 38] width 8 height 5
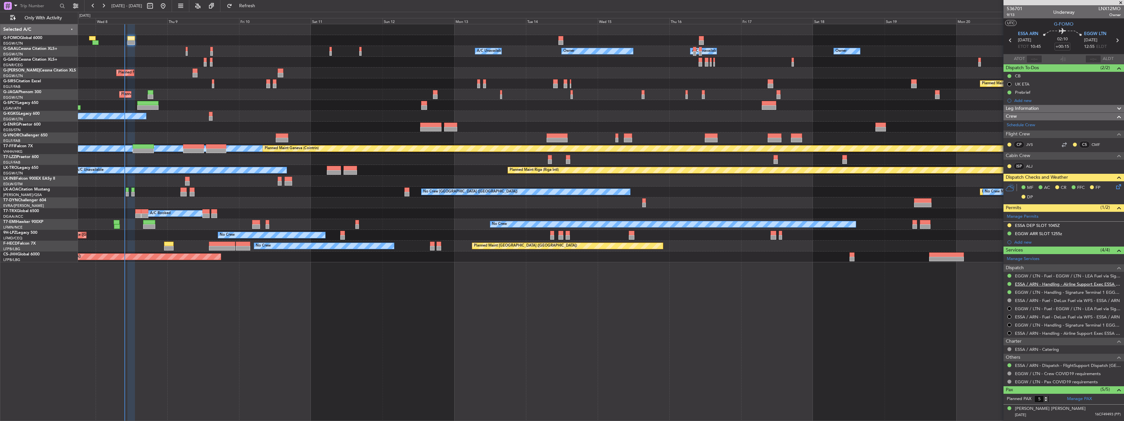
click at [1022, 284] on link "ESSA / ARN - Handling - Airline Support Exec ESSA / ARN" at bounding box center [1068, 284] width 106 height 6
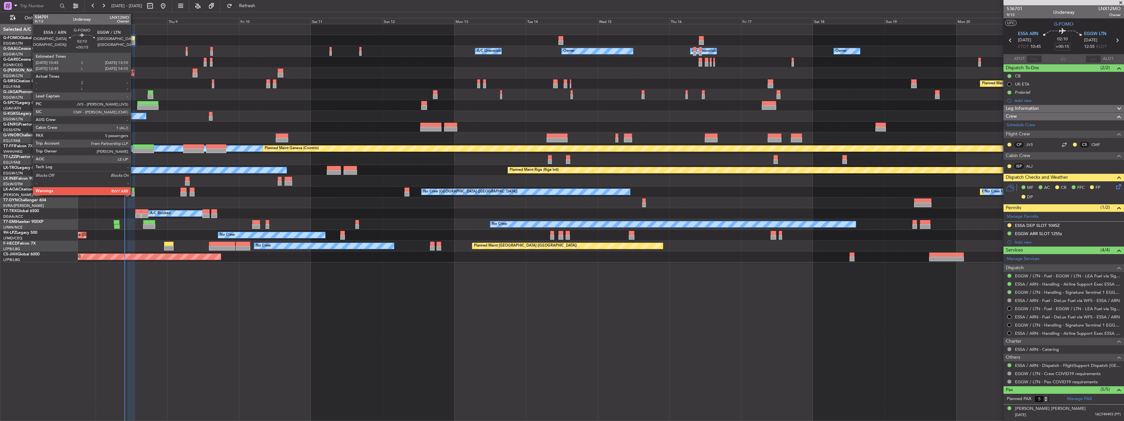
click at [134, 39] on div at bounding box center [131, 38] width 8 height 5
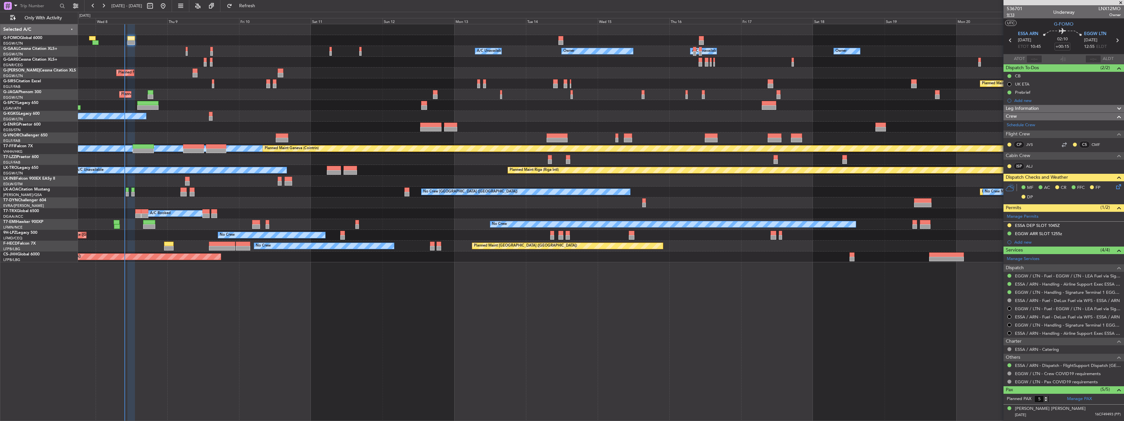
click at [1014, 12] on span "9/13" at bounding box center [1015, 15] width 16 height 6
click at [1012, 226] on div at bounding box center [1009, 224] width 5 height 5
click at [1010, 225] on button at bounding box center [1010, 225] width 4 height 4
click at [1003, 302] on span "Received OK" at bounding box center [993, 303] width 25 height 7
click at [1115, 185] on icon at bounding box center [1117, 185] width 5 height 5
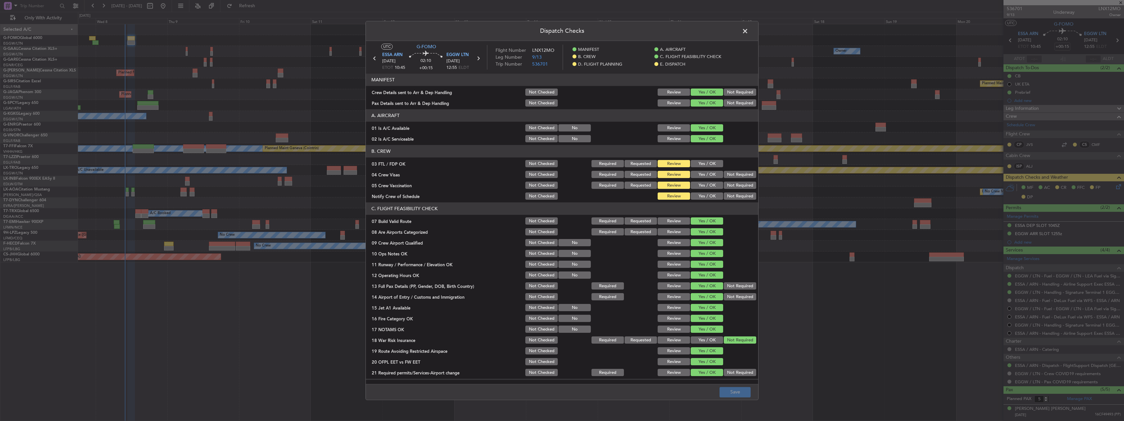
scroll to position [229, 0]
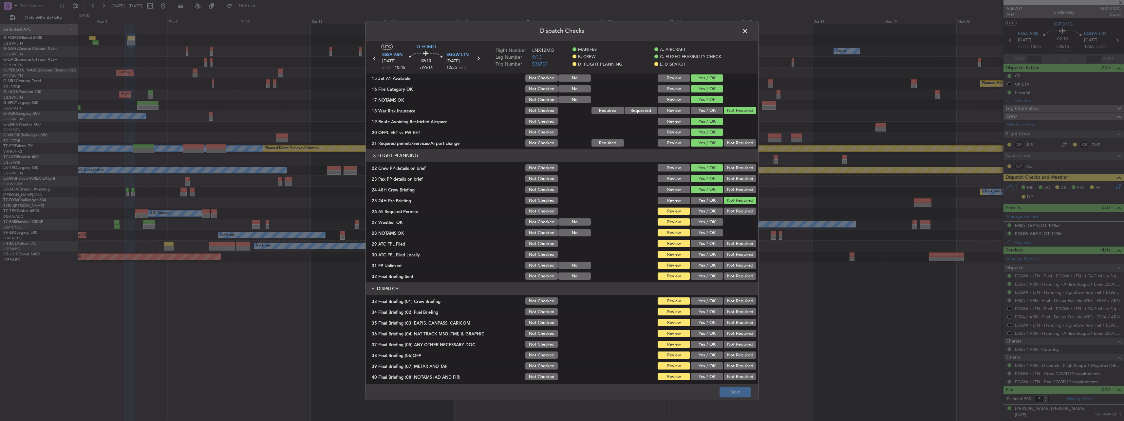
click at [693, 214] on button "Yes / OK" at bounding box center [707, 211] width 32 height 7
click at [699, 225] on button "Yes / OK" at bounding box center [707, 221] width 32 height 7
click at [709, 233] on button "Yes / OK" at bounding box center [707, 232] width 32 height 7
drag, startPoint x: 708, startPoint y: 242, endPoint x: 706, endPoint y: 249, distance: 7.1
click at [707, 243] on button "Yes / OK" at bounding box center [707, 243] width 32 height 7
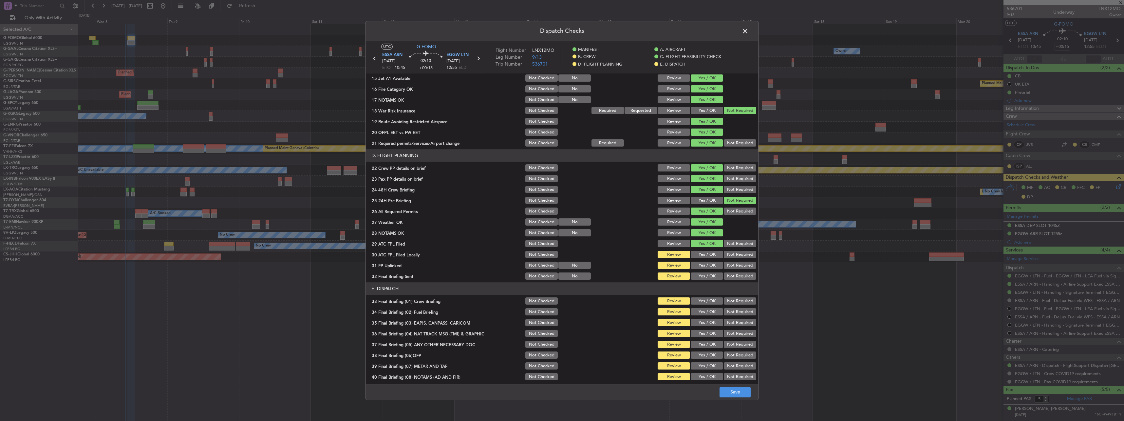
drag, startPoint x: 706, startPoint y: 251, endPoint x: 706, endPoint y: 256, distance: 5.9
click at [706, 252] on button "Yes / OK" at bounding box center [707, 254] width 32 height 7
click at [707, 261] on section "D. FLIGHT PLANNING 22 Crew PP details on brief Not Checked Review Yes / OK Not …" at bounding box center [562, 214] width 392 height 131
click at [708, 266] on button "Yes / OK" at bounding box center [707, 265] width 32 height 7
click at [708, 272] on div "Yes / OK" at bounding box center [706, 276] width 33 height 9
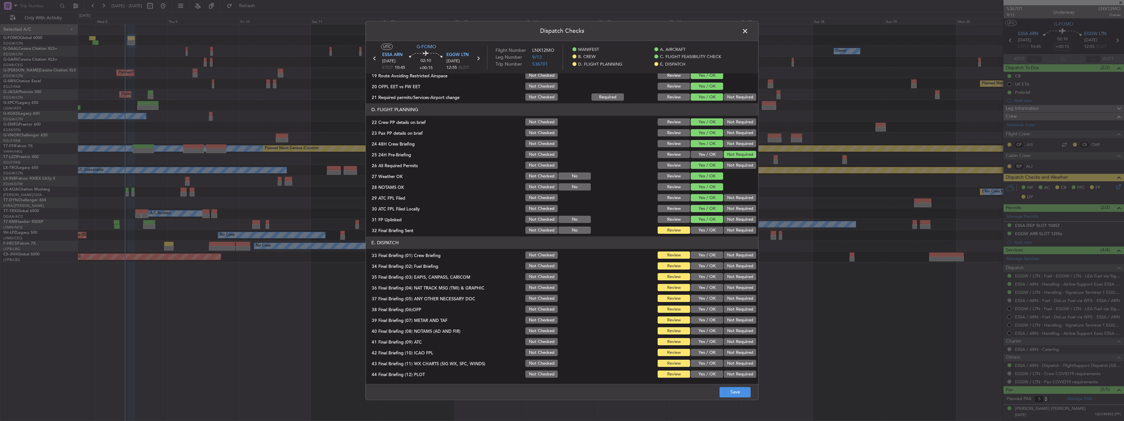
scroll to position [276, 0]
click at [707, 227] on button "Yes / OK" at bounding box center [707, 229] width 32 height 7
drag, startPoint x: 710, startPoint y: 249, endPoint x: 708, endPoint y: 258, distance: 9.7
click at [709, 252] on section "E. DISPATCH 33 Final Briefing (01) Crew Briefing Not Checked Review Yes / OK No…" at bounding box center [562, 307] width 392 height 142
click at [708, 259] on div "Yes / OK" at bounding box center [706, 254] width 33 height 9
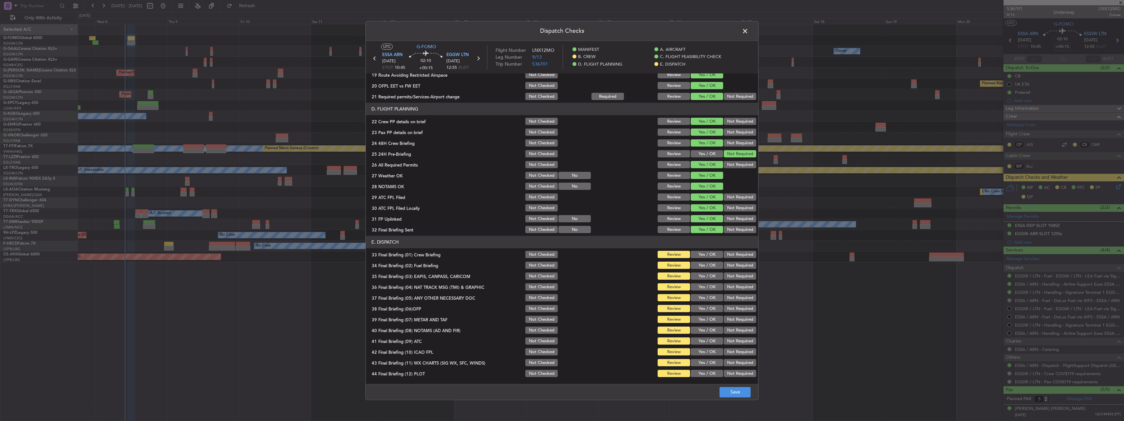
click at [708, 257] on button "Yes / OK" at bounding box center [707, 254] width 32 height 7
click at [707, 267] on button "Yes / OK" at bounding box center [707, 265] width 32 height 7
click at [706, 285] on button "Yes / OK" at bounding box center [707, 286] width 32 height 7
click at [708, 276] on button "Yes / OK" at bounding box center [707, 276] width 32 height 7
click at [710, 297] on button "Yes / OK" at bounding box center [707, 297] width 32 height 7
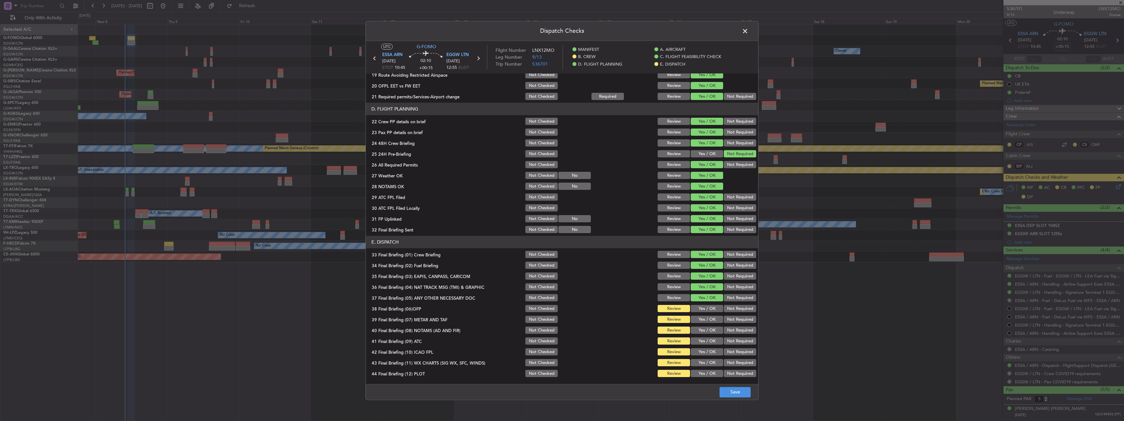
click at [709, 307] on button "Yes / OK" at bounding box center [707, 308] width 32 height 7
click at [708, 324] on section "E. DISPATCH 33 Final Briefing (01) Crew Briefing Not Checked Review Yes / OK No…" at bounding box center [562, 307] width 392 height 142
click at [708, 328] on button "Yes / OK" at bounding box center [707, 330] width 32 height 7
click at [707, 320] on button "Yes / OK" at bounding box center [707, 319] width 32 height 7
click at [705, 340] on button "Yes / OK" at bounding box center [707, 340] width 32 height 7
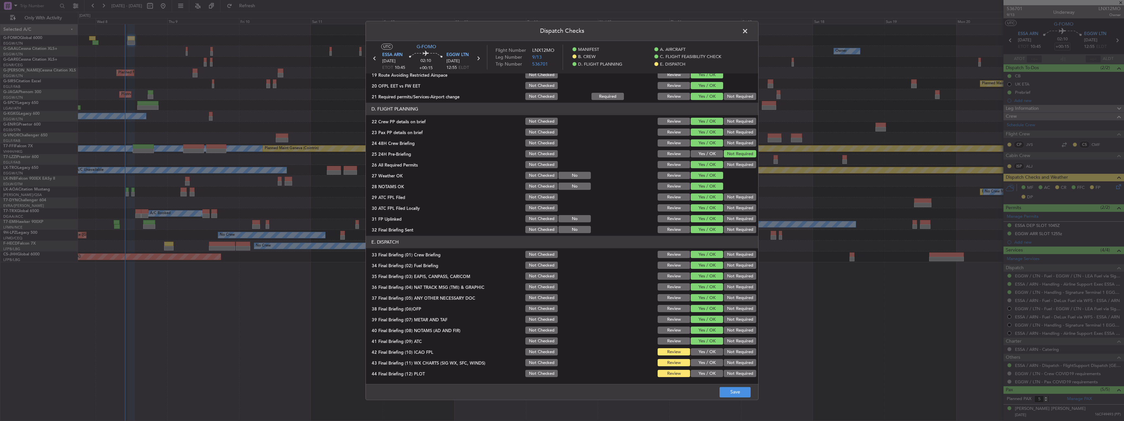
click at [704, 354] on button "Yes / OK" at bounding box center [707, 351] width 32 height 7
click at [704, 366] on div "Yes / OK" at bounding box center [706, 362] width 33 height 9
click at [704, 361] on button "Yes / OK" at bounding box center [707, 362] width 32 height 7
click at [703, 374] on button "Yes / OK" at bounding box center [707, 373] width 32 height 7
click at [737, 391] on button "Save" at bounding box center [735, 392] width 31 height 10
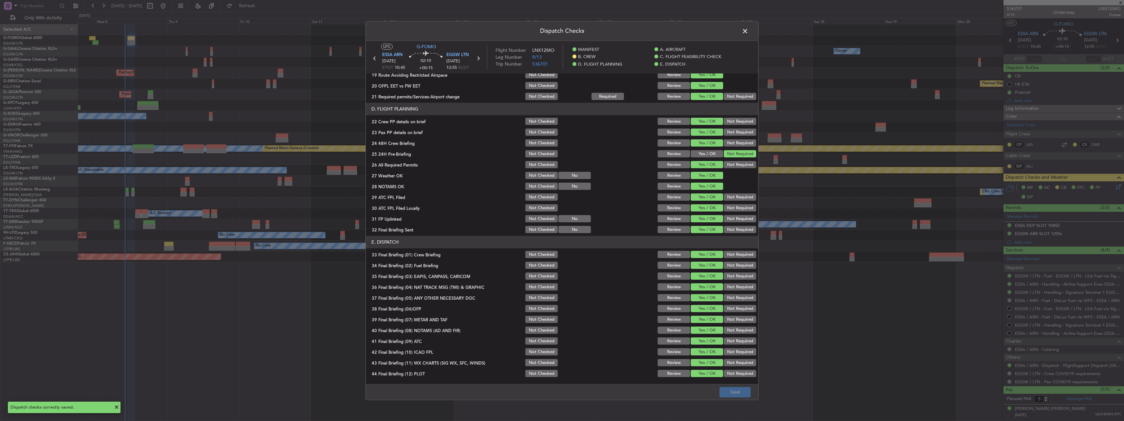
click at [748, 32] on span at bounding box center [748, 32] width 0 height 13
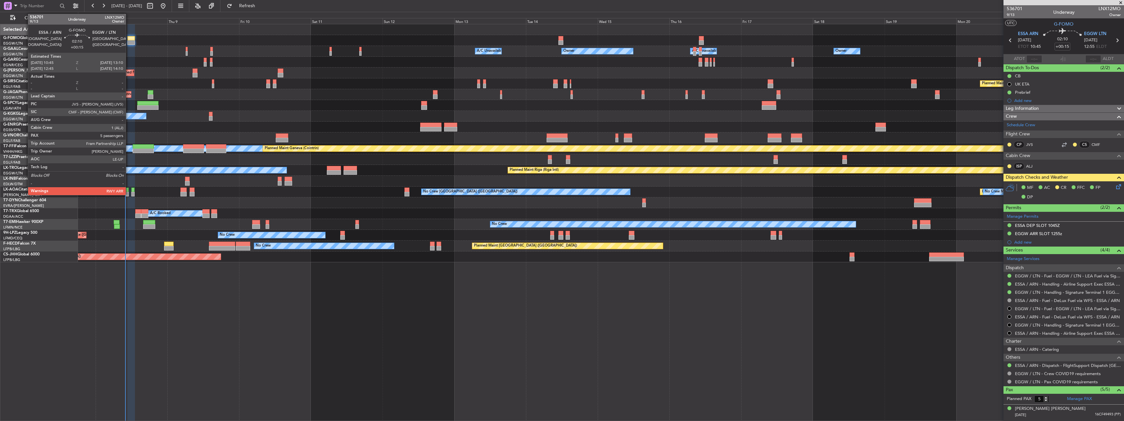
click at [129, 38] on div at bounding box center [131, 38] width 8 height 5
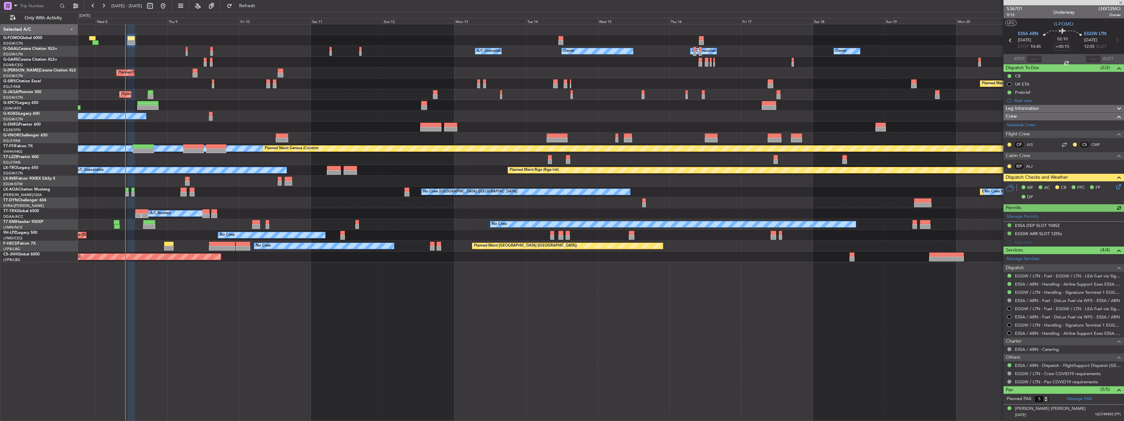
click at [1115, 183] on icon at bounding box center [1117, 185] width 5 height 5
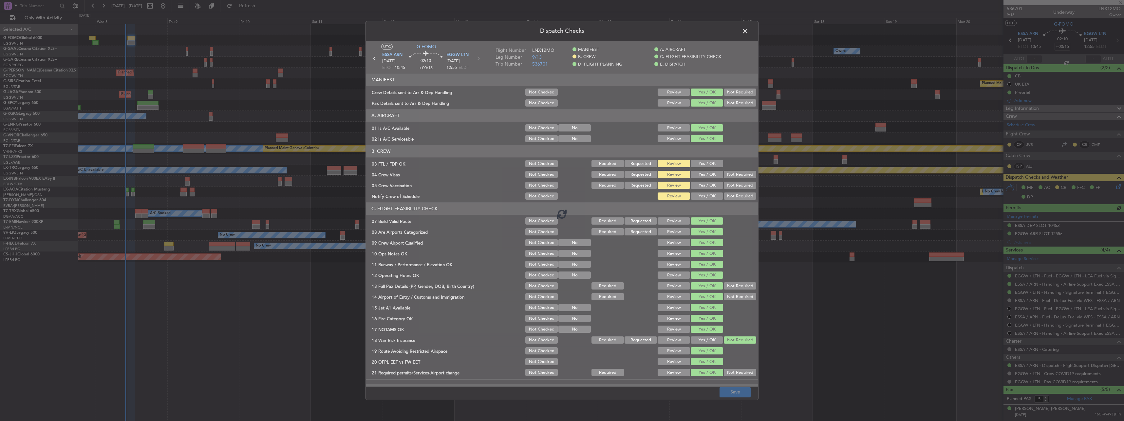
click at [693, 160] on div at bounding box center [562, 213] width 392 height 345
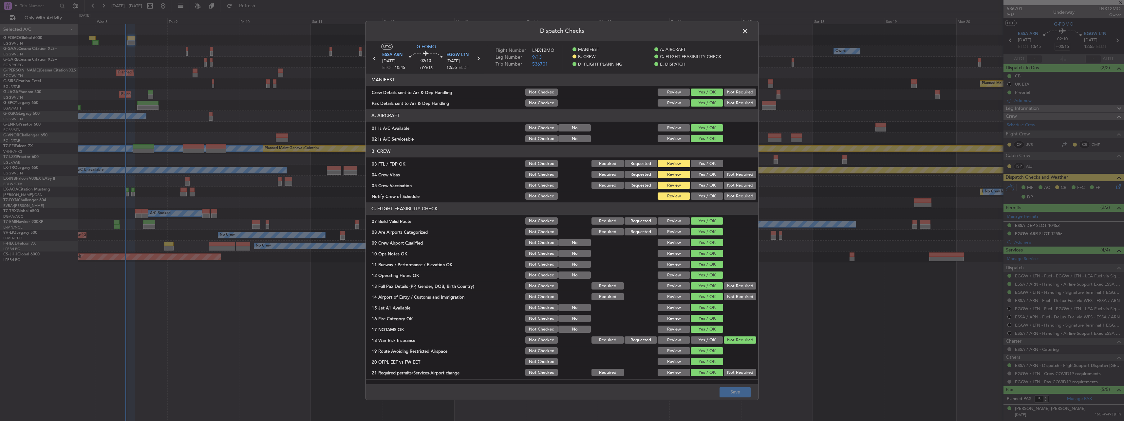
drag, startPoint x: 695, startPoint y: 162, endPoint x: 702, endPoint y: 164, distance: 6.8
click at [696, 162] on button "Yes / OK" at bounding box center [707, 163] width 32 height 7
drag, startPoint x: 730, startPoint y: 170, endPoint x: 731, endPoint y: 179, distance: 9.6
click at [730, 171] on div "Not Required" at bounding box center [739, 174] width 33 height 9
drag, startPoint x: 732, startPoint y: 171, endPoint x: 730, endPoint y: 184, distance: 13.3
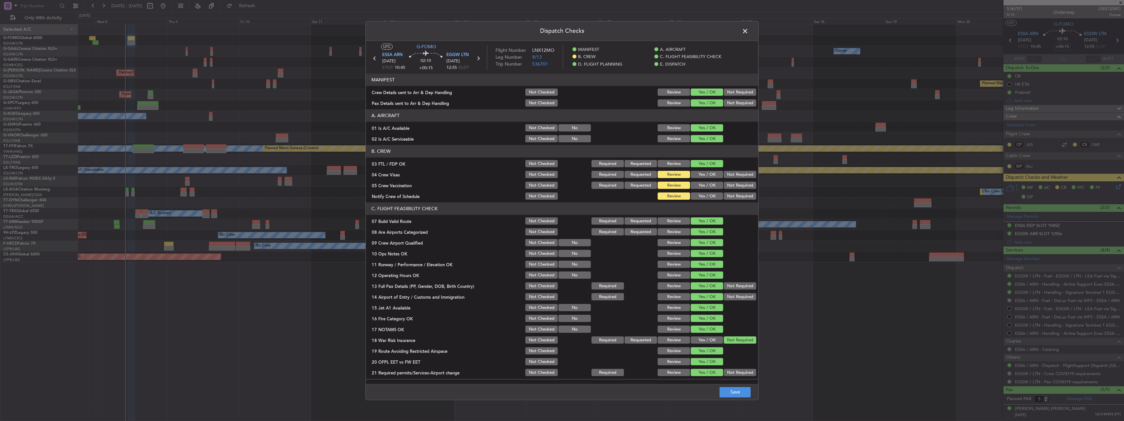
click at [732, 173] on button "Not Required" at bounding box center [740, 174] width 32 height 7
click at [730, 185] on button "Not Required" at bounding box center [740, 185] width 32 height 7
click at [713, 194] on button "Yes / OK" at bounding box center [707, 196] width 32 height 7
click at [735, 394] on button "Save" at bounding box center [735, 392] width 31 height 10
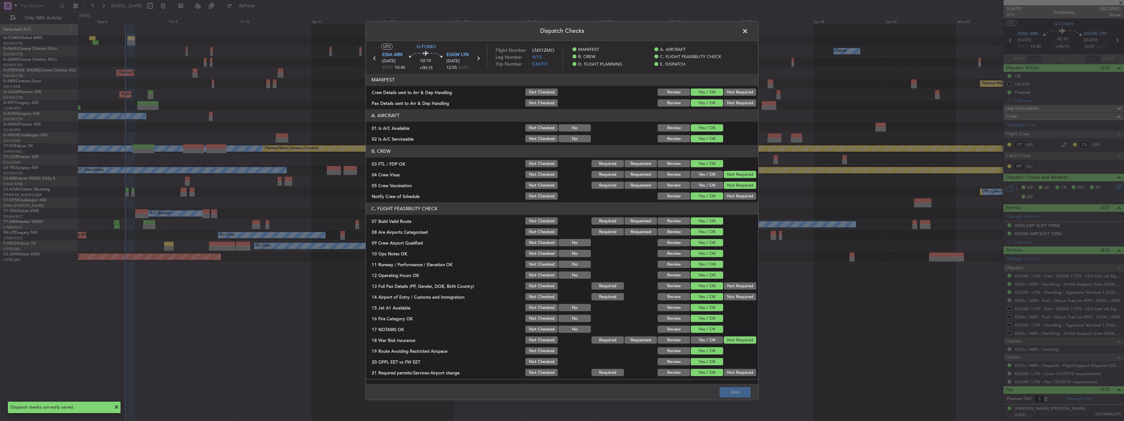
click at [748, 28] on span at bounding box center [748, 32] width 0 height 13
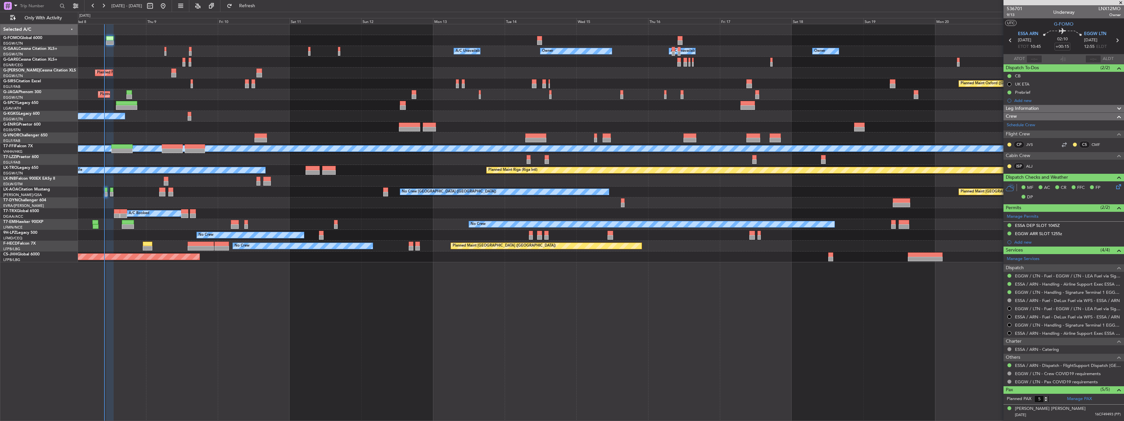
click at [542, 85] on div "Owner A/C Unavailable Owner A/C Unavailable Owner Owner Planned Maint London (L…" at bounding box center [601, 143] width 1046 height 238
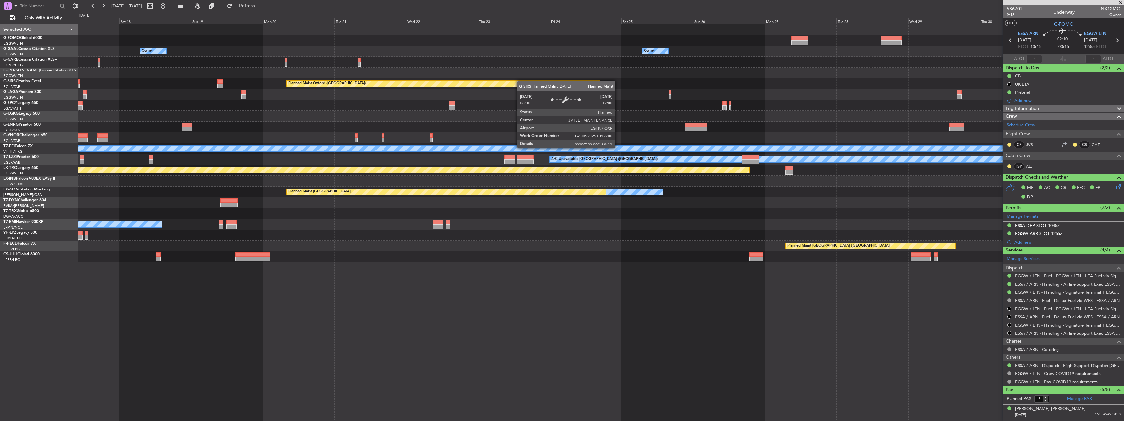
click at [509, 81] on div "Owner Owner Owner Owner A/C Unavailable Owner Planned Maint Oxford (Kidlington)…" at bounding box center [601, 143] width 1046 height 238
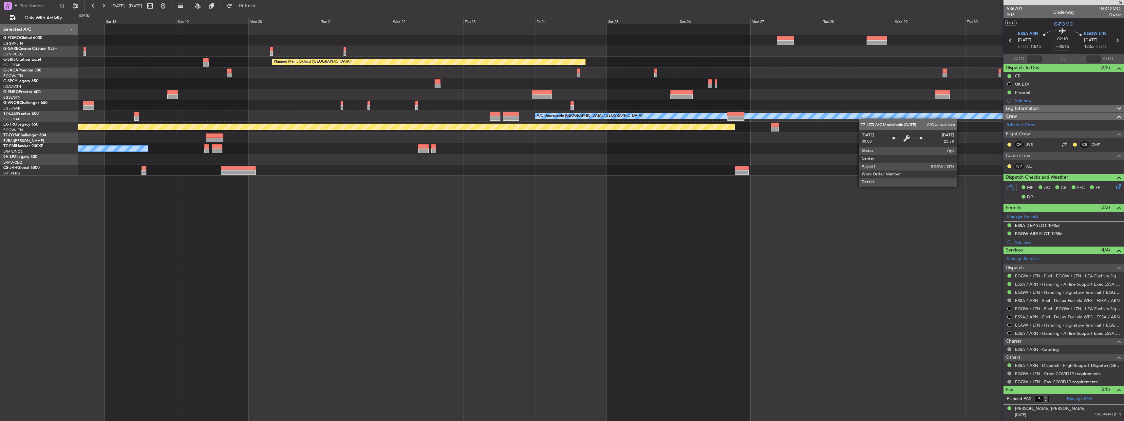
click at [292, 82] on div "Planned Maint Oxford (Kidlington) Planned Maint Bournemouth Planned Maint Bourn…" at bounding box center [601, 99] width 1046 height 151
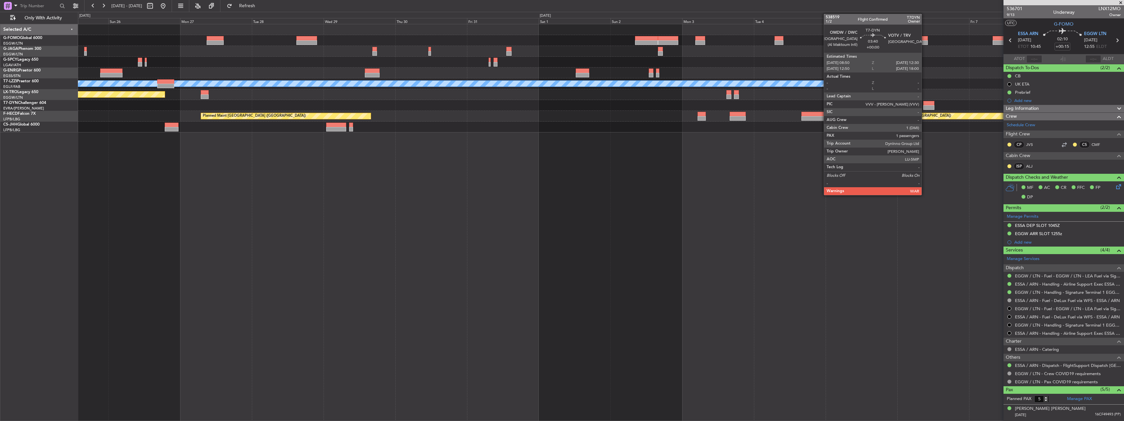
click at [925, 104] on div at bounding box center [928, 103] width 11 height 5
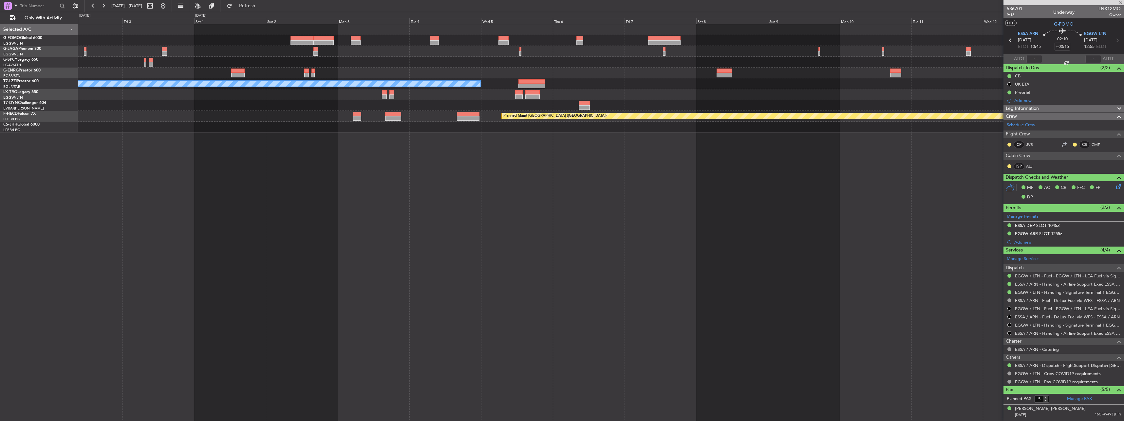
click at [566, 103] on div at bounding box center [601, 105] width 1046 height 11
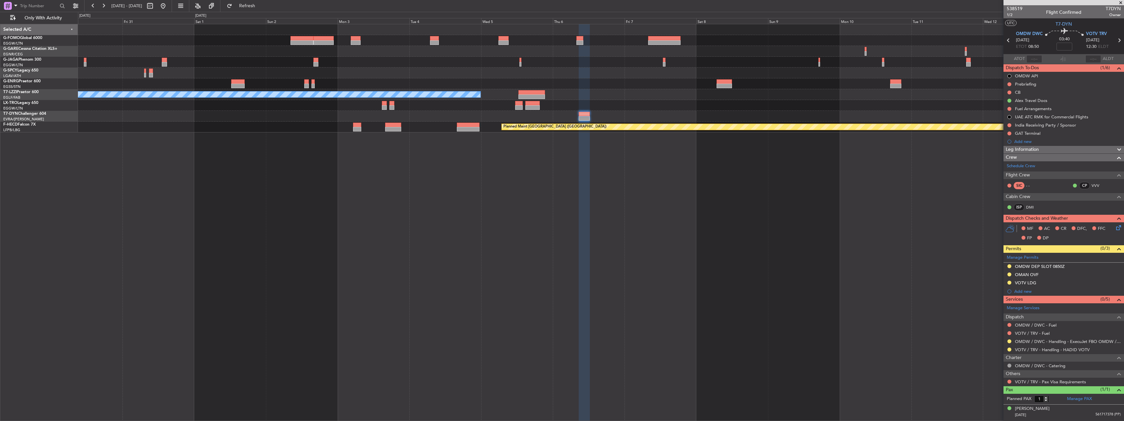
click at [446, 101] on div "A/C Unavailable London (Luton) Planned Maint Riga (Riga Intl) Planned Maint Par…" at bounding box center [601, 78] width 1046 height 108
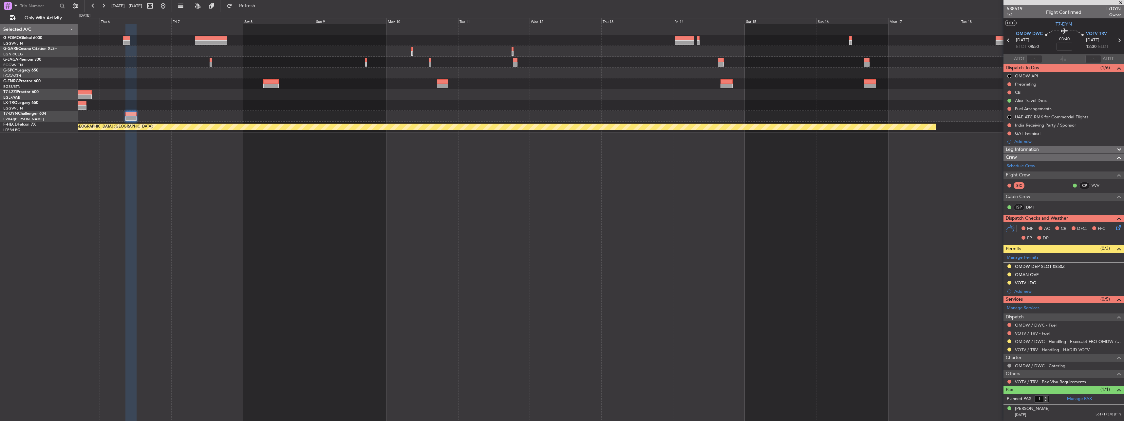
click at [444, 101] on div "A/C Unavailable London (Luton) Planned Maint Paris (Le Bourget)" at bounding box center [601, 78] width 1046 height 108
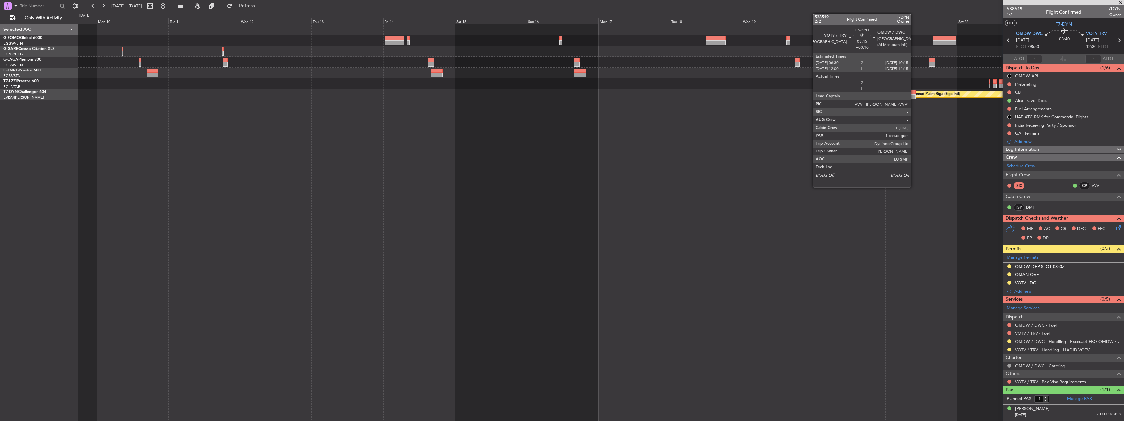
click at [914, 93] on div at bounding box center [910, 92] width 11 height 5
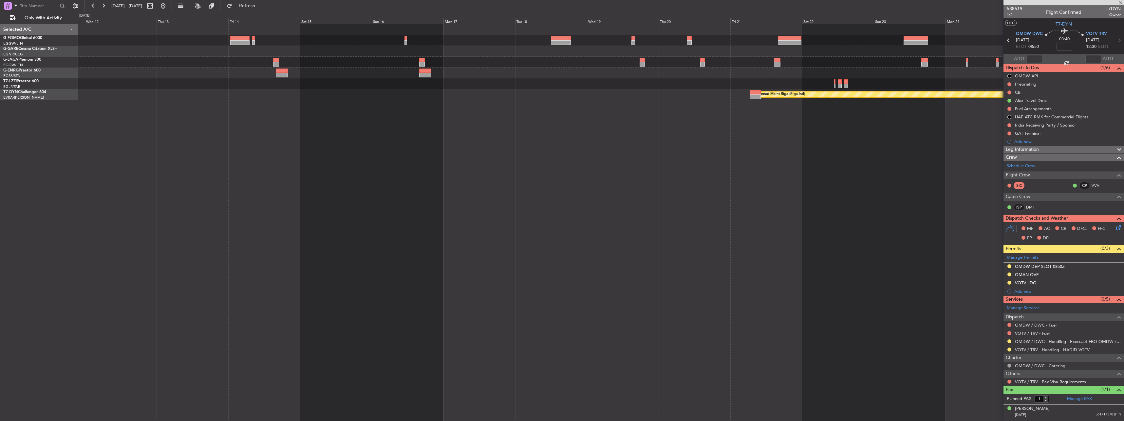
click at [729, 92] on div "Planned Maint Riga (Riga Intl)" at bounding box center [601, 62] width 1046 height 76
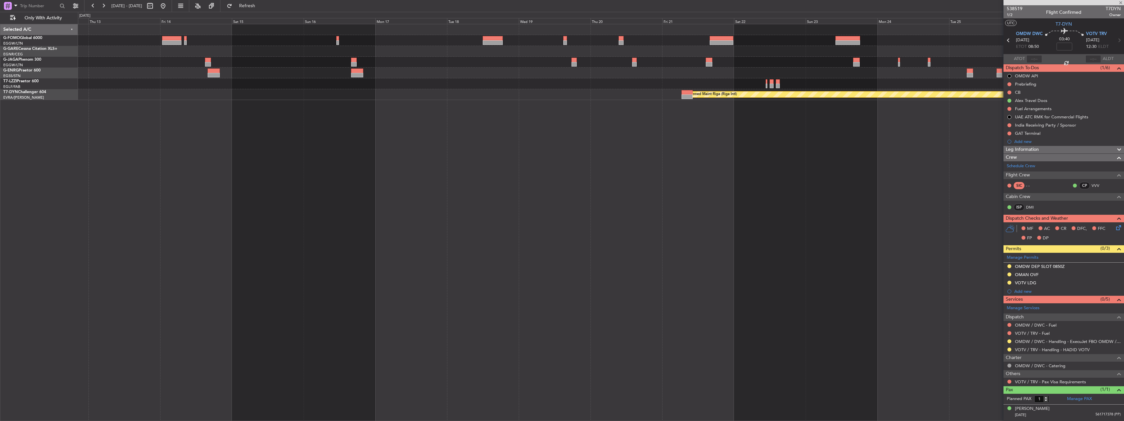
type input "+00:10"
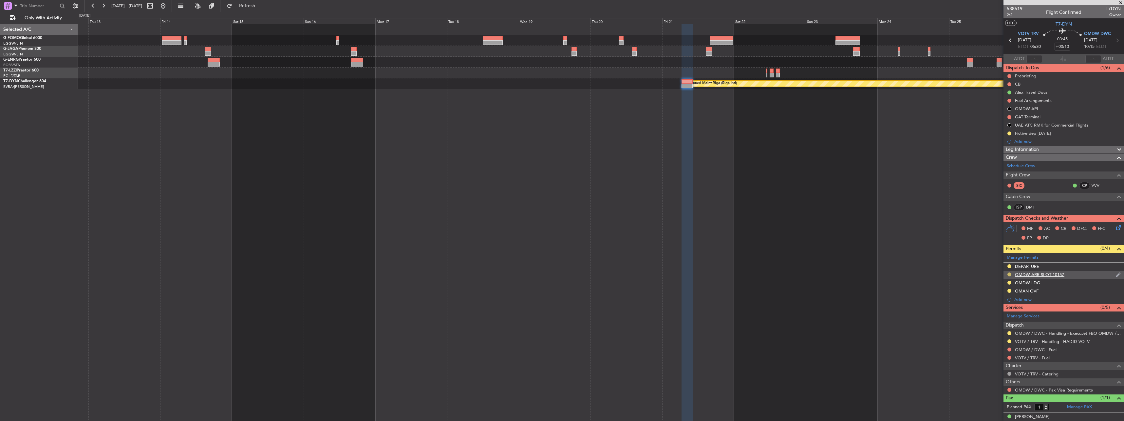
click at [1010, 273] on button at bounding box center [1010, 274] width 4 height 4
click at [993, 363] on span "Denied" at bounding box center [988, 362] width 14 height 7
click at [1009, 299] on div at bounding box center [1010, 299] width 4 height 4
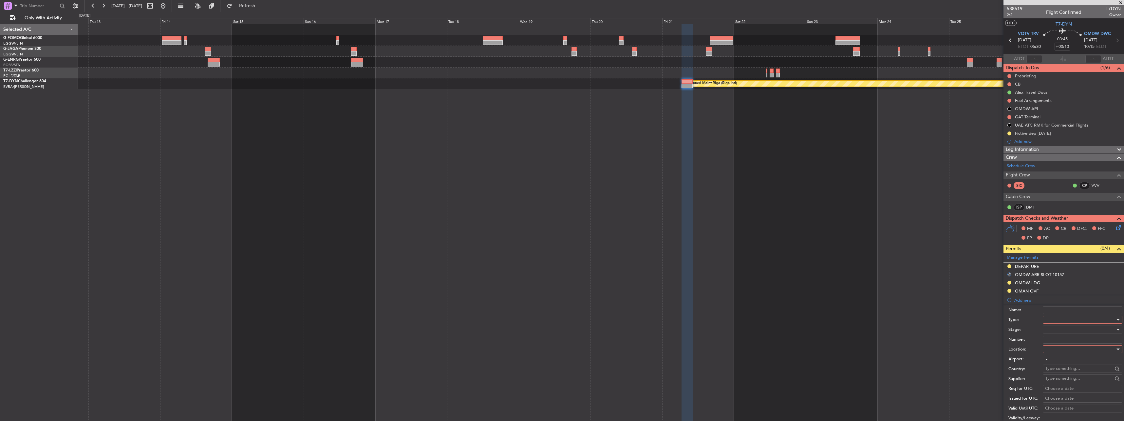
click at [1076, 320] on div at bounding box center [1081, 319] width 70 height 10
click at [1064, 381] on span "Slot" at bounding box center [1080, 381] width 69 height 10
click at [1063, 346] on div at bounding box center [1081, 349] width 70 height 10
drag, startPoint x: 1064, startPoint y: 380, endPoint x: 1061, endPoint y: 347, distance: 33.9
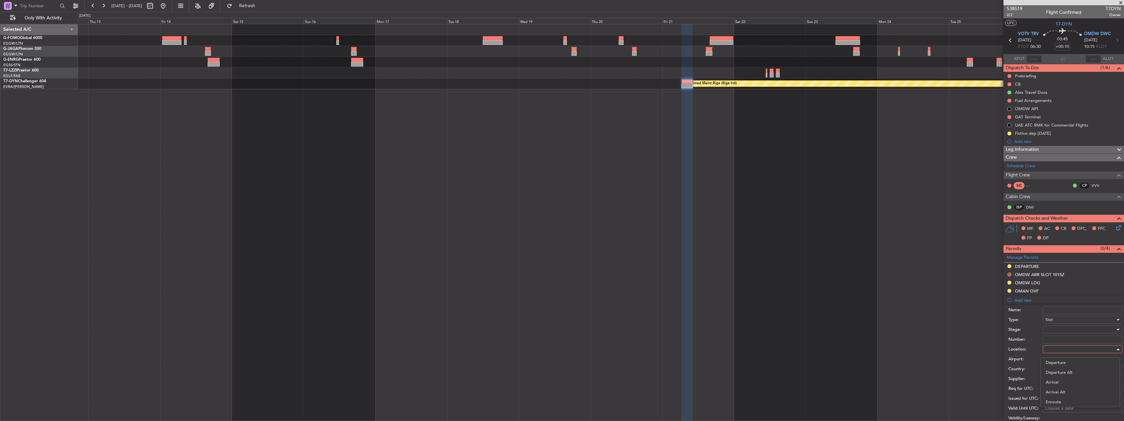
click at [1063, 377] on span "Arrival" at bounding box center [1080, 382] width 69 height 10
type input "OMDW / DWC"
click at [1061, 329] on div at bounding box center [1081, 329] width 70 height 10
click at [1072, 381] on span "Received OK" at bounding box center [1080, 382] width 69 height 10
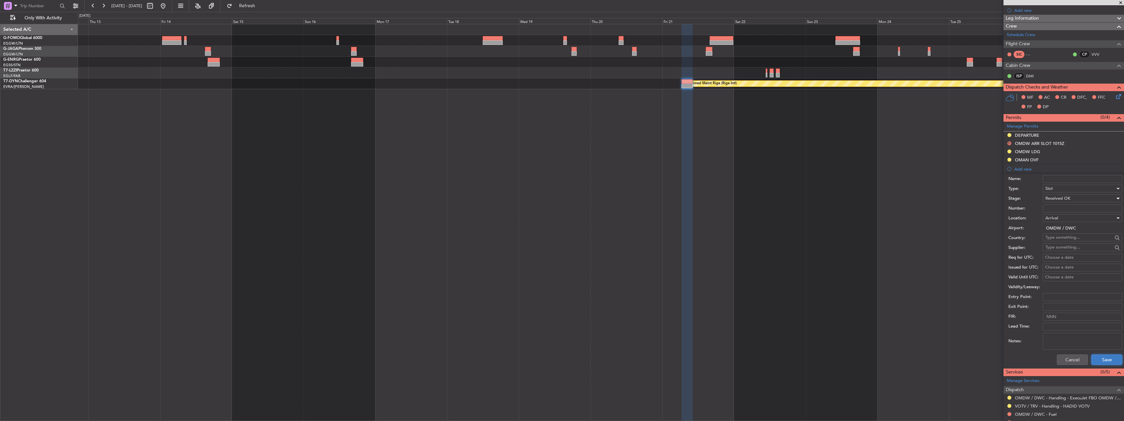
click at [1105, 362] on button "Save" at bounding box center [1106, 359] width 31 height 10
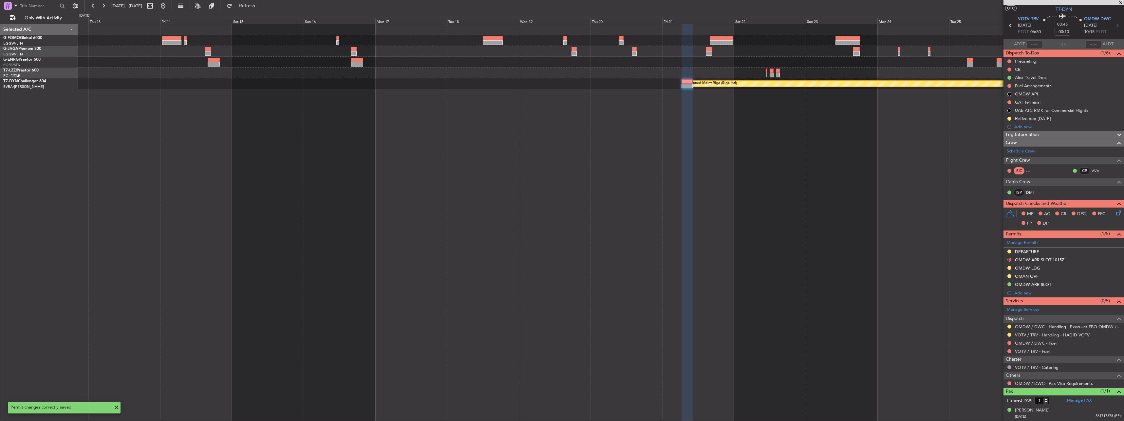
scroll to position [14, 0]
click at [1048, 285] on div "OMDW ARR SLOT" at bounding box center [1033, 285] width 36 height 6
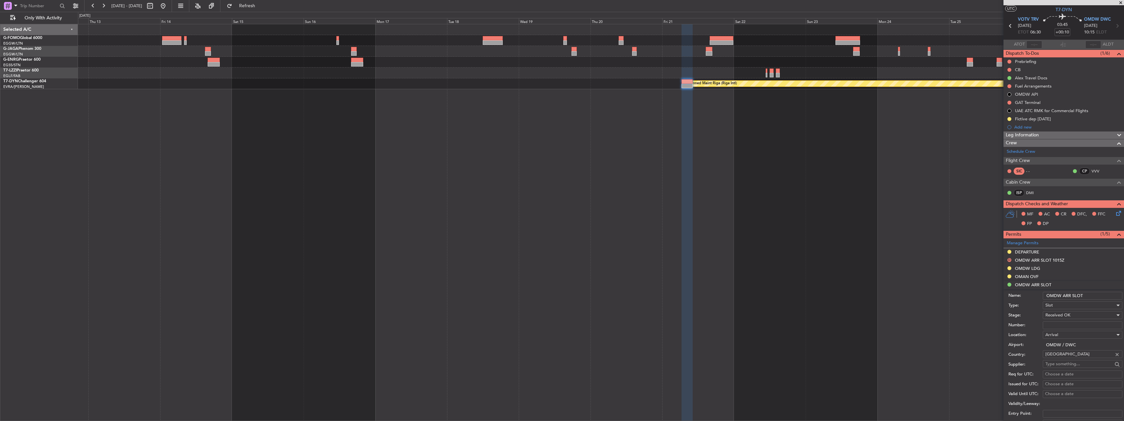
scroll to position [131, 0]
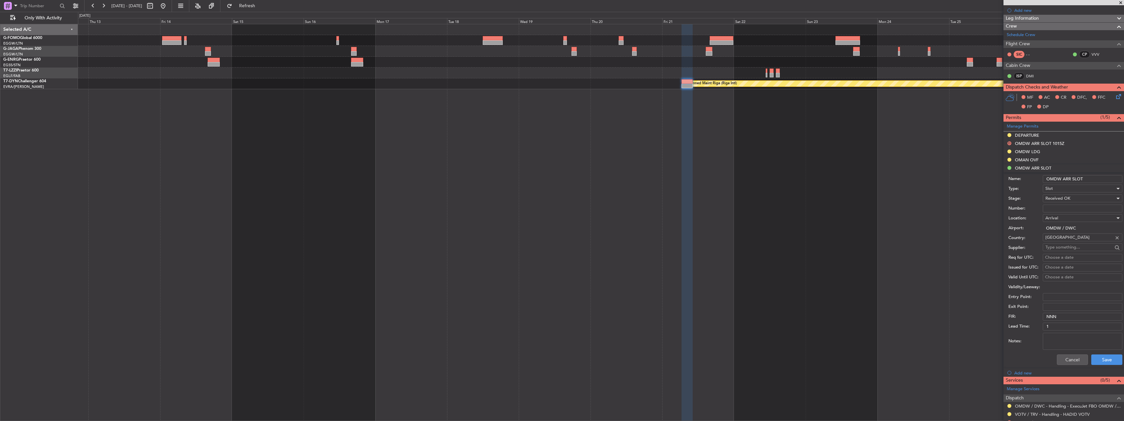
click at [1096, 179] on input "OMDW ARR SLOT" at bounding box center [1083, 179] width 80 height 8
type input "OMDW ARR SLOT 0915z"
click at [1109, 361] on button "Save" at bounding box center [1106, 359] width 31 height 10
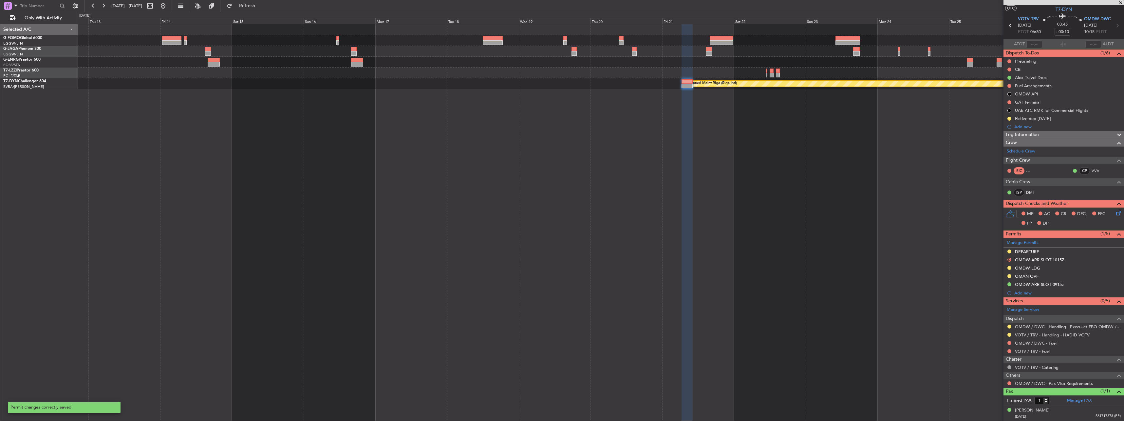
scroll to position [14, 0]
click at [168, 9] on button at bounding box center [163, 6] width 10 height 10
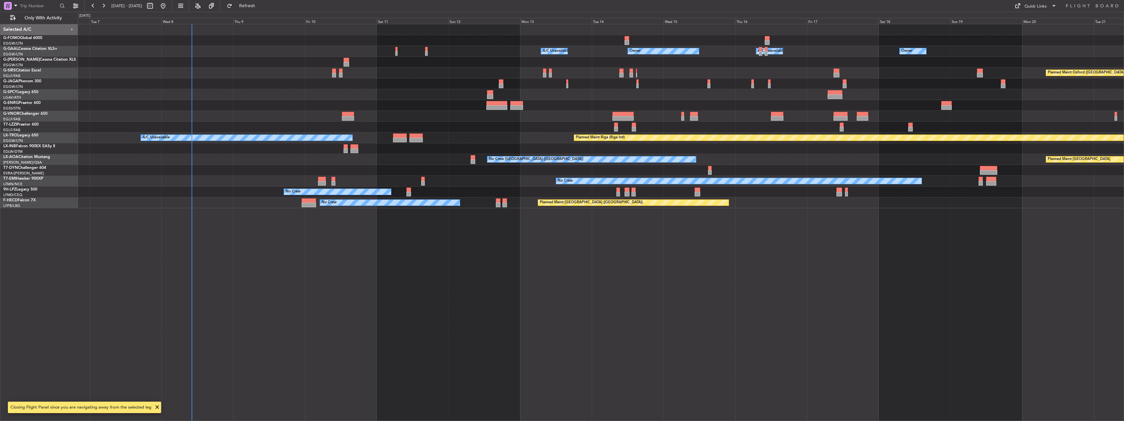
click at [293, 108] on div "Owner A/C Unavailable Owner A/C Unavailable Owner Planned Maint Oxford (Kidling…" at bounding box center [601, 222] width 1046 height 397
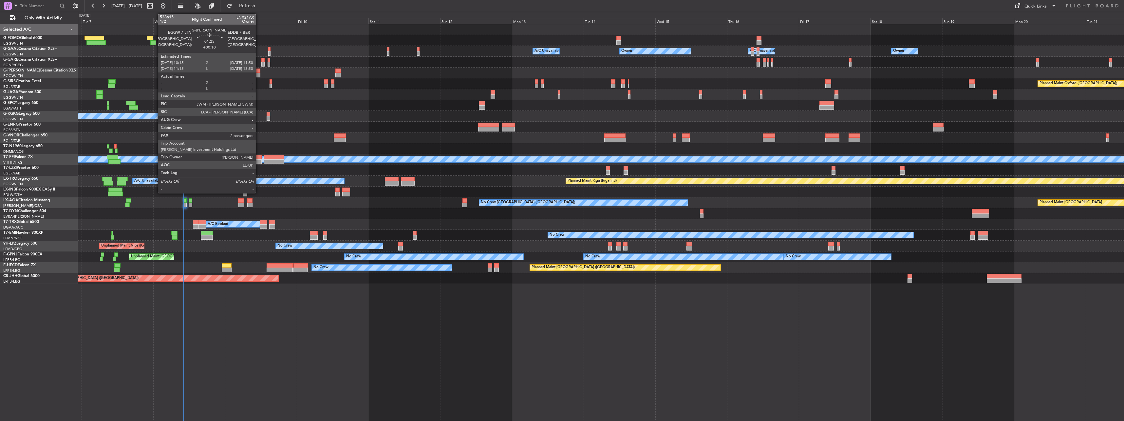
click at [259, 72] on div at bounding box center [257, 70] width 5 height 5
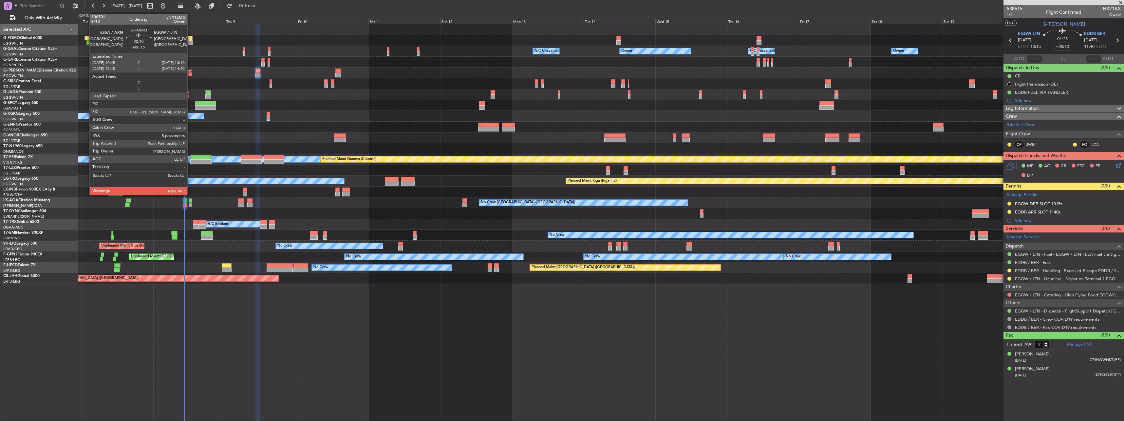
click at [190, 39] on div at bounding box center [189, 38] width 8 height 5
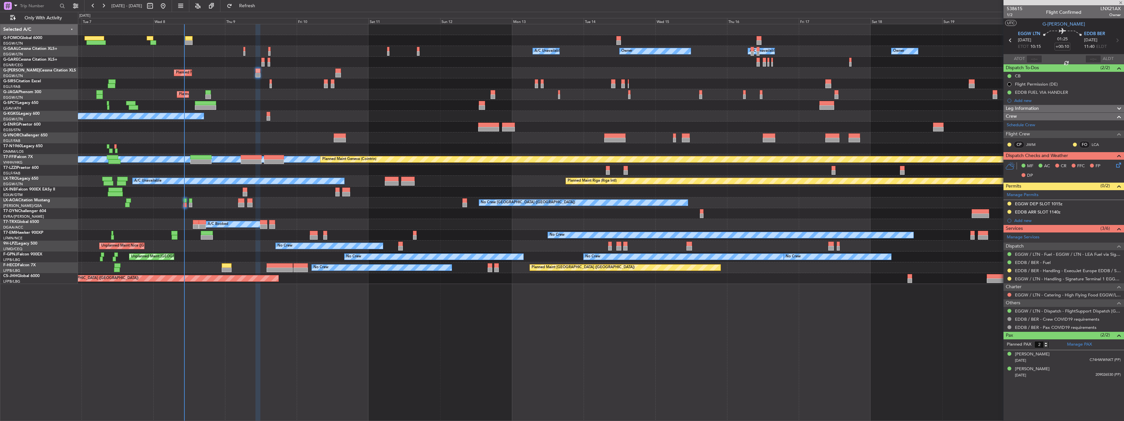
type input "+00:15"
type input "5"
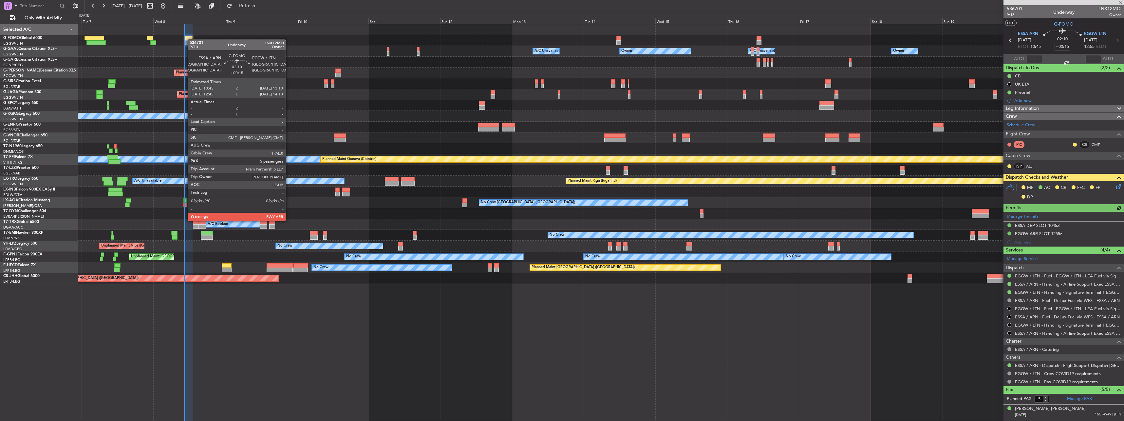
click at [191, 39] on div at bounding box center [189, 38] width 8 height 5
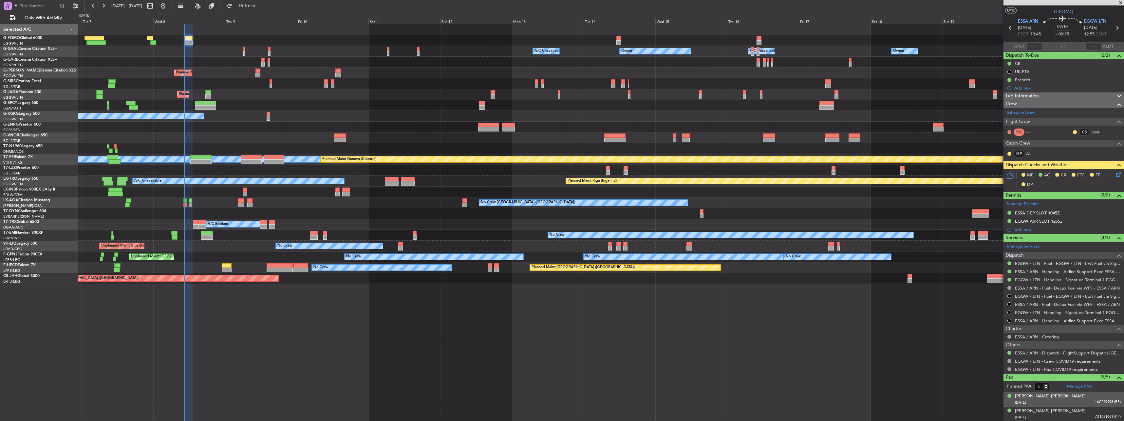
scroll to position [0, 0]
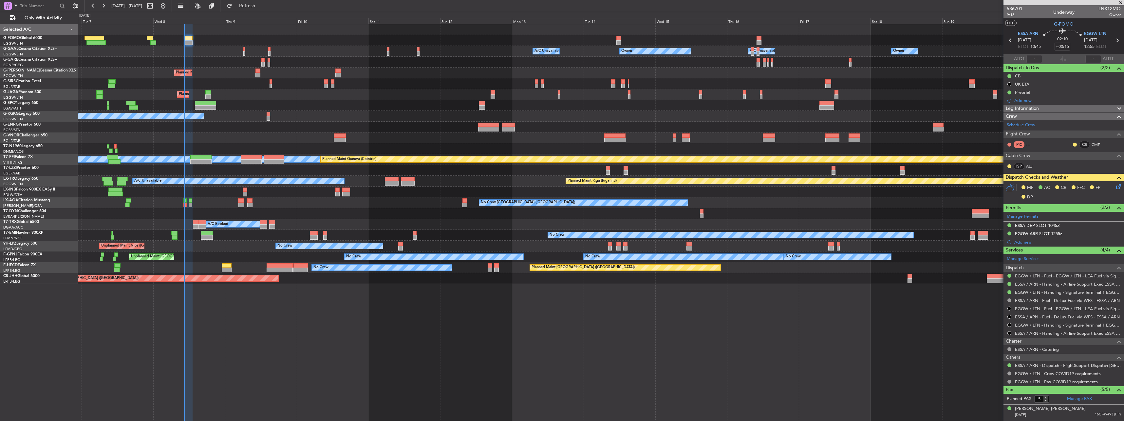
click at [1115, 187] on icon at bounding box center [1117, 185] width 5 height 5
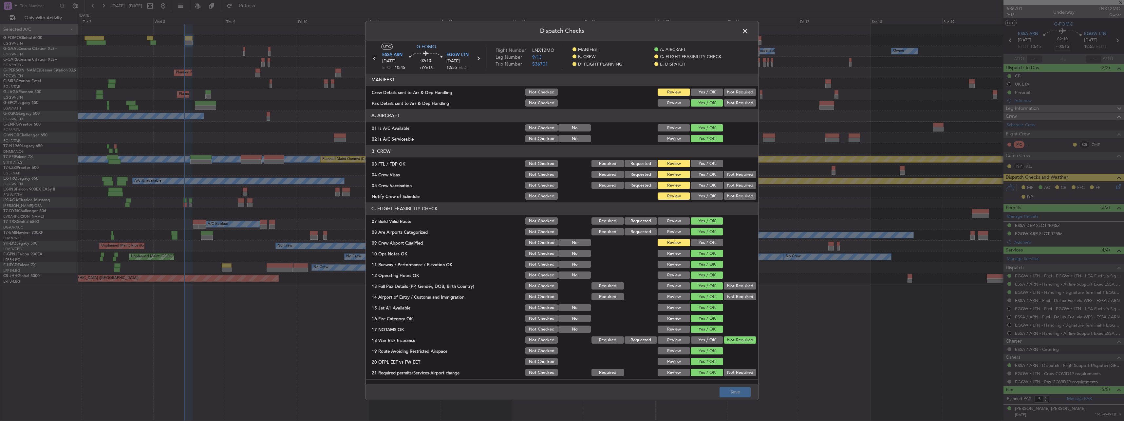
click at [748, 35] on span at bounding box center [748, 32] width 0 height 13
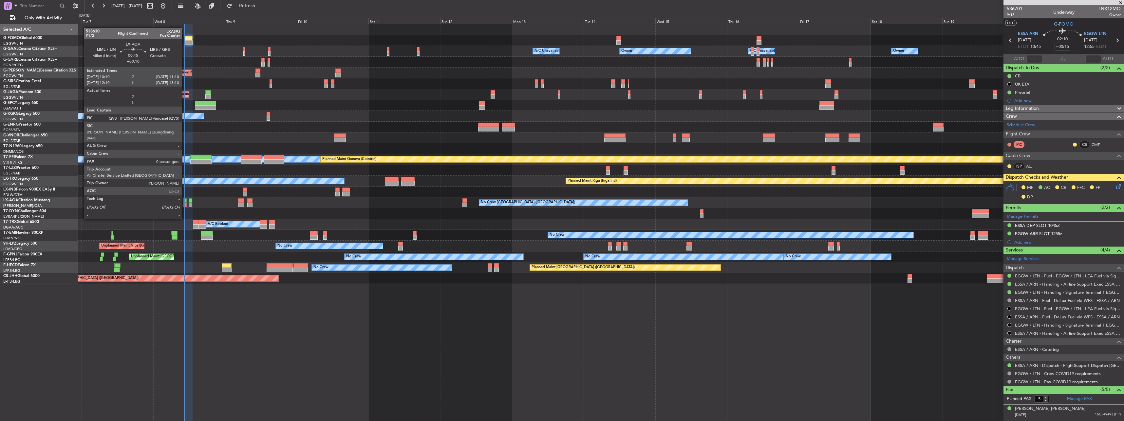
click at [186, 200] on div at bounding box center [184, 200] width 3 height 5
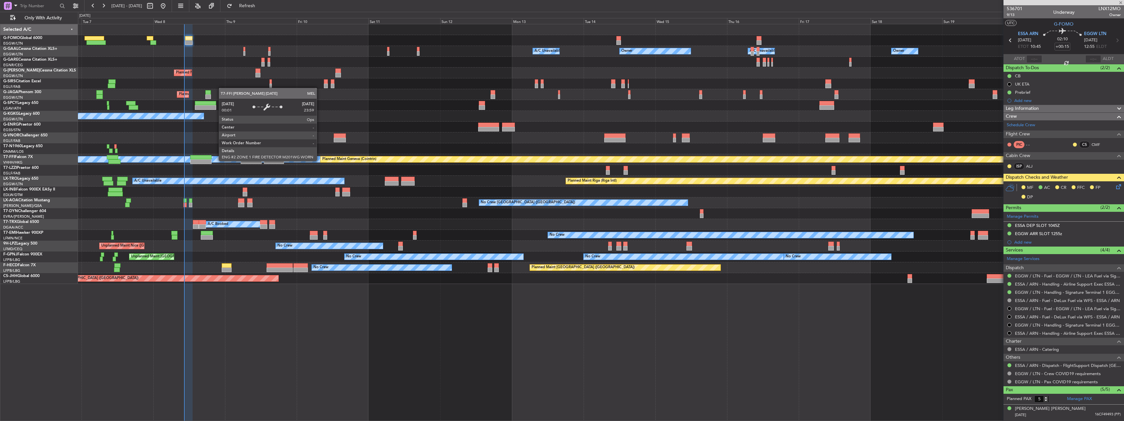
type input "+00:10"
type input "0"
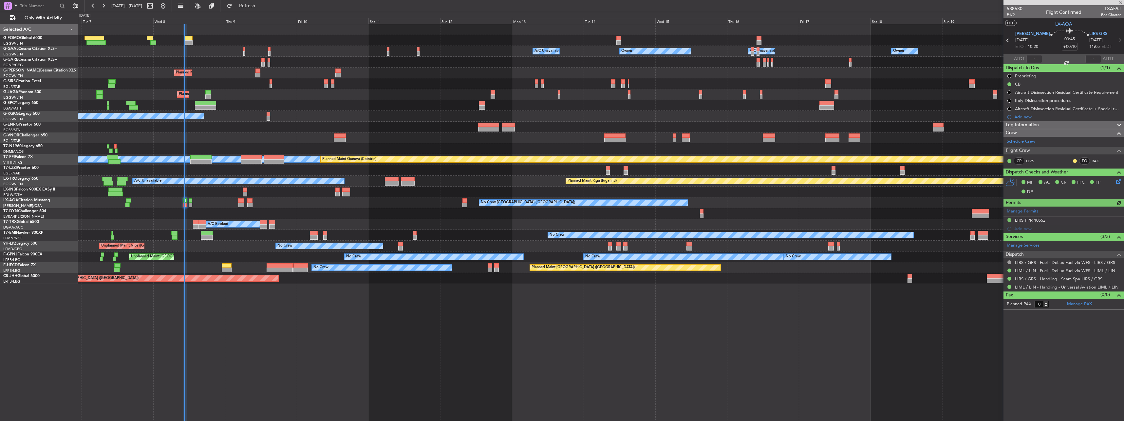
click at [1112, 11] on span "LXA59J" at bounding box center [1111, 8] width 20 height 7
copy span "LXA59J"
click at [1114, 9] on span "LXA59J" at bounding box center [1111, 8] width 20 height 7
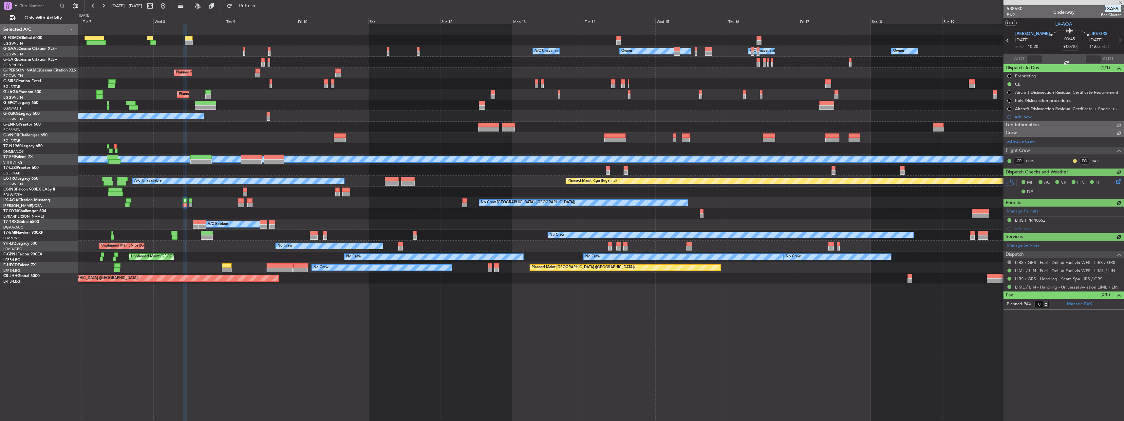
type input "10:27"
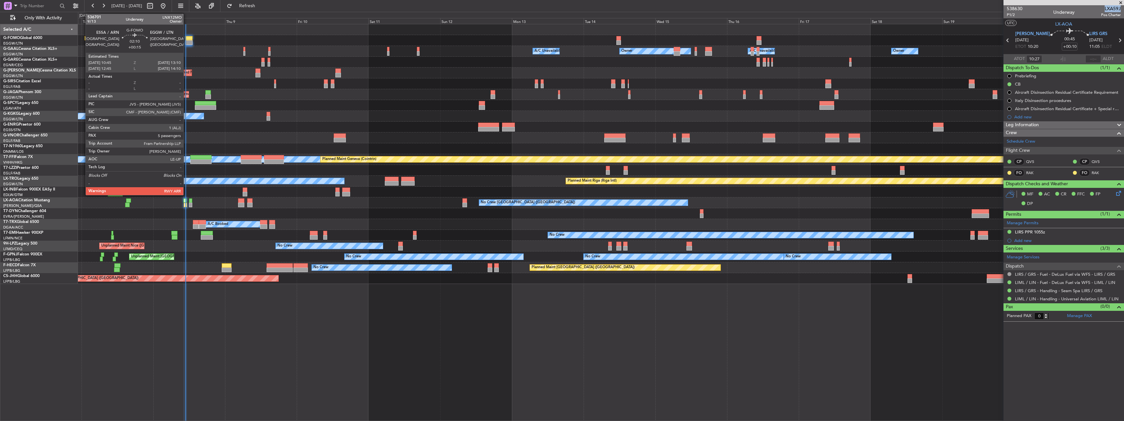
click at [187, 39] on div at bounding box center [189, 38] width 8 height 5
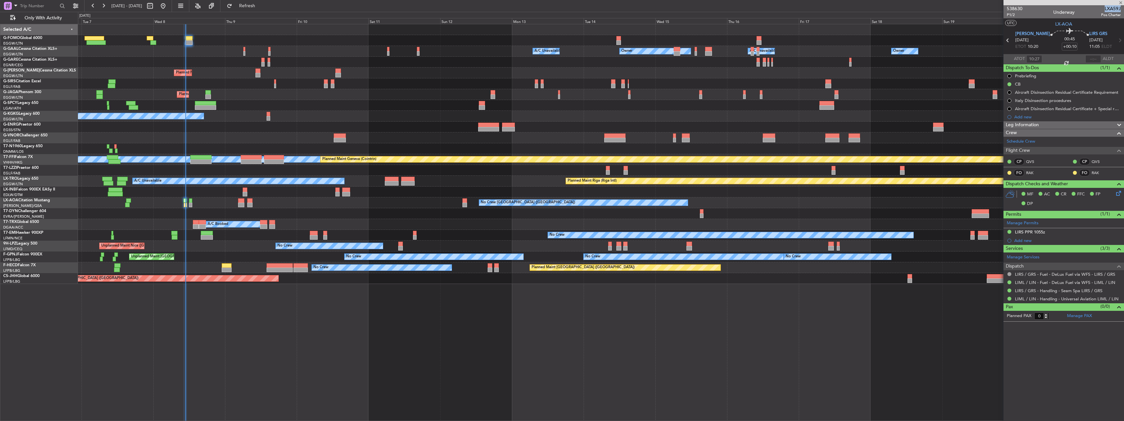
type input "+00:15"
type input "5"
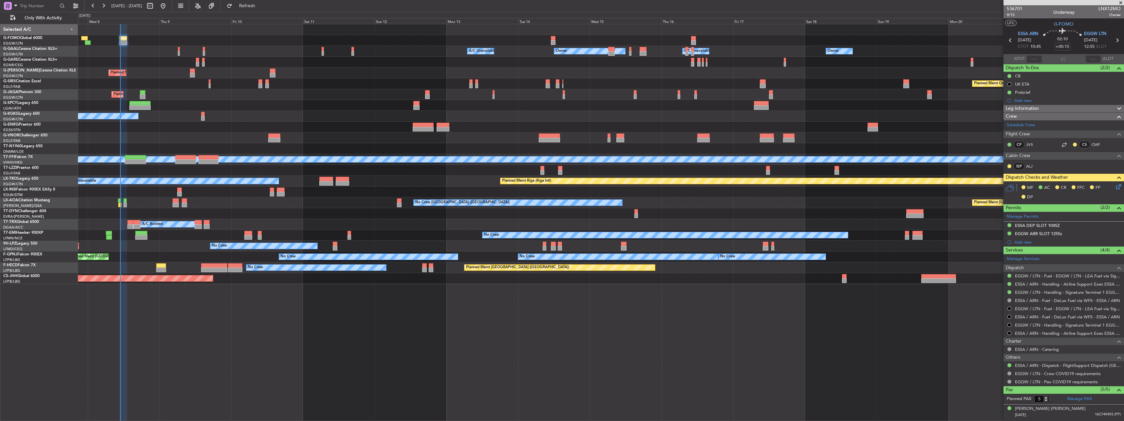
click at [582, 303] on div "Owner Owner A/C Unavailable Owner A/C Unavailable Owner Planned Maint [GEOGRAPH…" at bounding box center [601, 222] width 1046 height 397
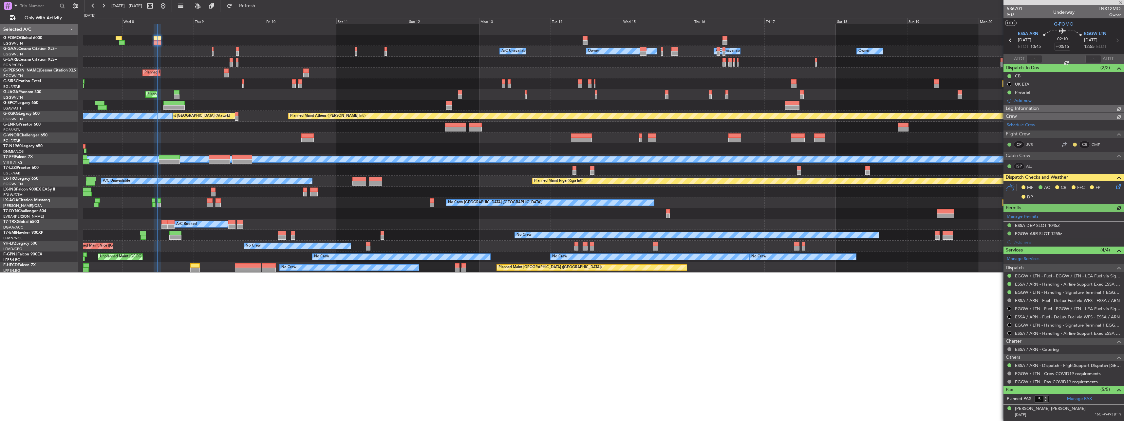
type input "11:32"
